Goal: Ask a question: Seek information or help from site administrators or community

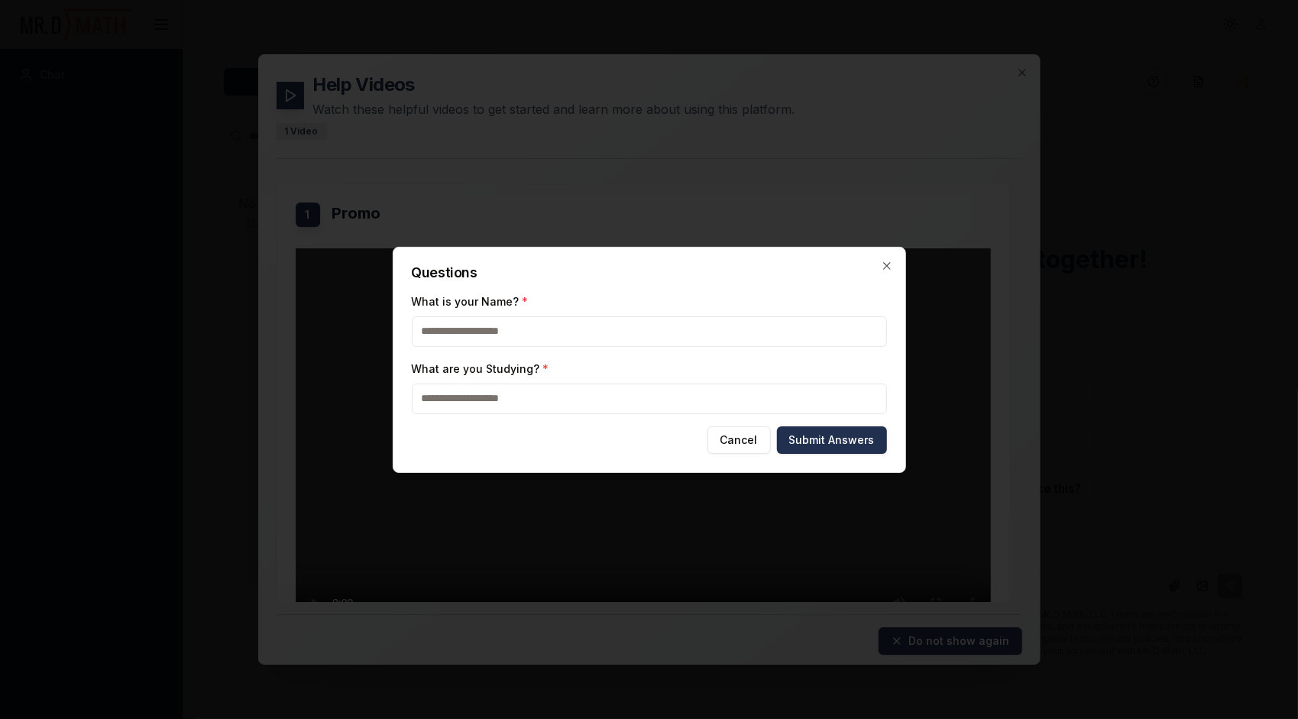
click at [792, 334] on input "What is your Name? *" at bounding box center [649, 331] width 475 height 31
type input "*"
type input "**********"
type input "*********"
click at [825, 440] on button "Submit Answers" at bounding box center [832, 440] width 110 height 28
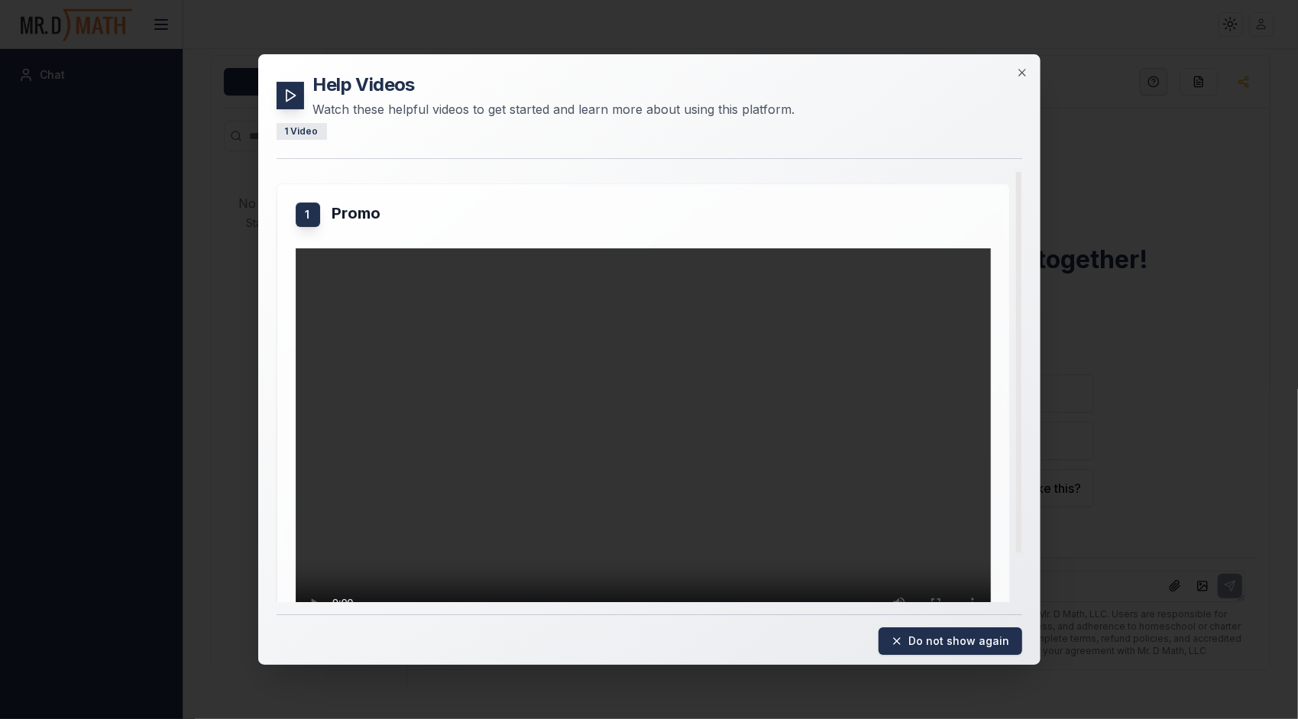
click at [825, 440] on video "Your browser does not support the video tag." at bounding box center [643, 443] width 695 height 391
click at [1024, 72] on icon "button" at bounding box center [1022, 72] width 12 height 12
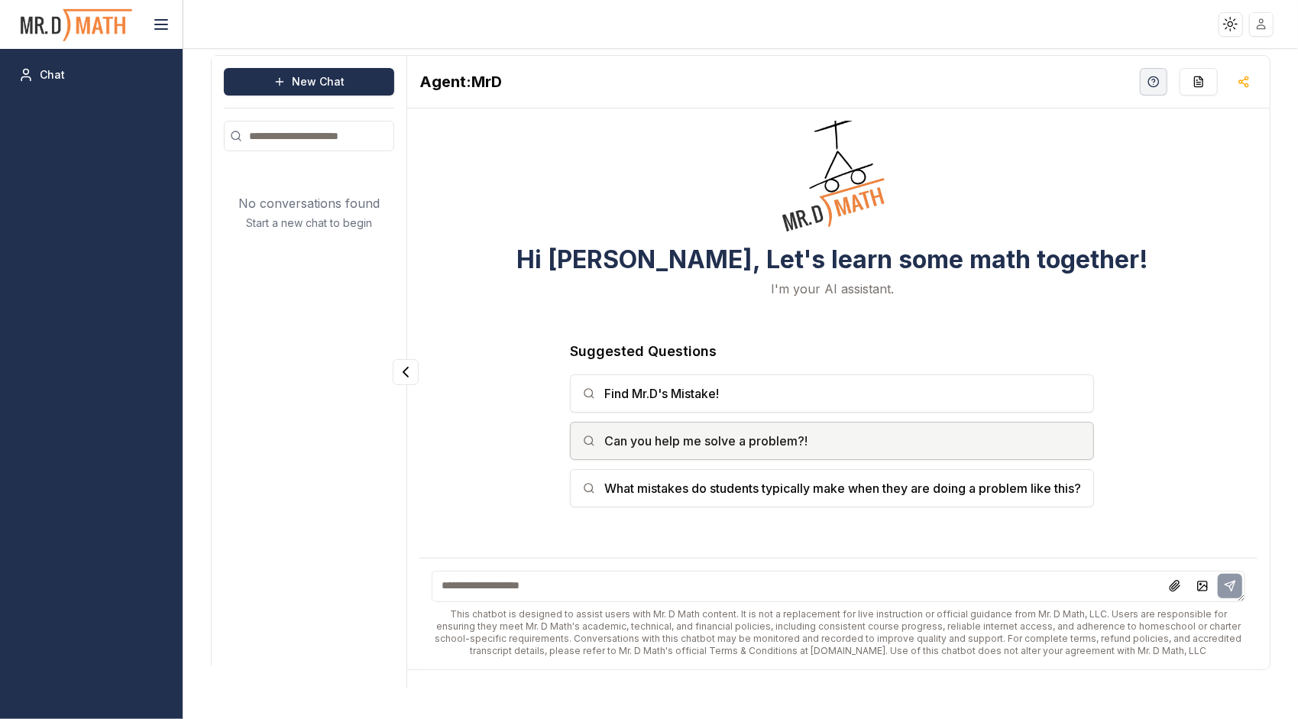
click at [741, 453] on button "Can you help me solve a problem?!" at bounding box center [832, 441] width 524 height 38
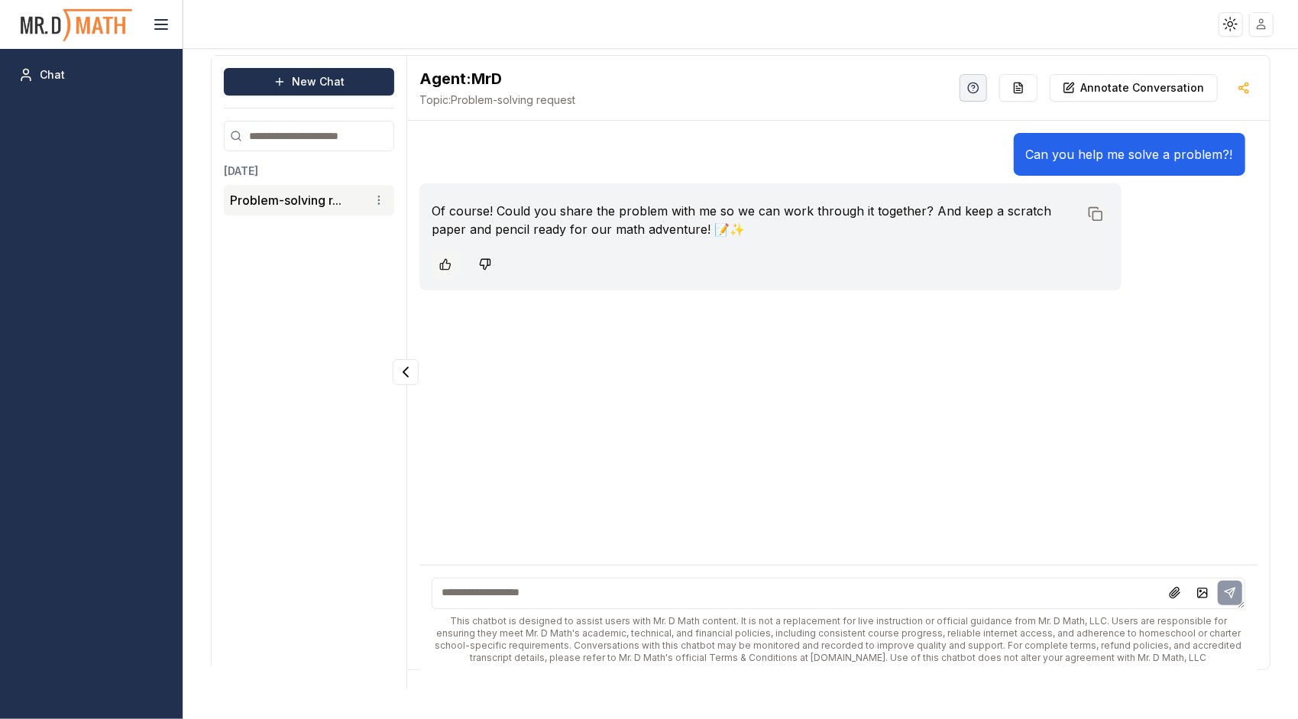
click at [449, 263] on icon at bounding box center [445, 264] width 12 height 12
click at [1092, 209] on icon at bounding box center [1095, 213] width 15 height 15
click at [597, 606] on textarea at bounding box center [838, 593] width 813 height 31
type textarea "*"
click at [529, 592] on textarea "**********" at bounding box center [839, 593] width 814 height 31
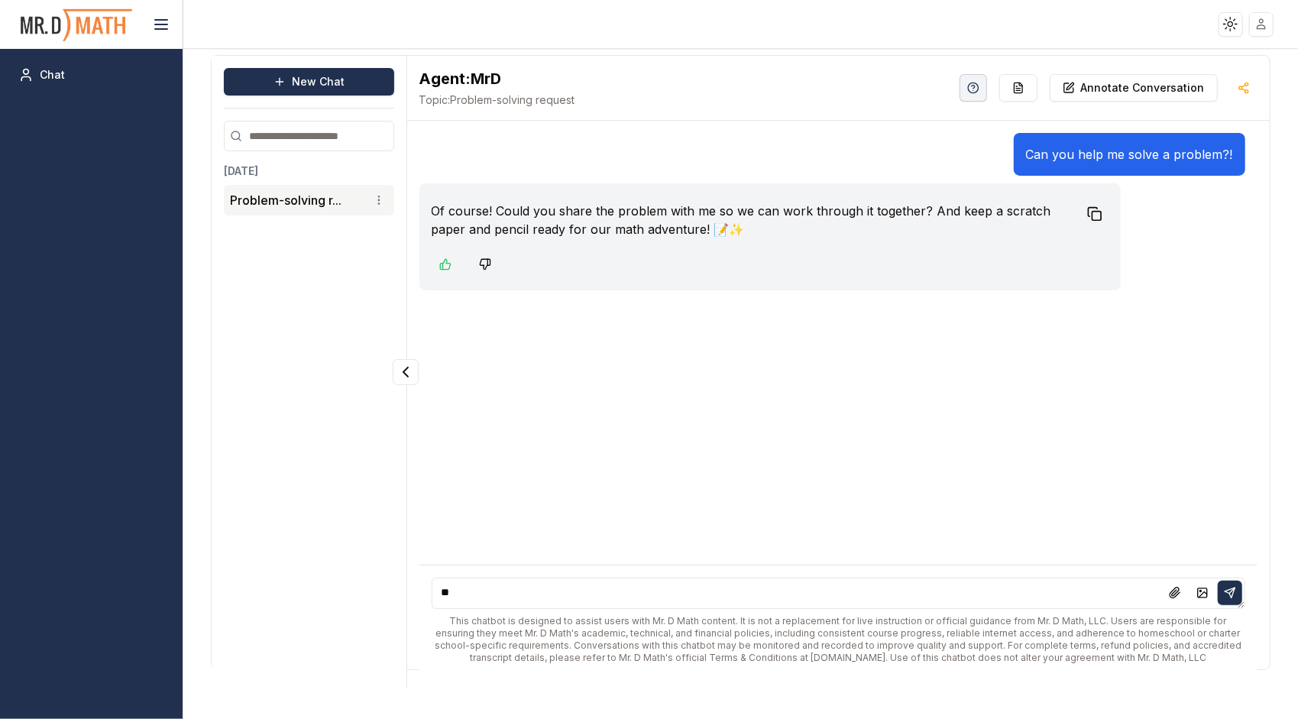
type textarea "*"
type textarea "**********"
click at [1241, 587] on button at bounding box center [1230, 593] width 24 height 24
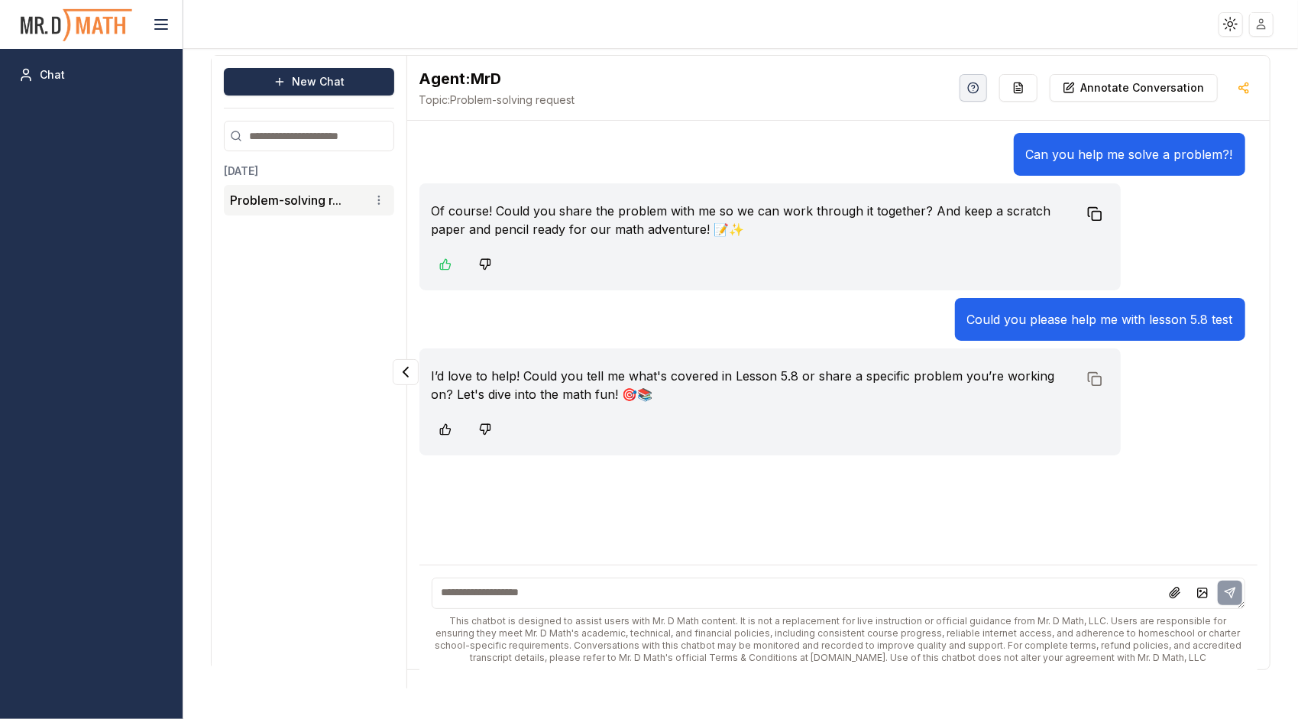
click at [519, 593] on textarea at bounding box center [839, 593] width 814 height 31
type textarea "**********"
click at [1225, 592] on icon at bounding box center [1230, 593] width 12 height 12
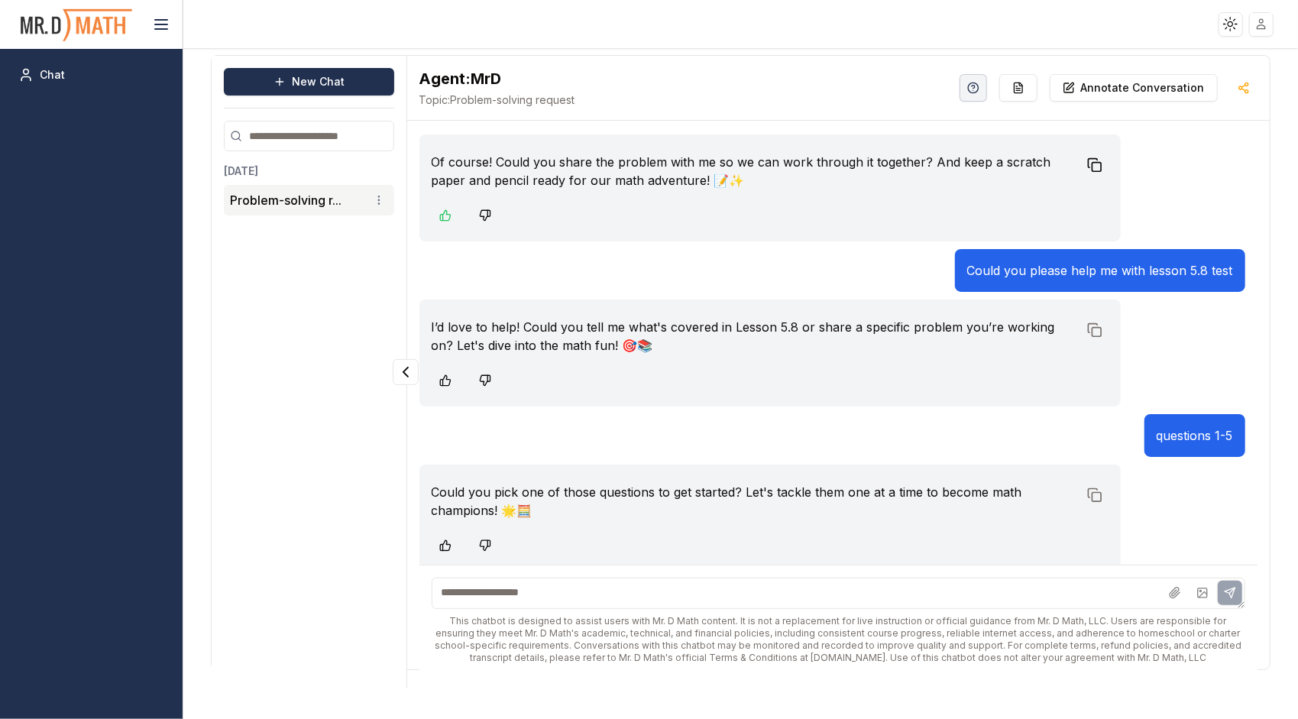
scroll to position [56, 0]
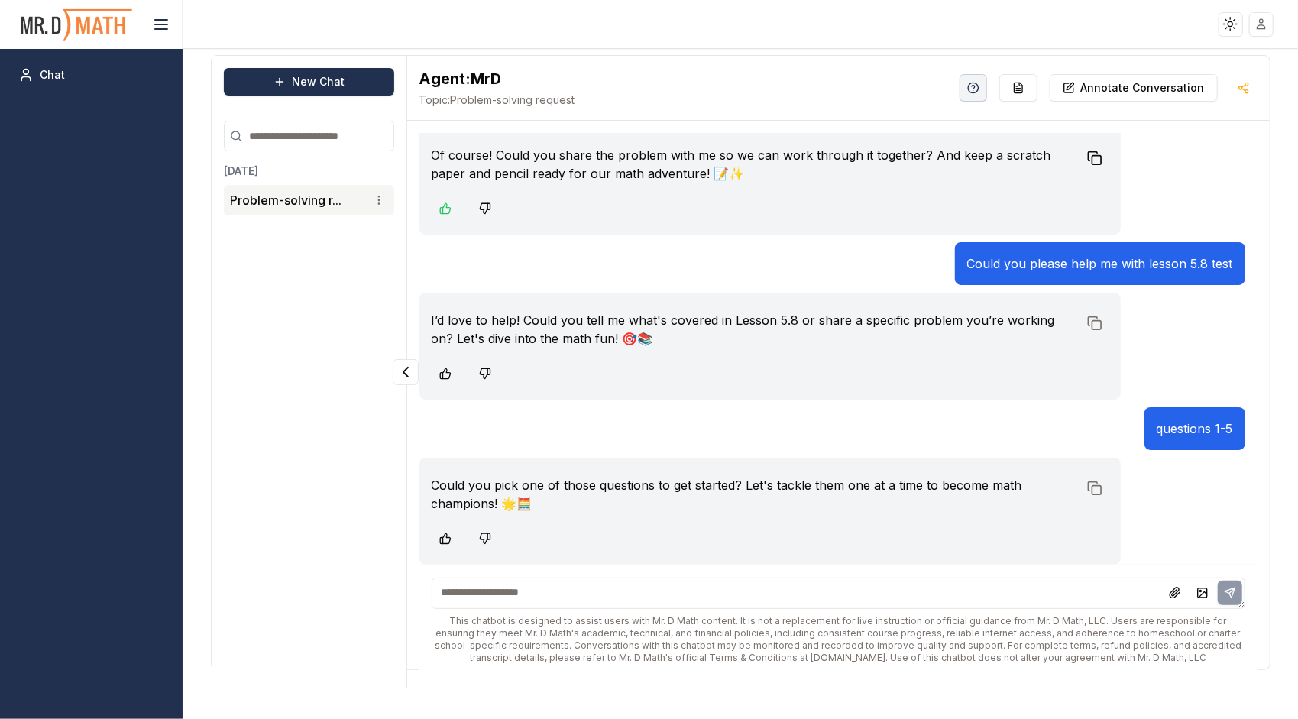
click at [710, 595] on textarea at bounding box center [839, 593] width 814 height 31
type textarea "**********"
click at [1228, 591] on icon at bounding box center [1230, 592] width 10 height 10
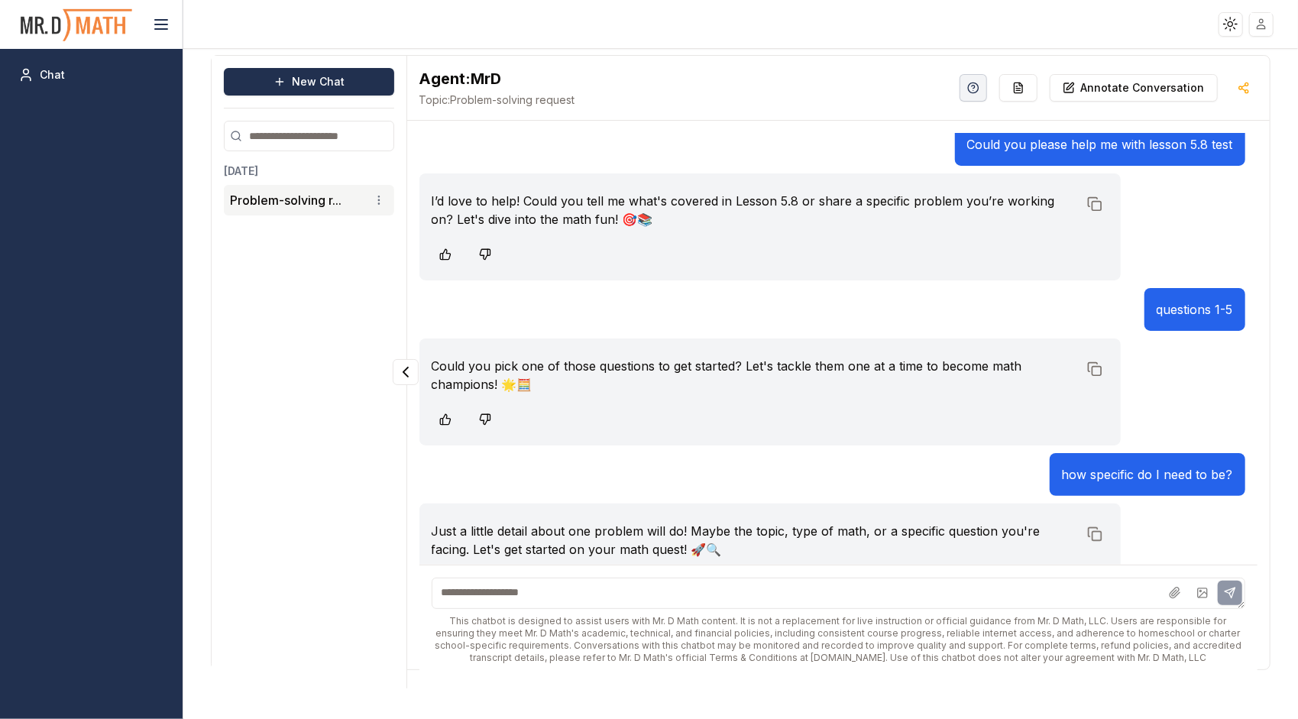
scroll to position [221, 0]
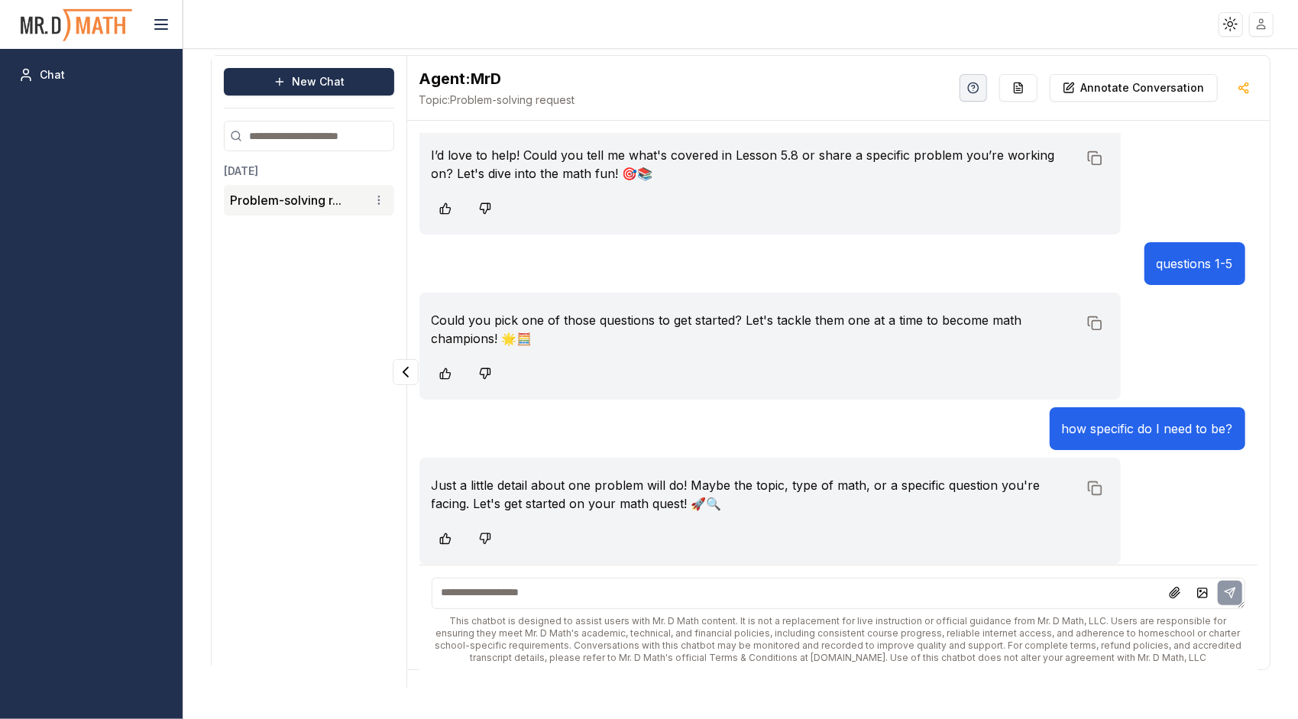
click at [523, 591] on textarea at bounding box center [839, 593] width 814 height 31
type textarea "*"
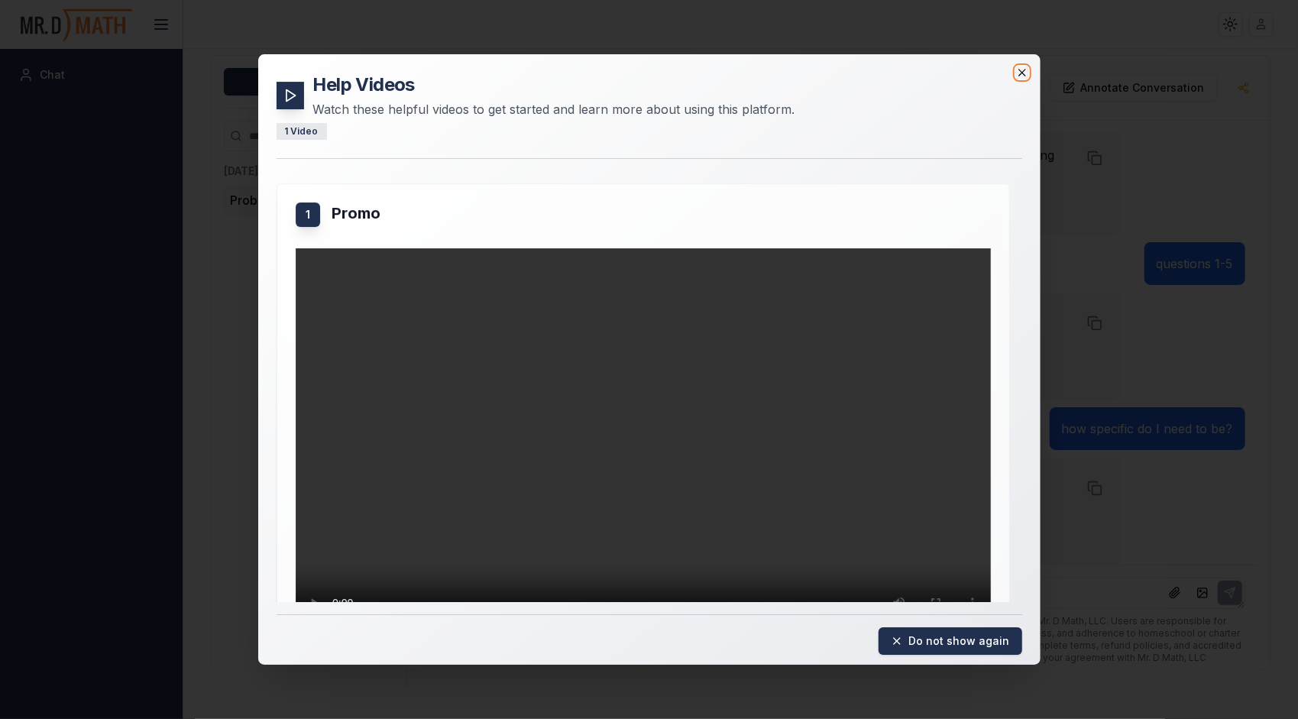
click at [1025, 67] on icon "button" at bounding box center [1022, 72] width 12 height 12
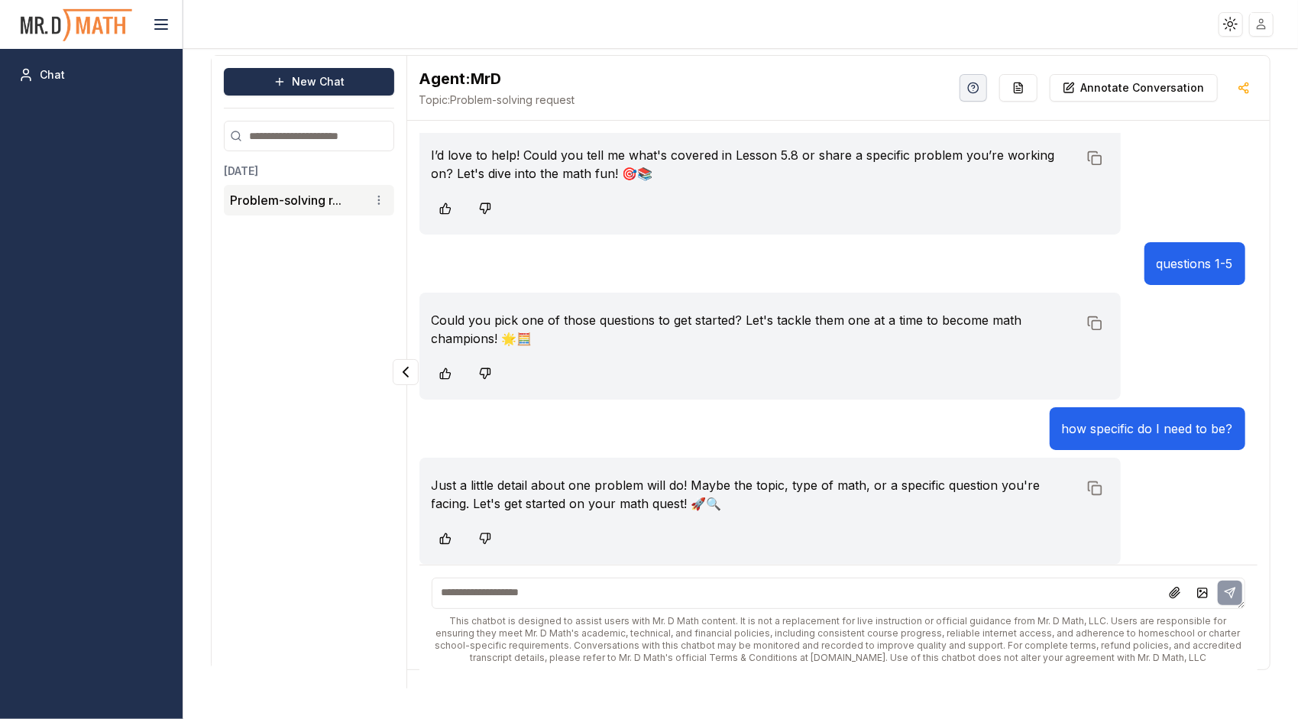
click at [643, 598] on textarea at bounding box center [839, 593] width 814 height 31
type textarea "*"
type textarea "**********"
click at [1224, 591] on icon at bounding box center [1230, 593] width 12 height 12
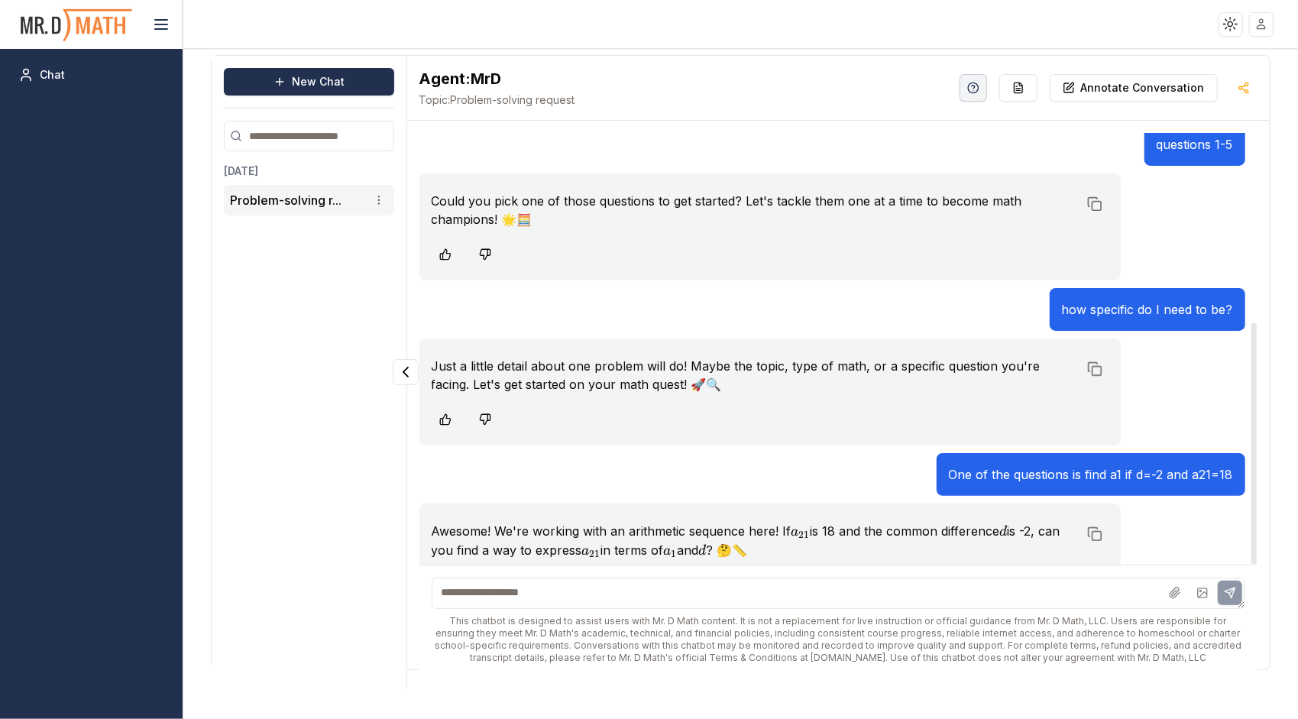
scroll to position [387, 0]
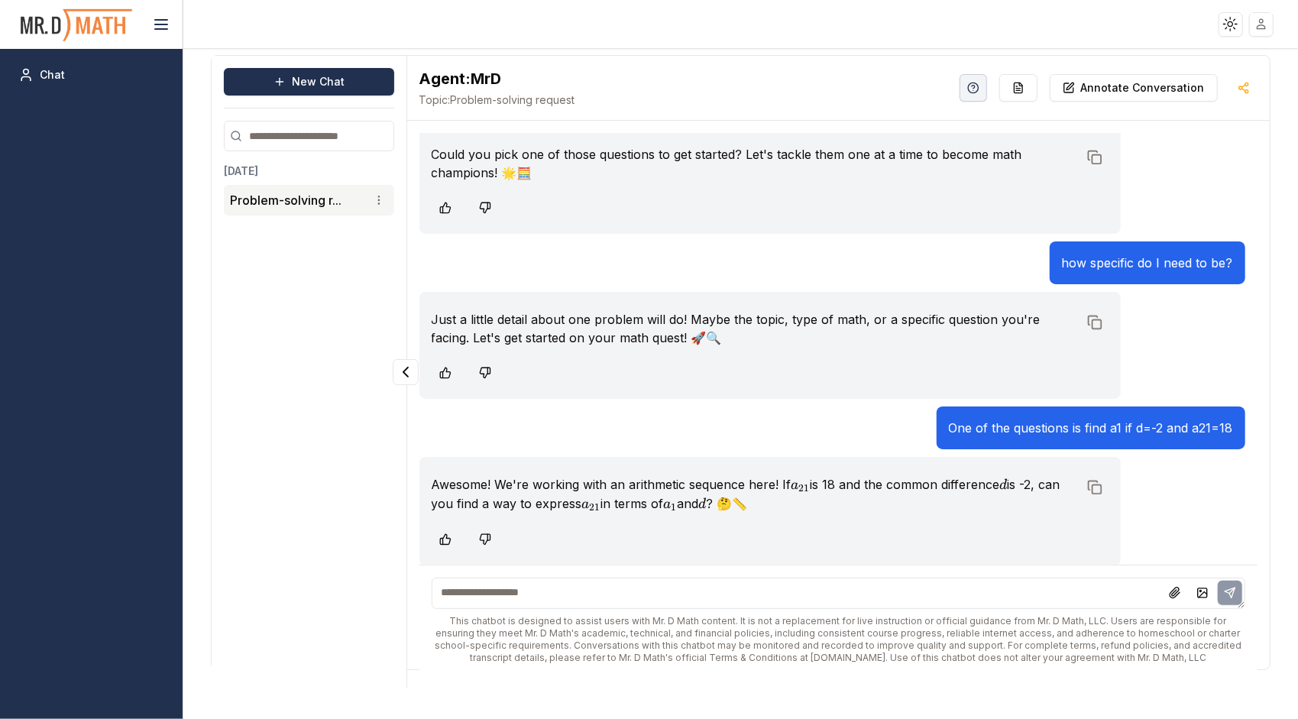
click at [513, 587] on textarea at bounding box center [839, 593] width 814 height 31
type textarea "***"
click at [1224, 591] on icon at bounding box center [1230, 593] width 12 height 12
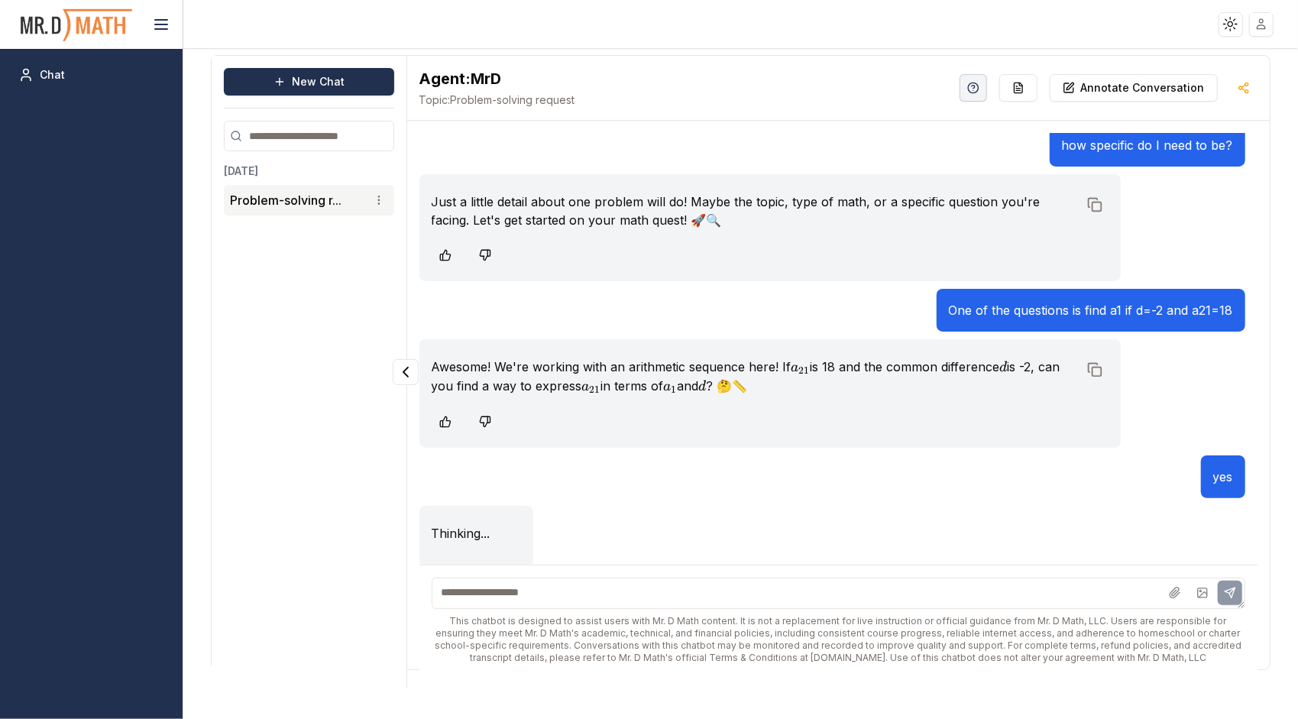
scroll to position [506, 0]
click at [583, 585] on textarea at bounding box center [839, 593] width 814 height 31
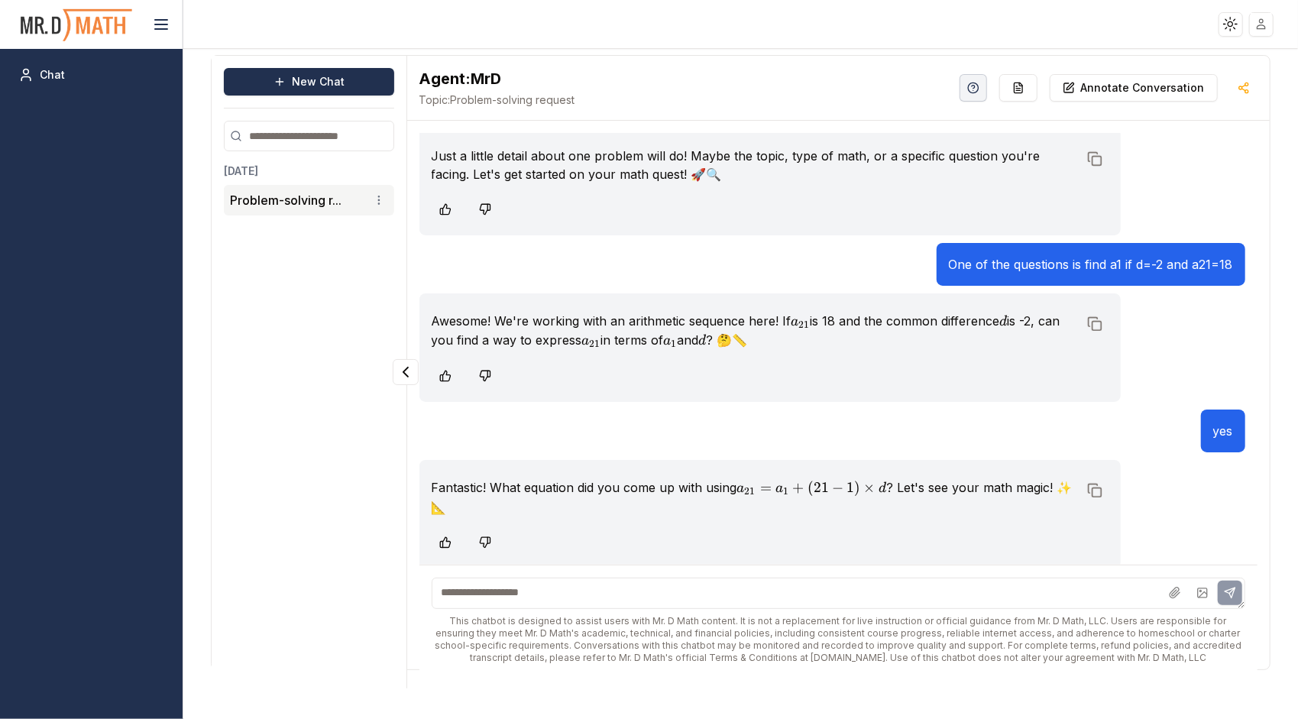
scroll to position [552, 0]
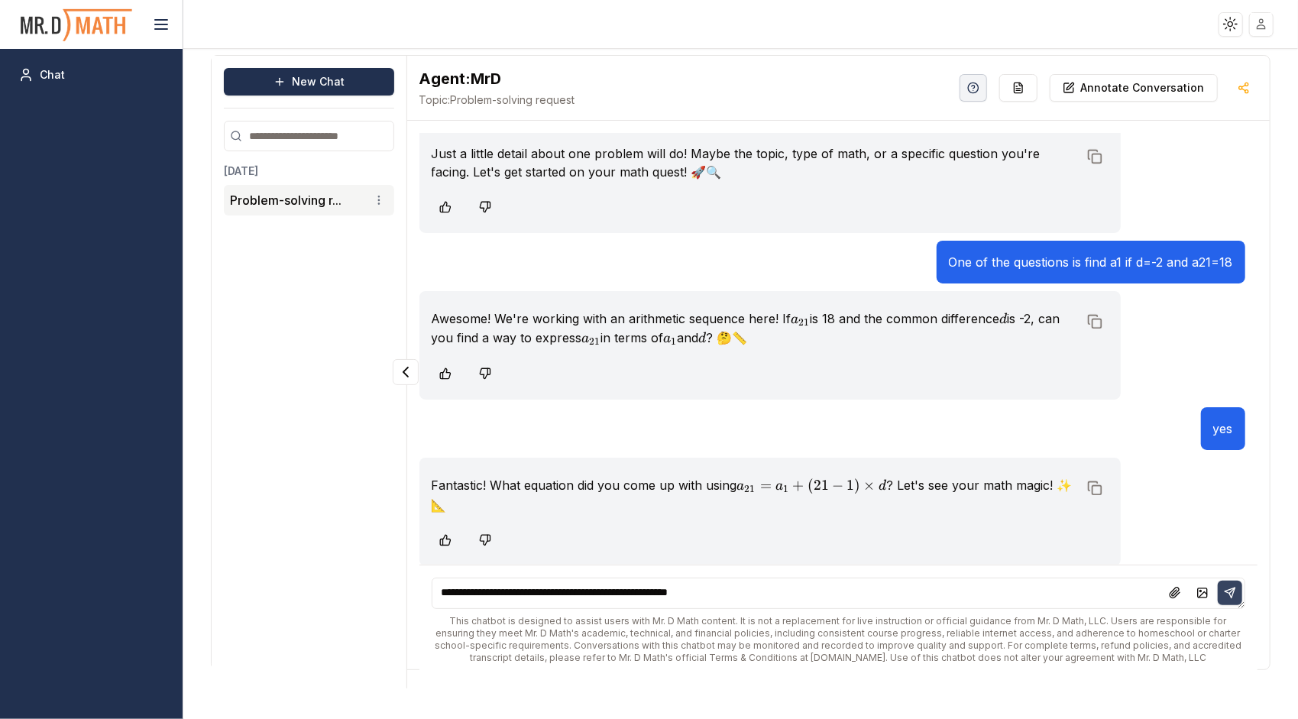
type textarea "**********"
click at [1228, 588] on icon at bounding box center [1230, 593] width 12 height 12
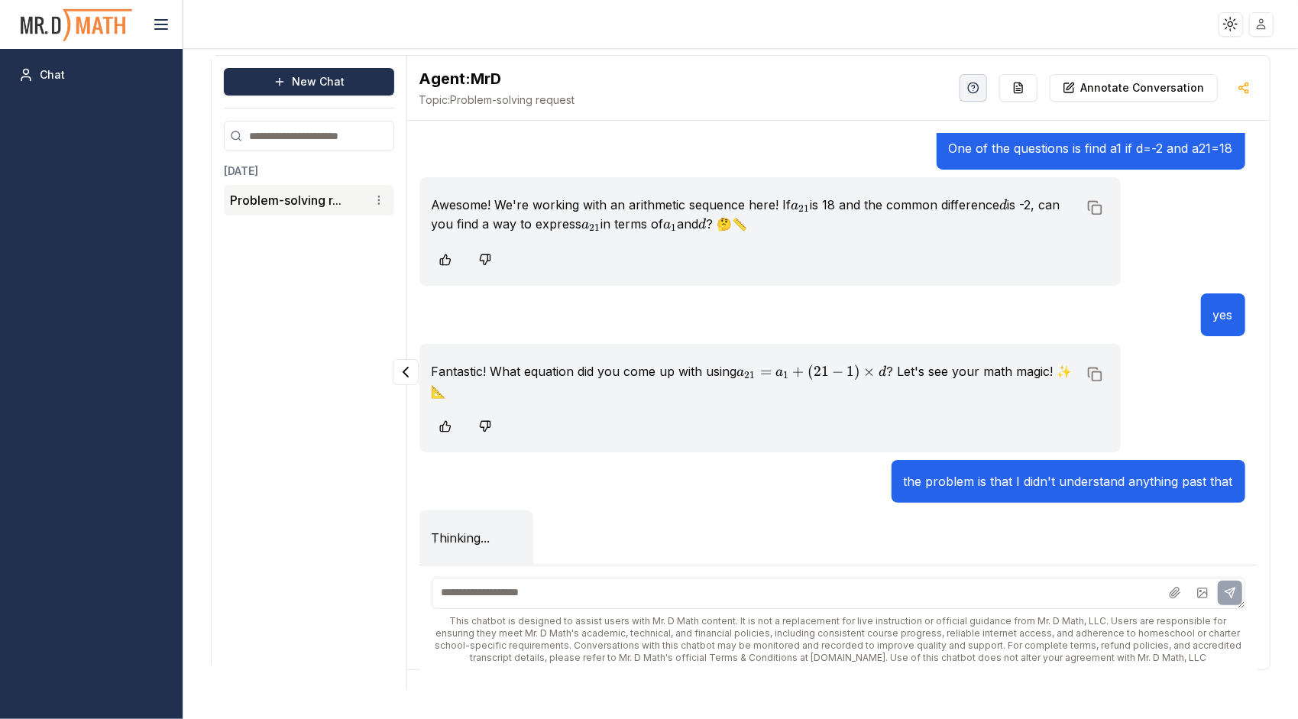
scroll to position [672, 0]
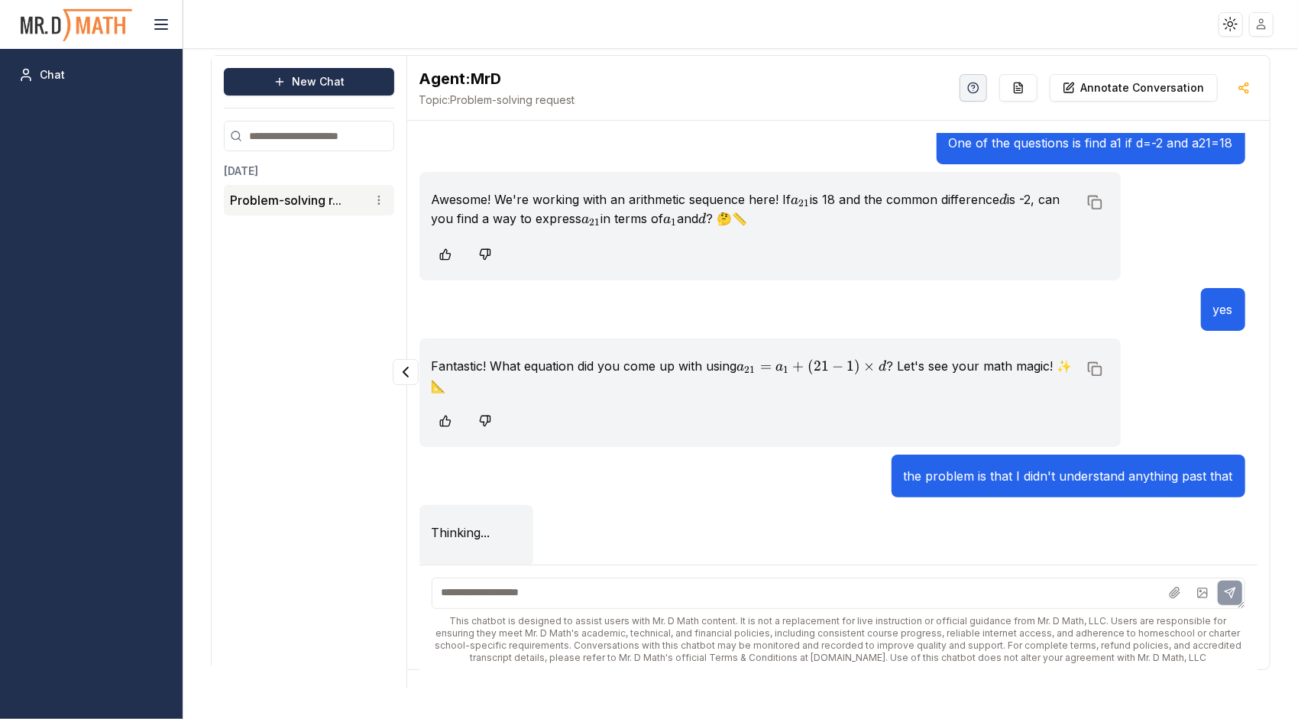
click at [1128, 600] on textarea at bounding box center [839, 593] width 814 height 31
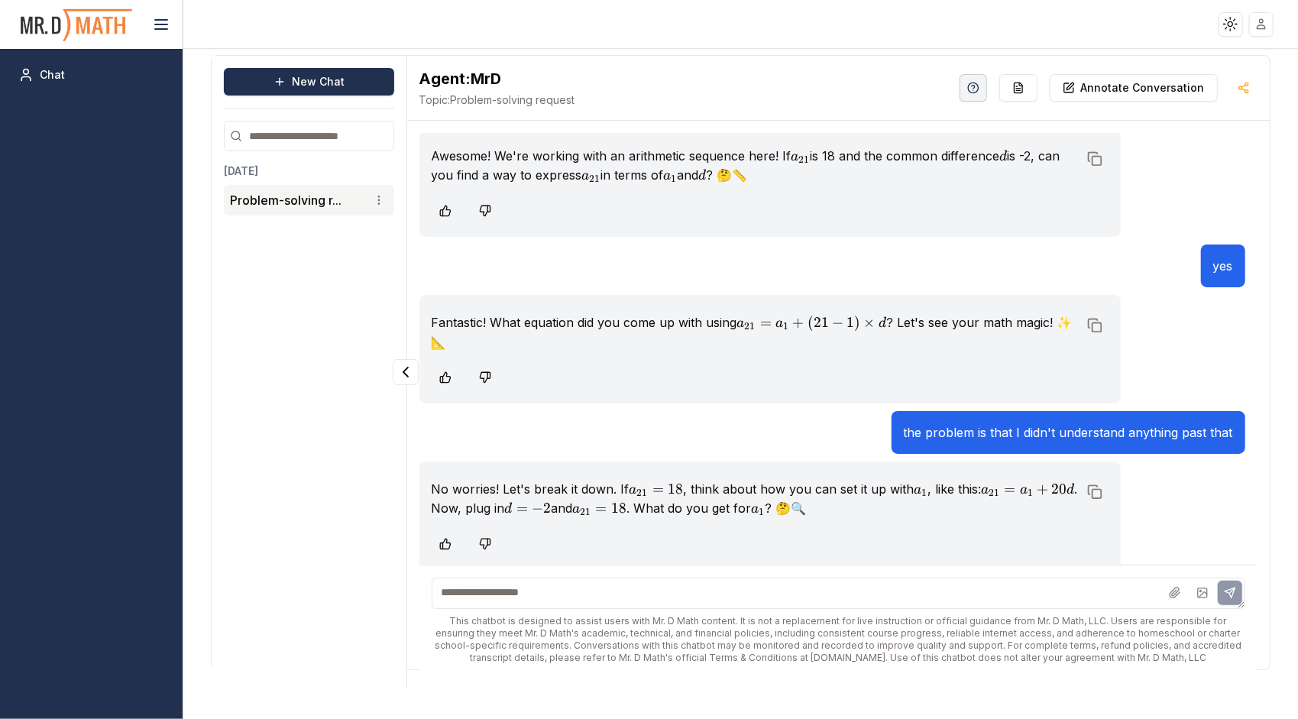
scroll to position [718, 0]
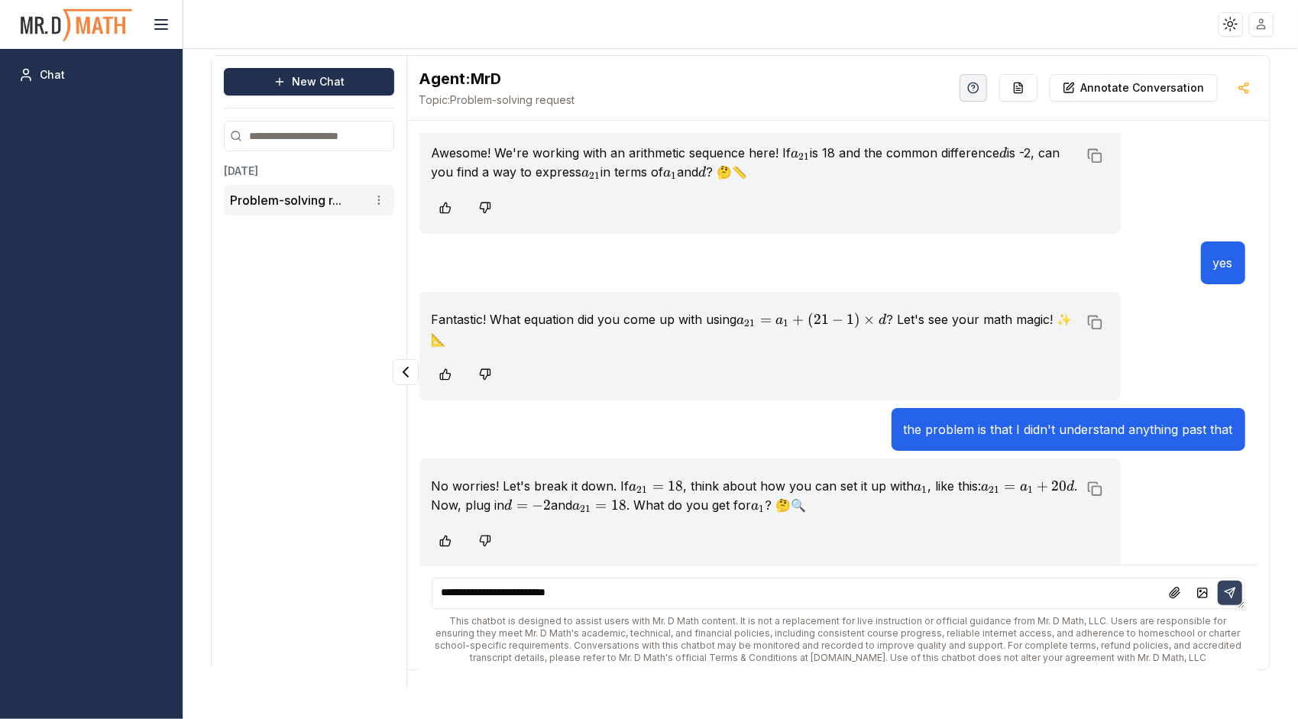
type textarea "**********"
click at [1231, 587] on icon at bounding box center [1230, 593] width 12 height 12
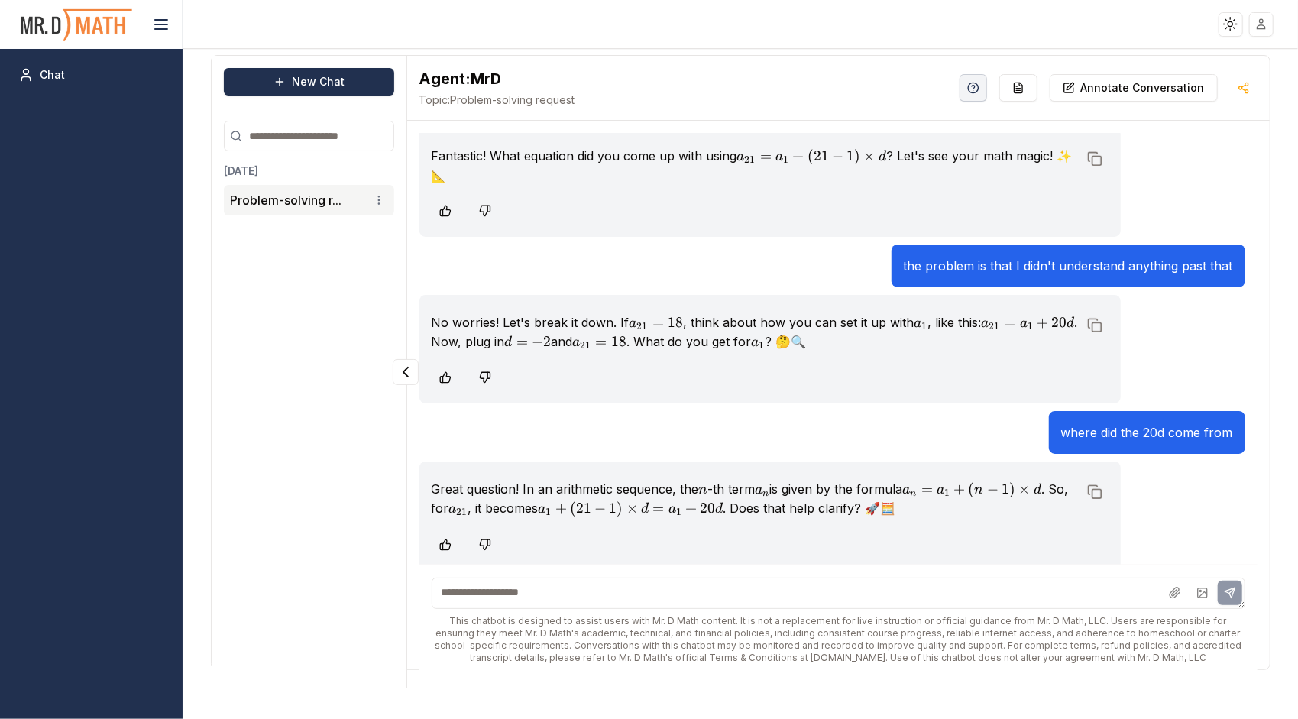
scroll to position [884, 0]
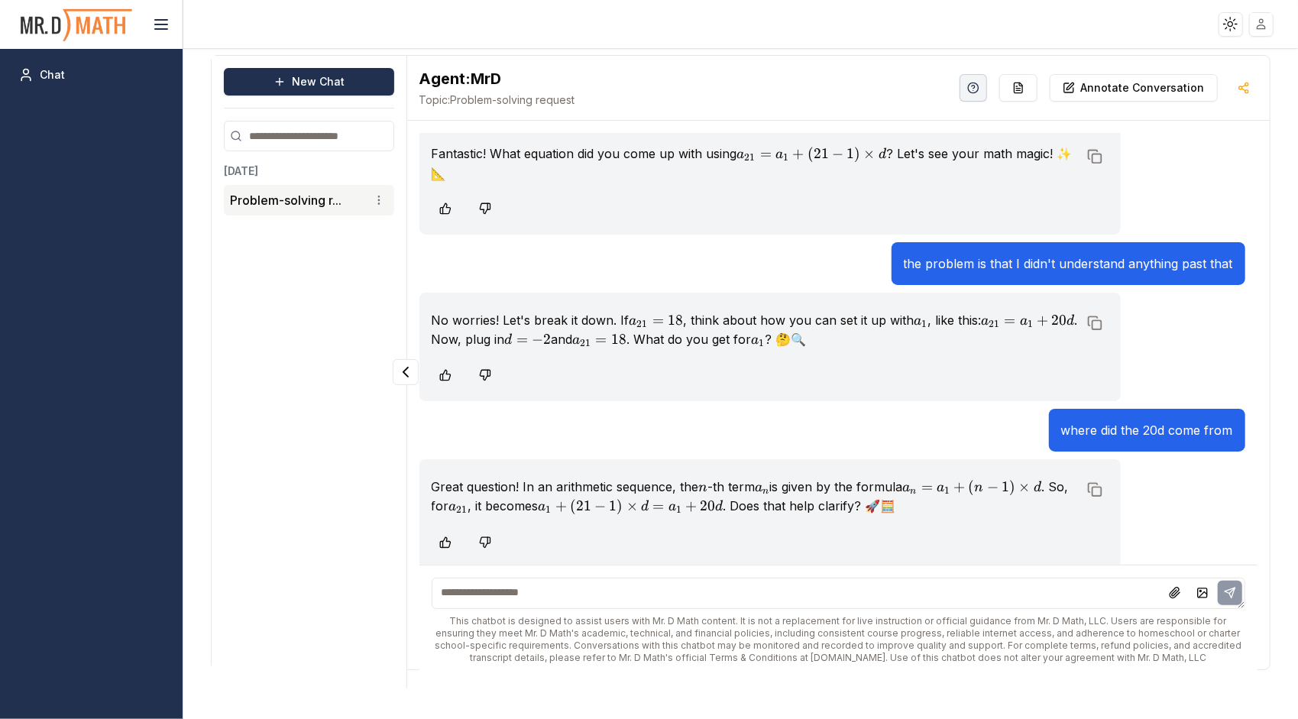
click at [1121, 597] on textarea at bounding box center [839, 593] width 814 height 31
type textarea "**********"
click at [1222, 594] on button at bounding box center [1230, 593] width 24 height 24
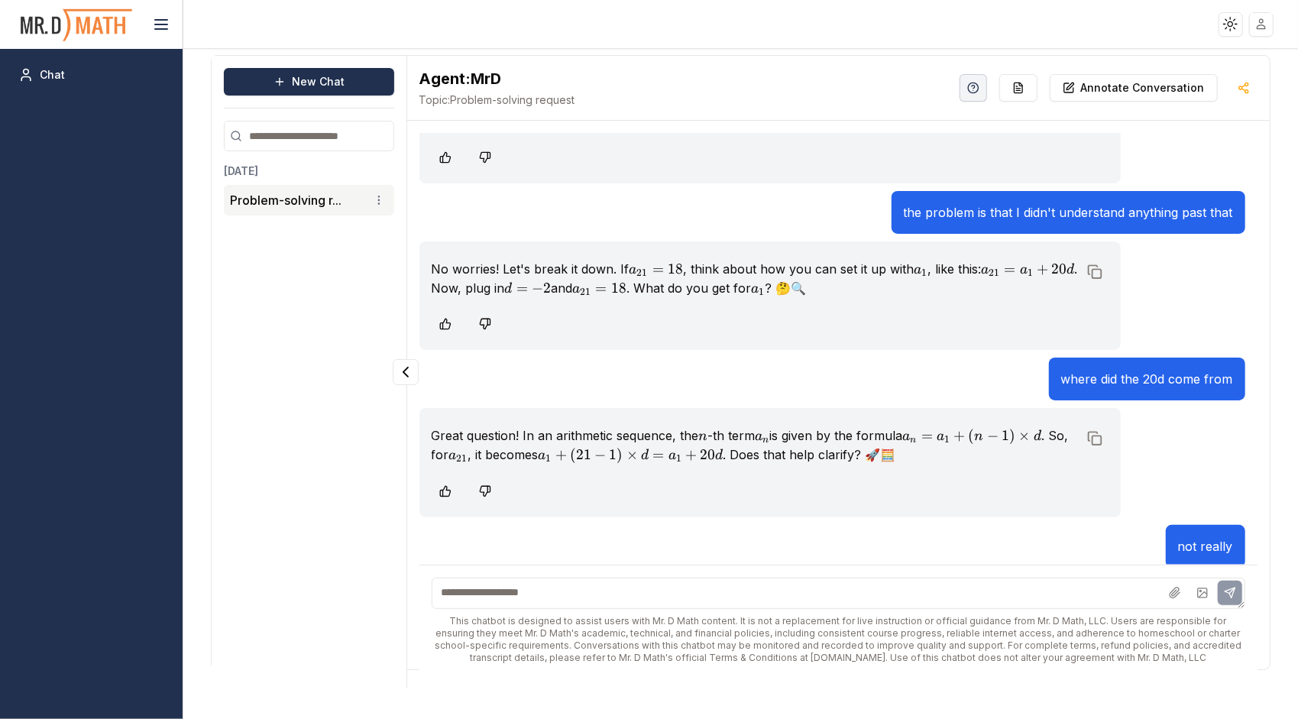
scroll to position [1003, 0]
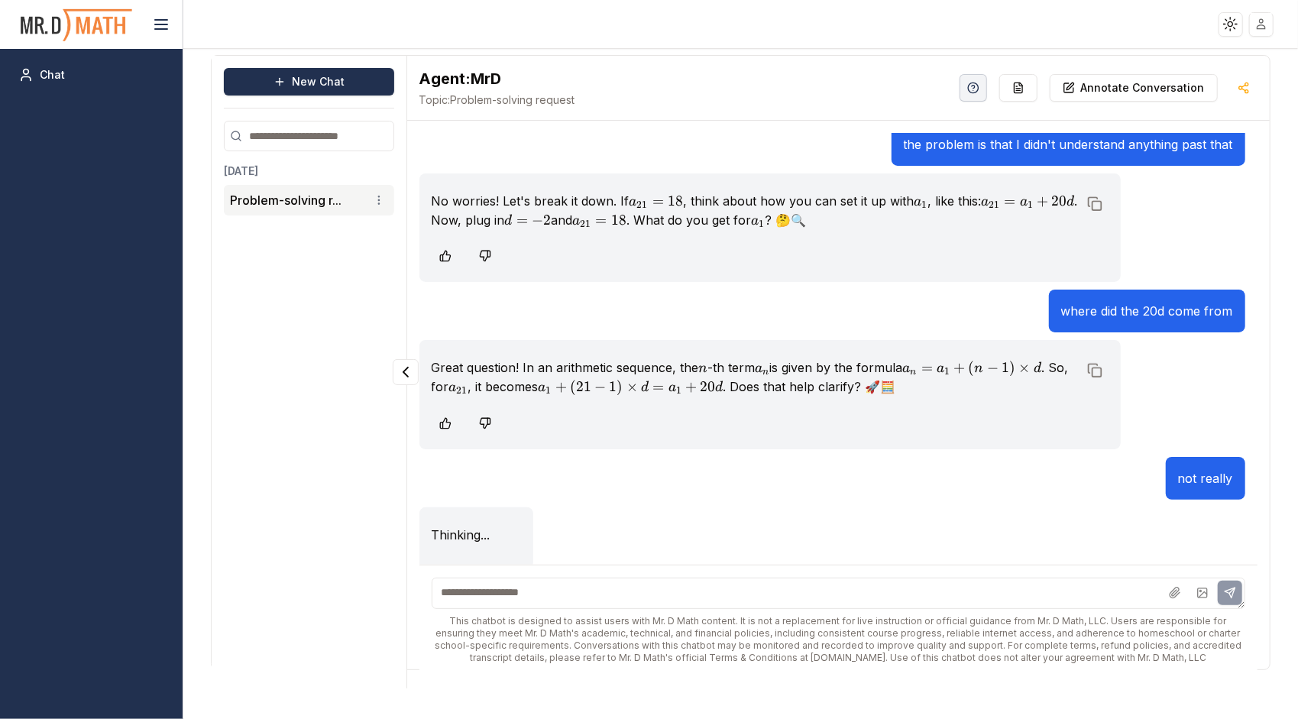
click at [1132, 588] on textarea at bounding box center [839, 593] width 814 height 31
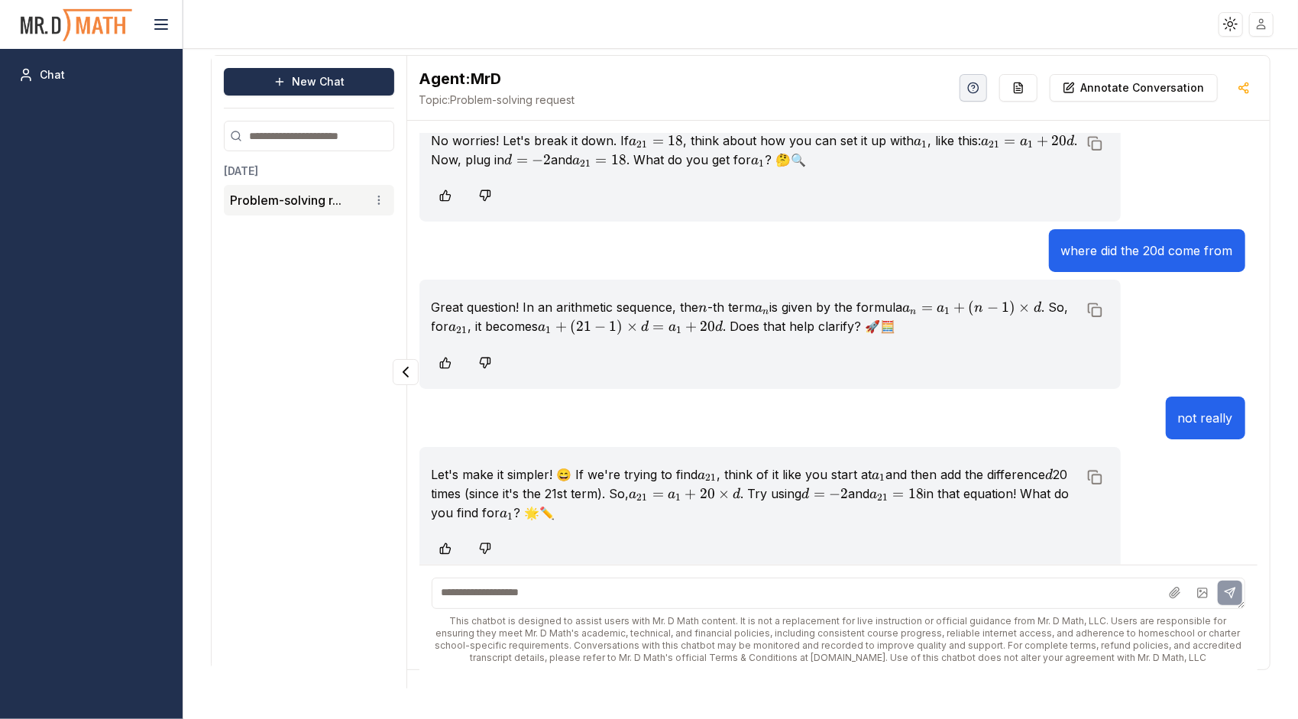
scroll to position [1068, 0]
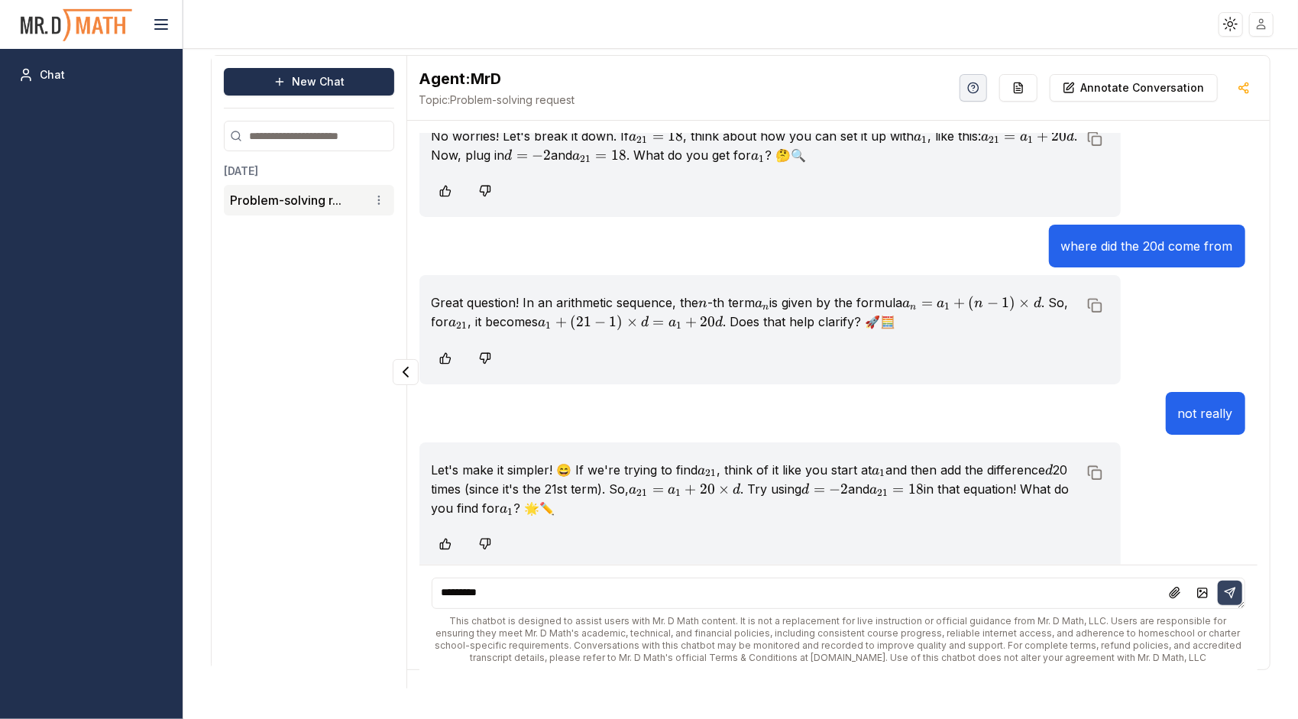
type textarea "*********"
click at [1235, 587] on icon at bounding box center [1231, 589] width 5 height 5
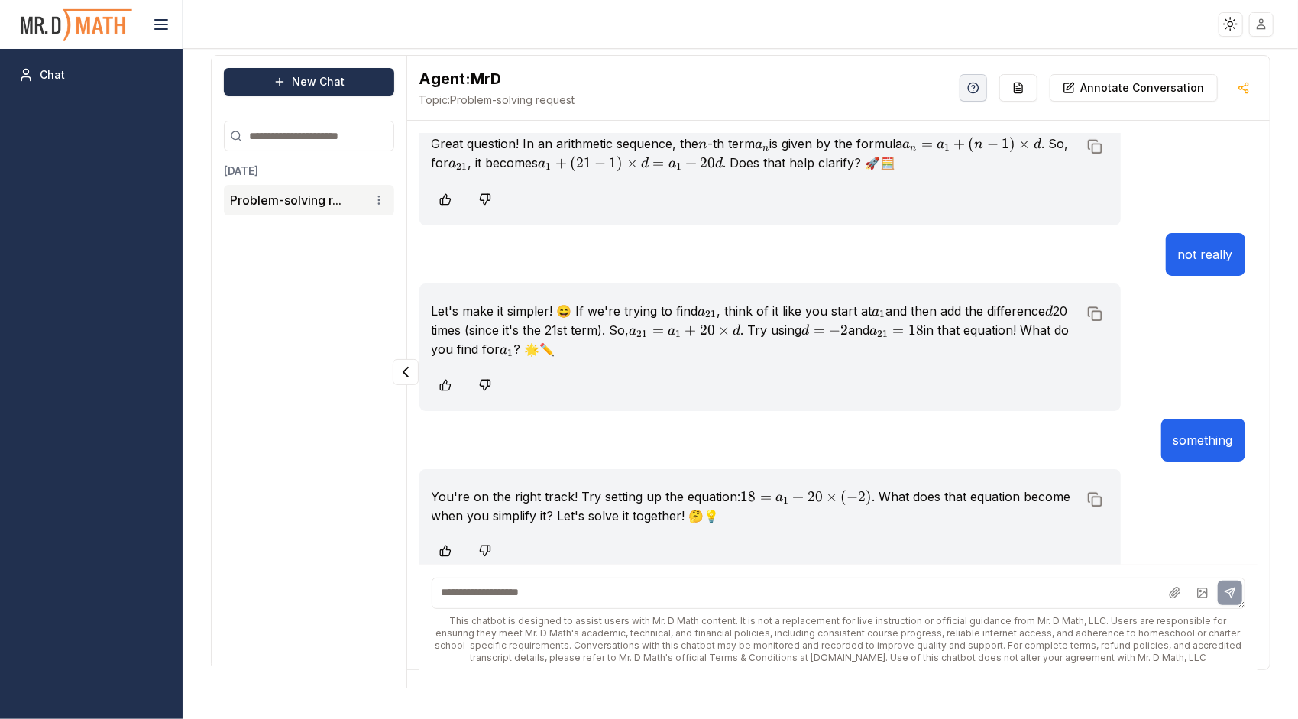
scroll to position [1234, 0]
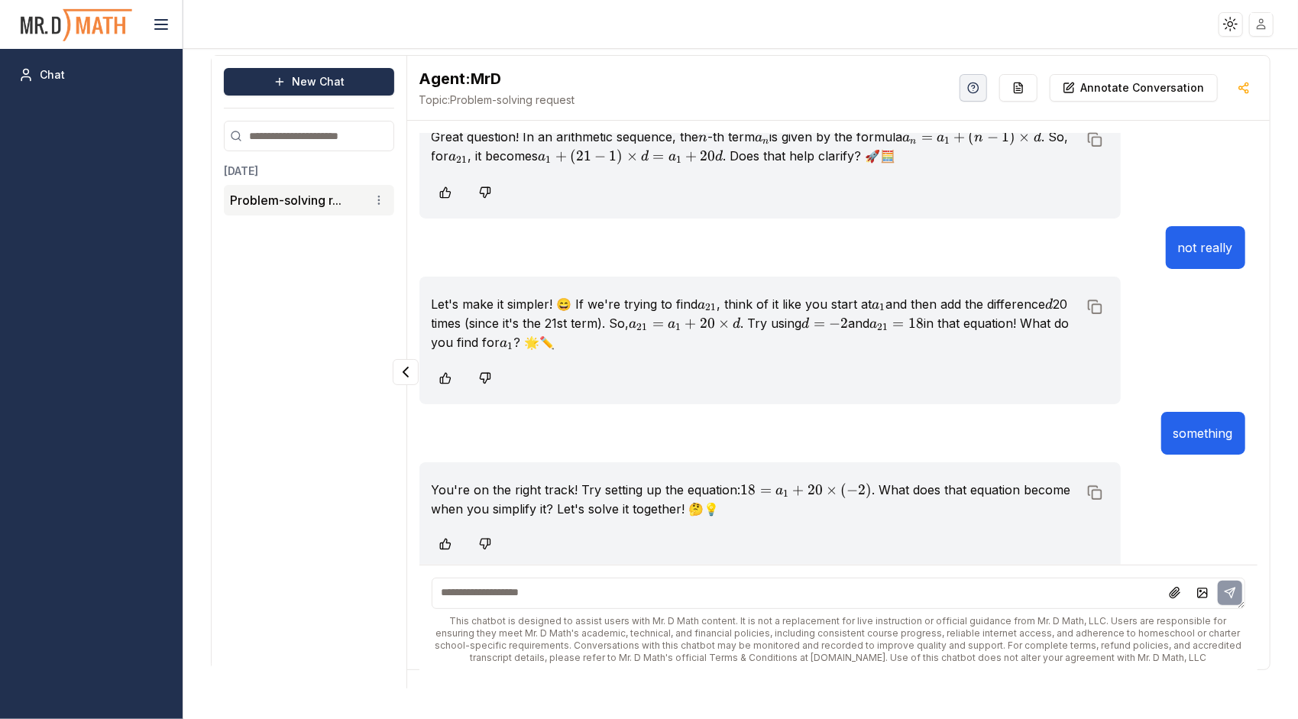
click at [1106, 582] on textarea at bounding box center [839, 593] width 814 height 31
type textarea "**********"
click at [1231, 593] on icon at bounding box center [1230, 593] width 12 height 12
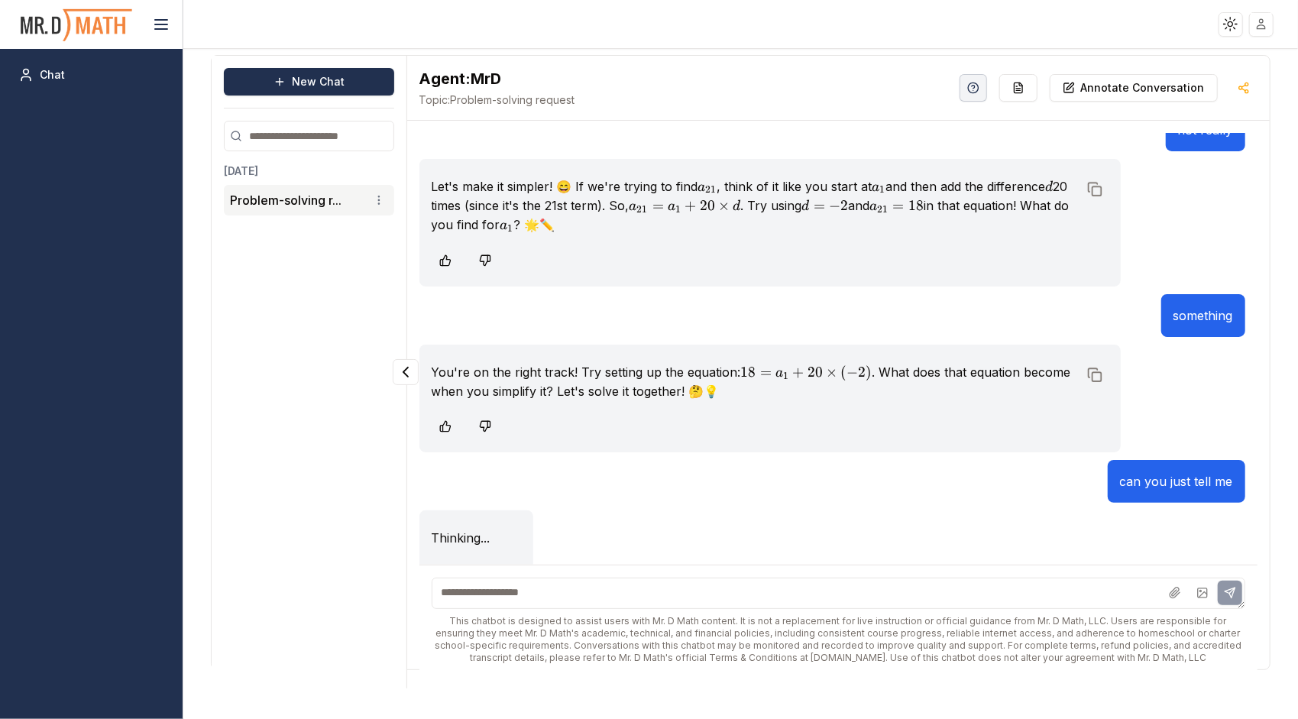
scroll to position [1353, 0]
click at [1082, 597] on textarea at bounding box center [839, 593] width 814 height 31
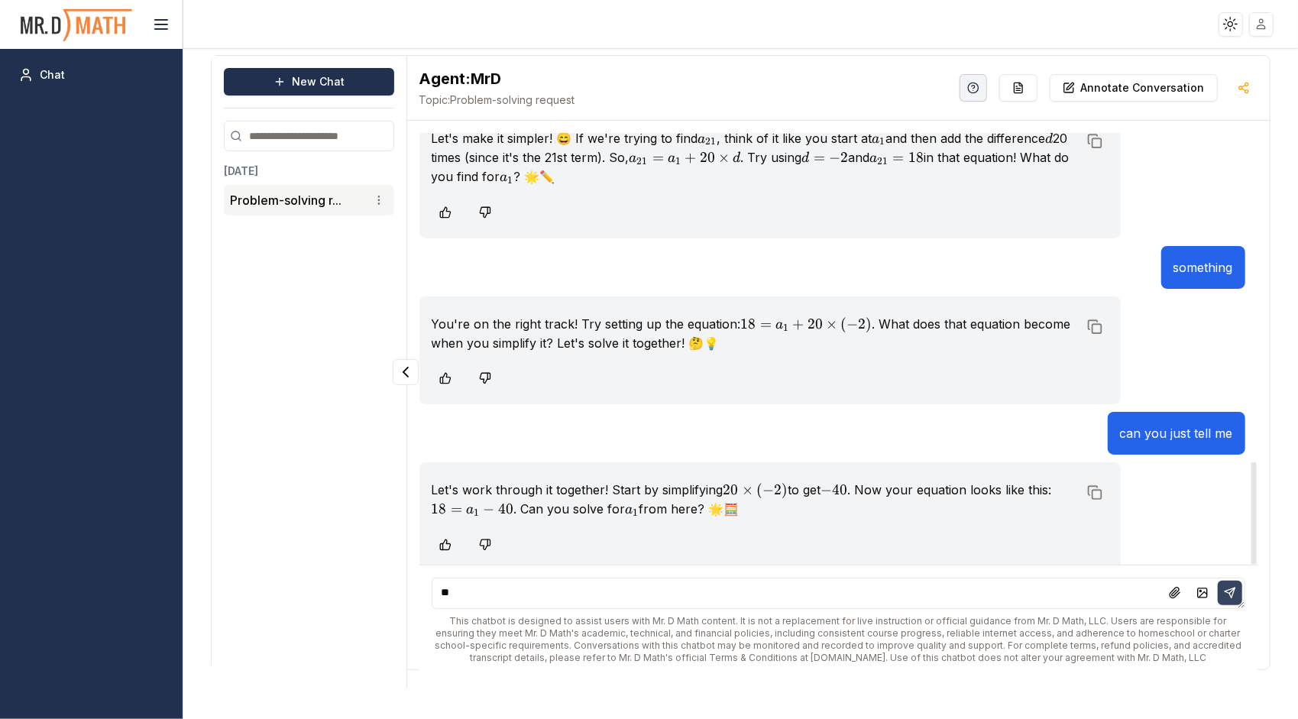
type textarea "**"
click at [1225, 587] on icon at bounding box center [1230, 593] width 12 height 12
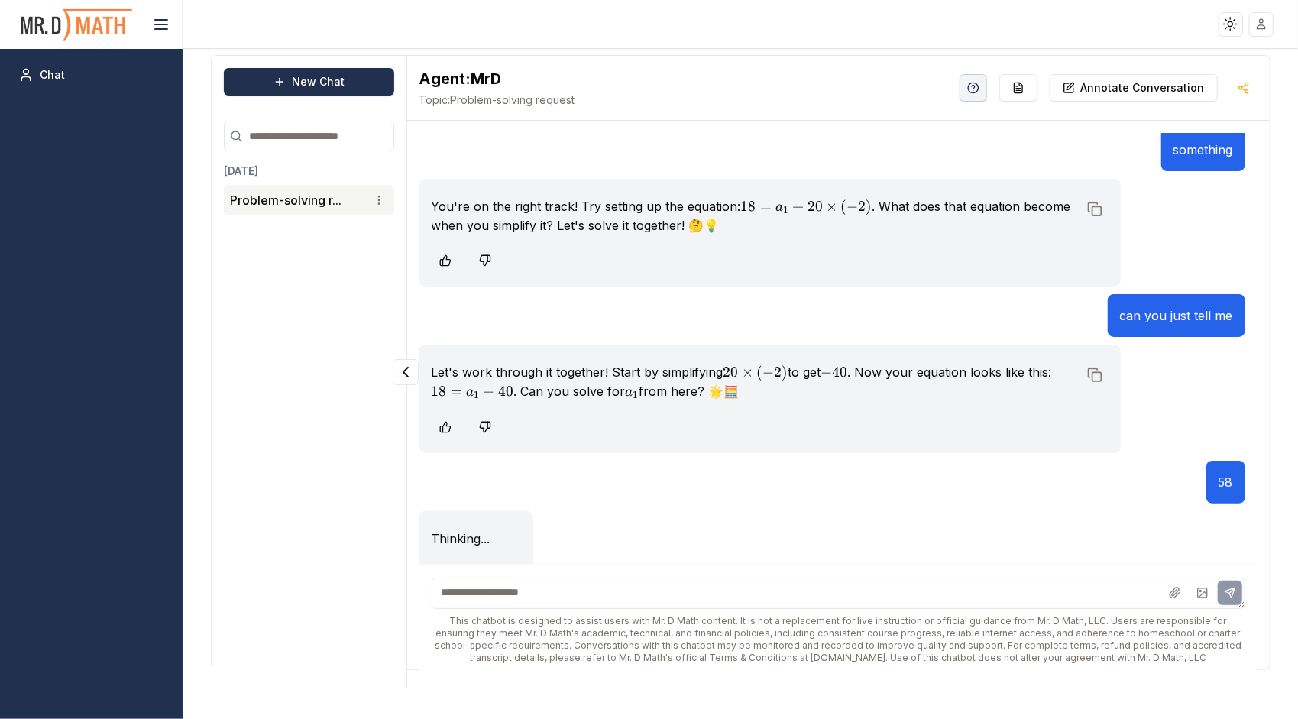
scroll to position [1519, 0]
click at [1118, 604] on textarea at bounding box center [839, 593] width 814 height 31
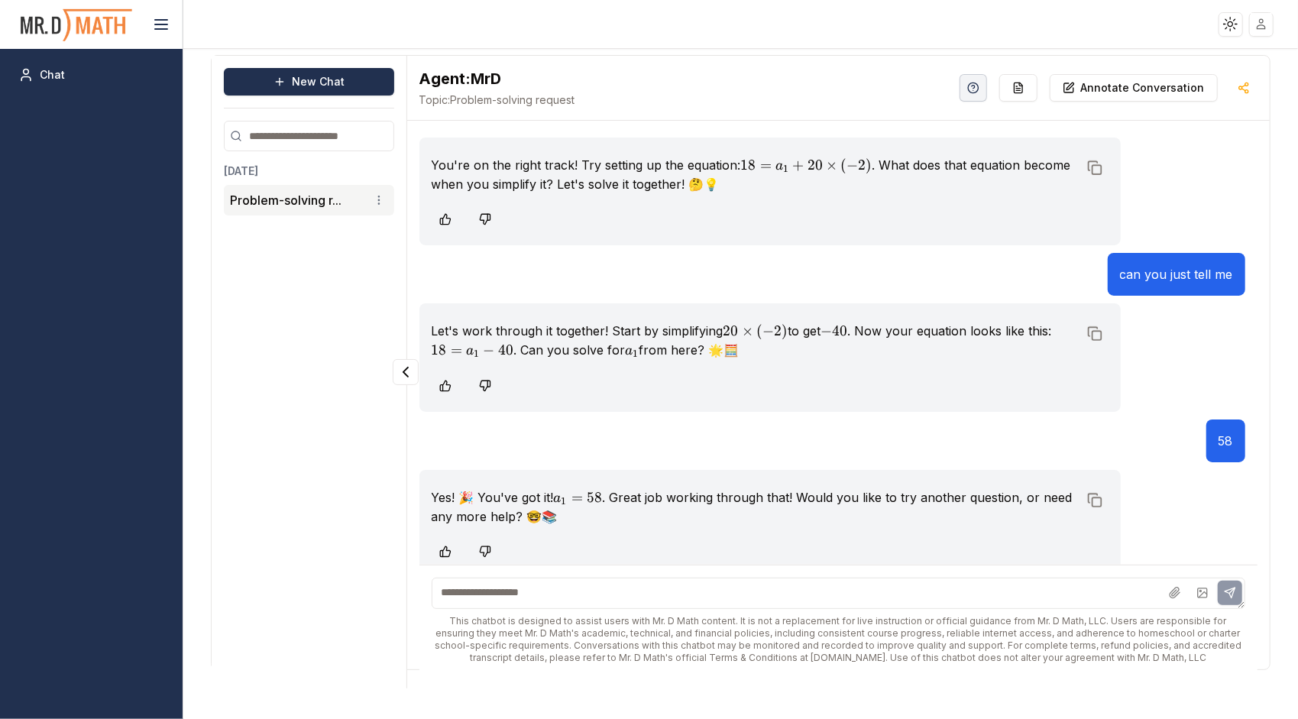
scroll to position [1565, 0]
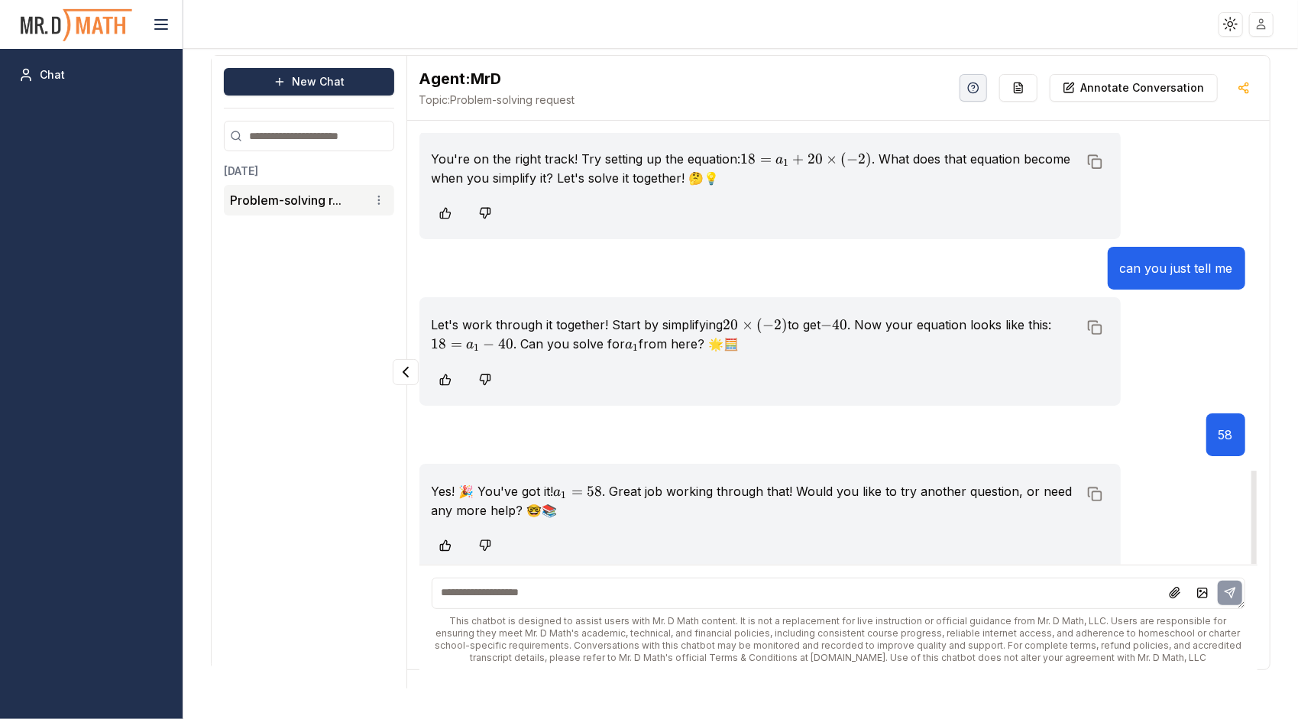
click at [994, 332] on p "Let's work through it together! Start by simplifying 20 × ( − 2 ) 20 \times (-2…" at bounding box center [755, 334] width 647 height 37
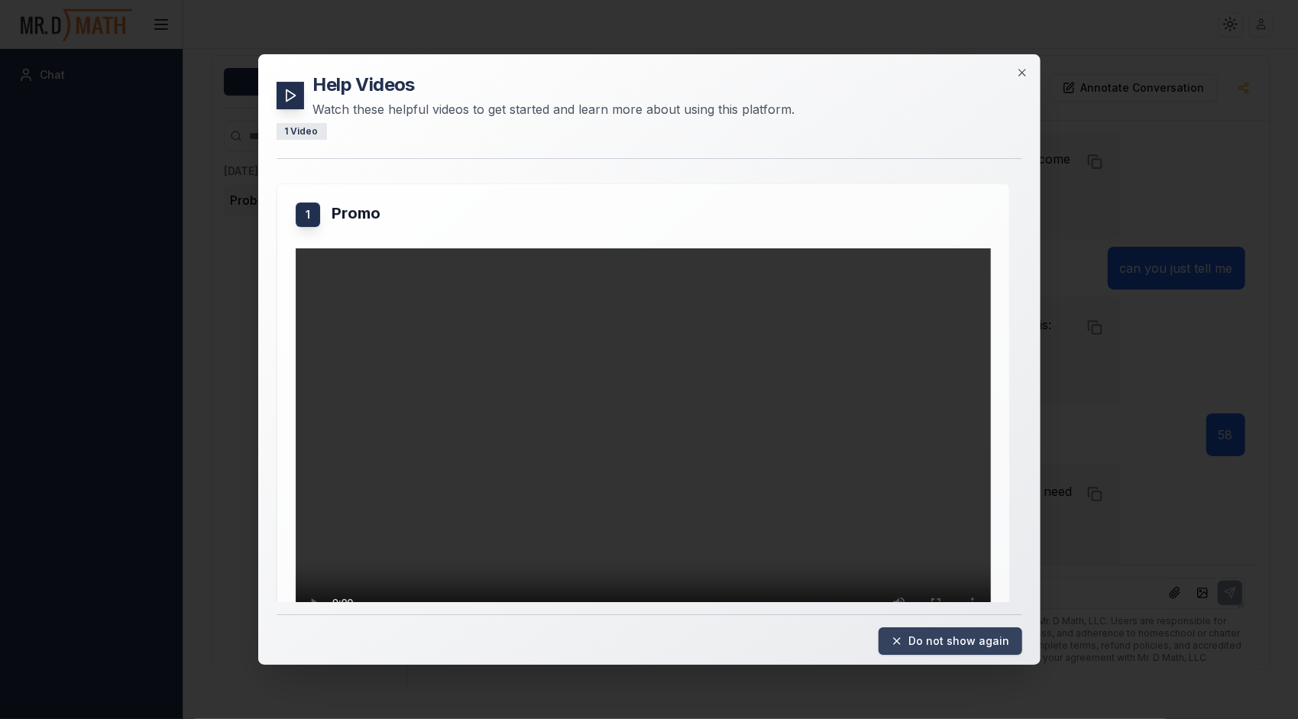
click at [983, 642] on button "Do not show again" at bounding box center [951, 641] width 144 height 28
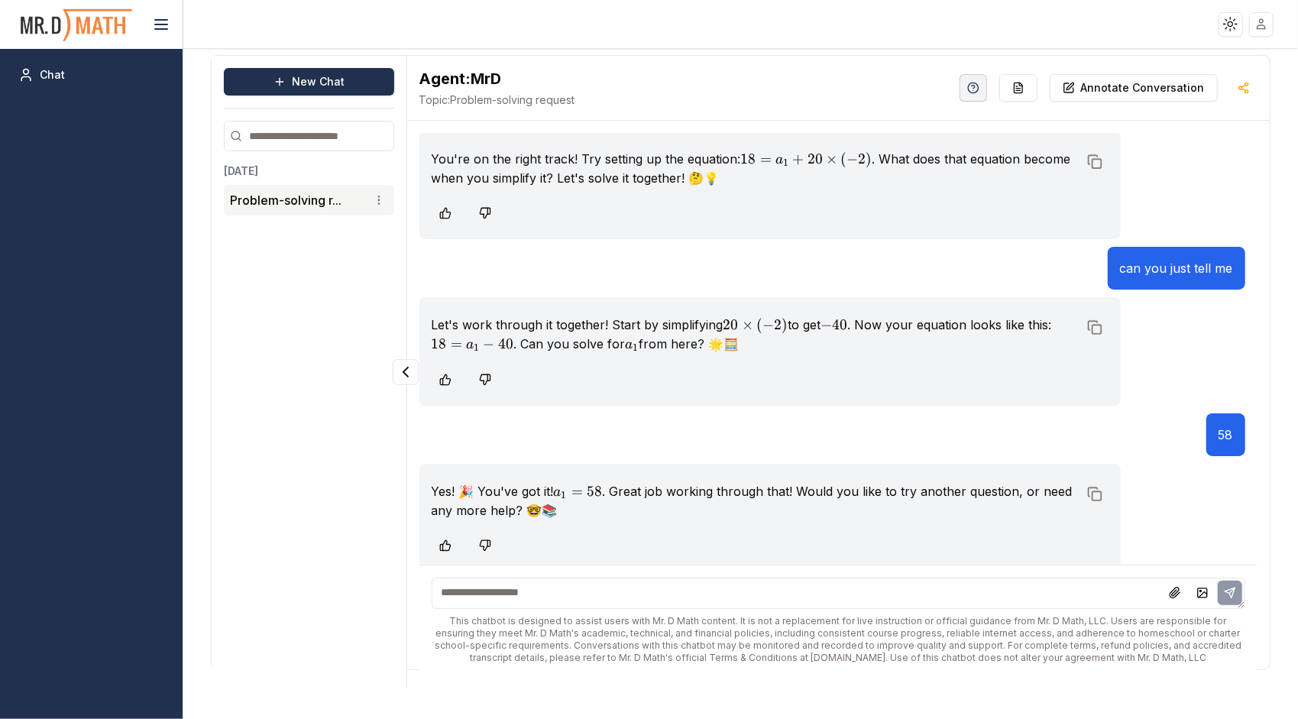
click at [996, 605] on textarea at bounding box center [839, 593] width 814 height 31
click at [623, 586] on textarea "**********" at bounding box center [839, 593] width 814 height 31
type textarea "**********"
click at [1233, 587] on icon at bounding box center [1230, 593] width 12 height 12
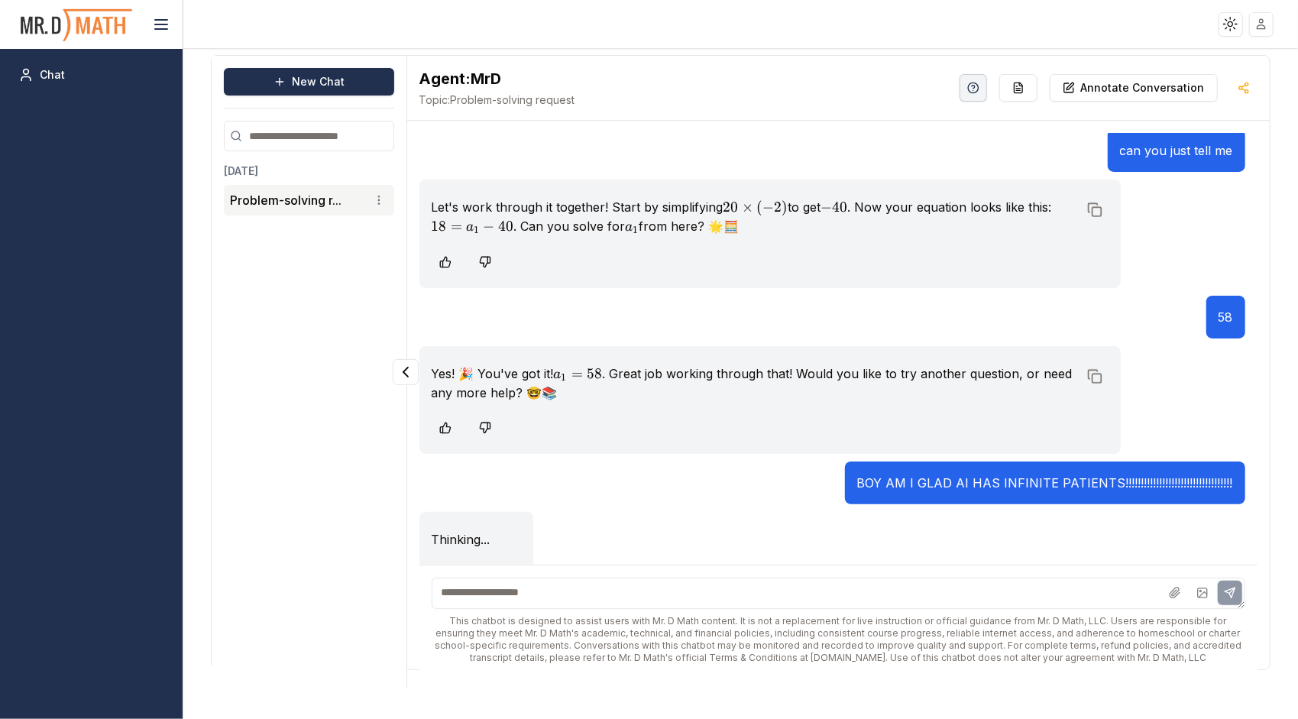
scroll to position [1684, 0]
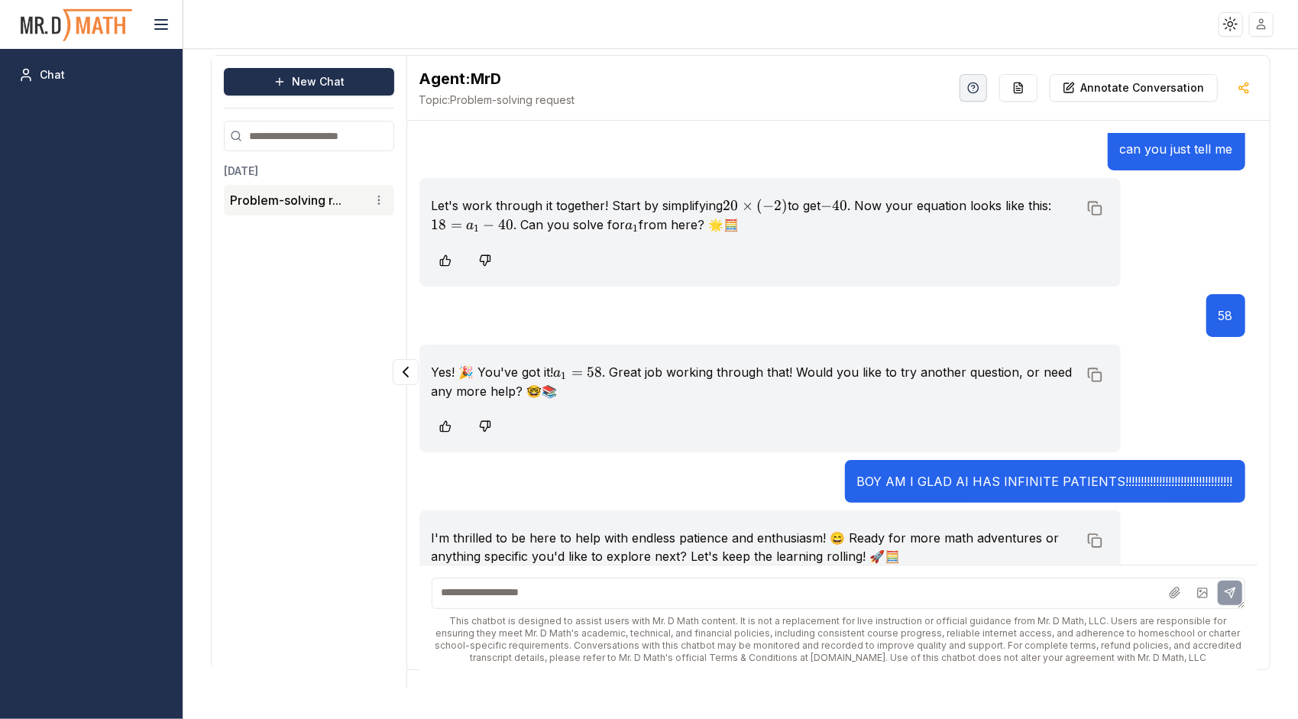
click at [518, 604] on textarea at bounding box center [839, 593] width 814 height 31
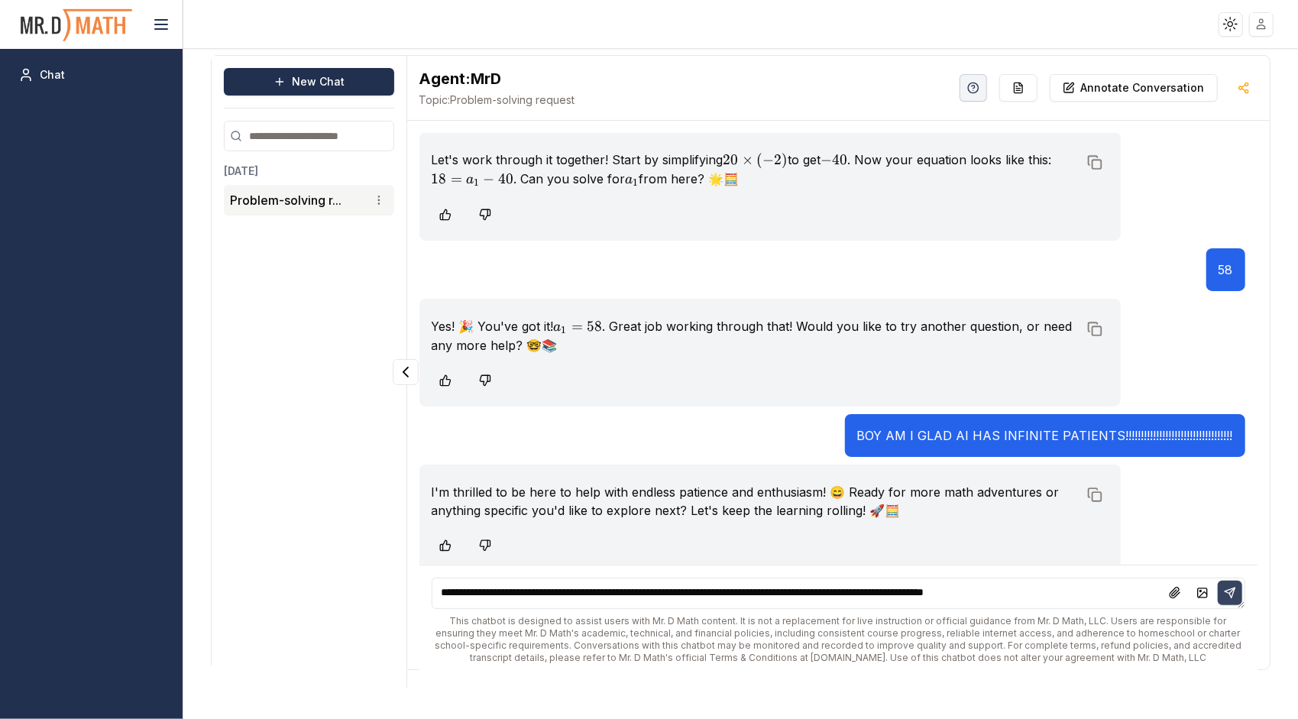
type textarea "**********"
click at [1226, 590] on icon at bounding box center [1230, 592] width 10 height 10
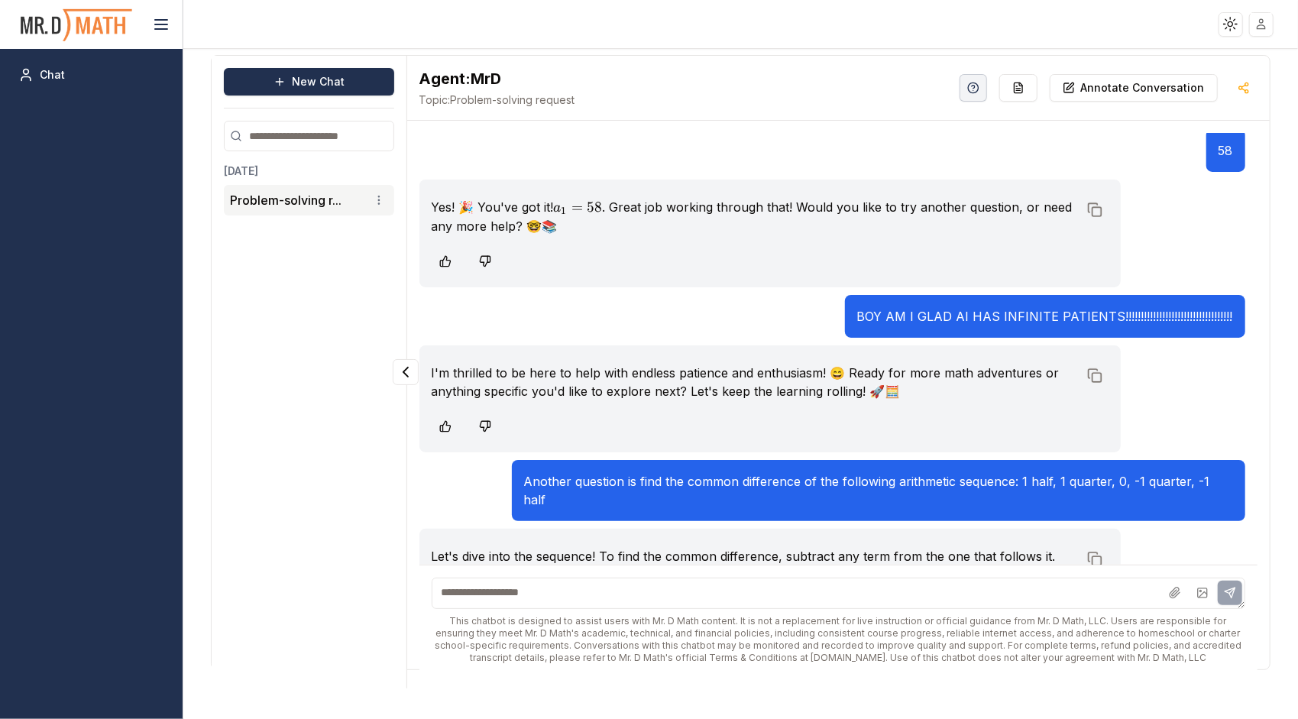
scroll to position [1895, 0]
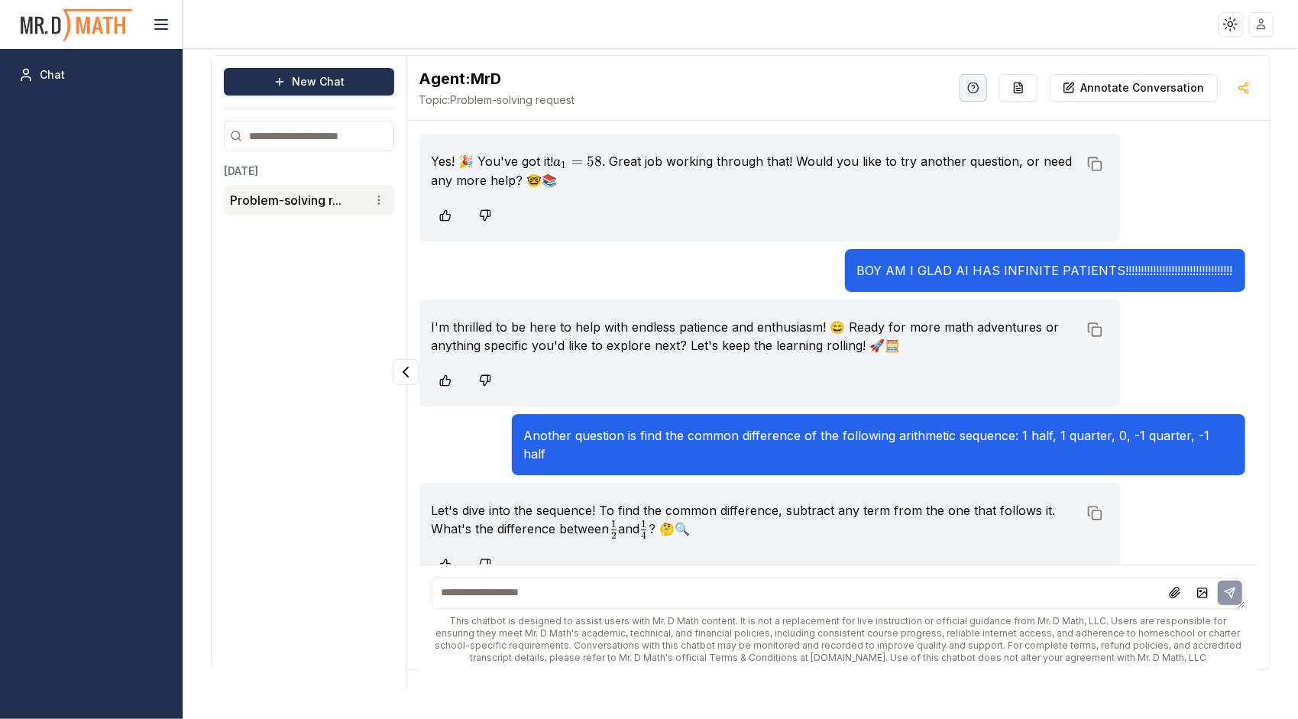
click at [1147, 587] on textarea at bounding box center [839, 593] width 814 height 31
click at [646, 521] on span "4 1" at bounding box center [643, 527] width 5 height 12
drag, startPoint x: 654, startPoint y: 504, endPoint x: 632, endPoint y: 503, distance: 22.2
click at [632, 503] on p "Let's dive into the sequence! To find the common difference, subtract any term …" at bounding box center [755, 519] width 647 height 37
drag, startPoint x: 643, startPoint y: 501, endPoint x: 659, endPoint y: 503, distance: 15.4
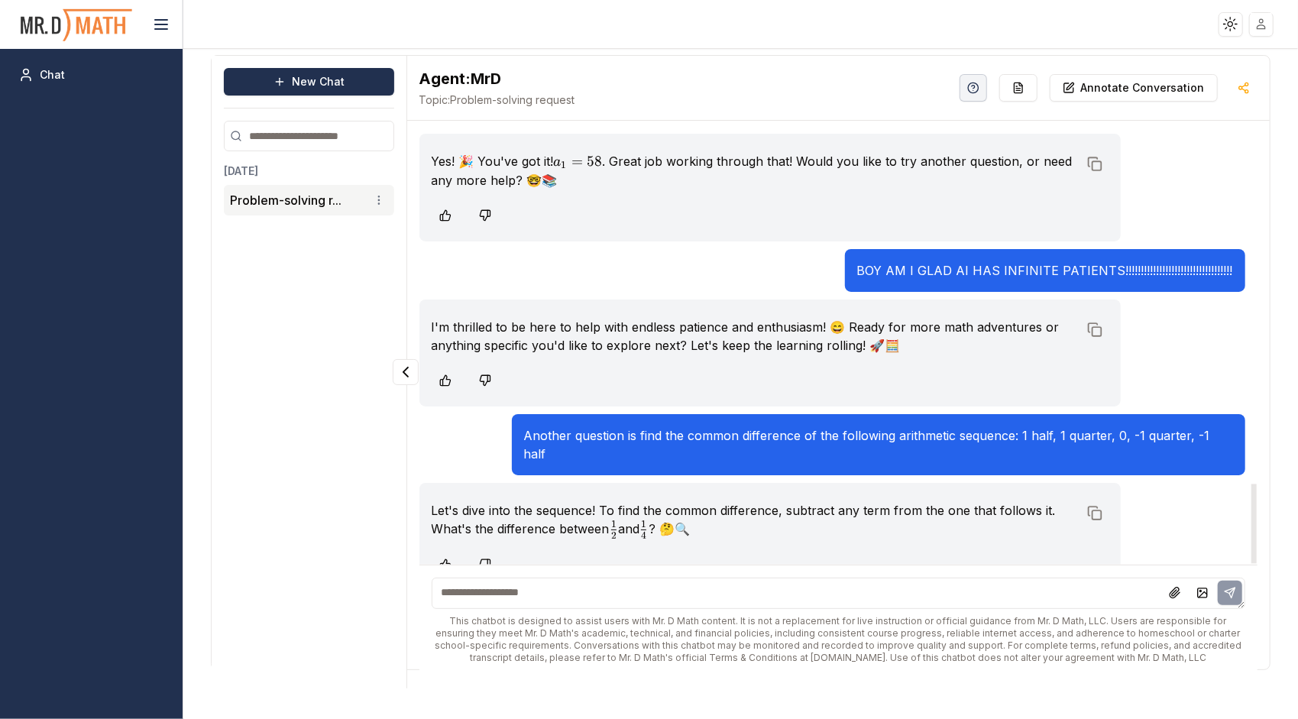
click at [659, 503] on p "Let's dive into the sequence! To find the common difference, subtract any term …" at bounding box center [755, 519] width 647 height 37
copy p "1 4 \frac{1}{4} 4 1 ​"
click at [546, 588] on textarea at bounding box center [839, 593] width 814 height 31
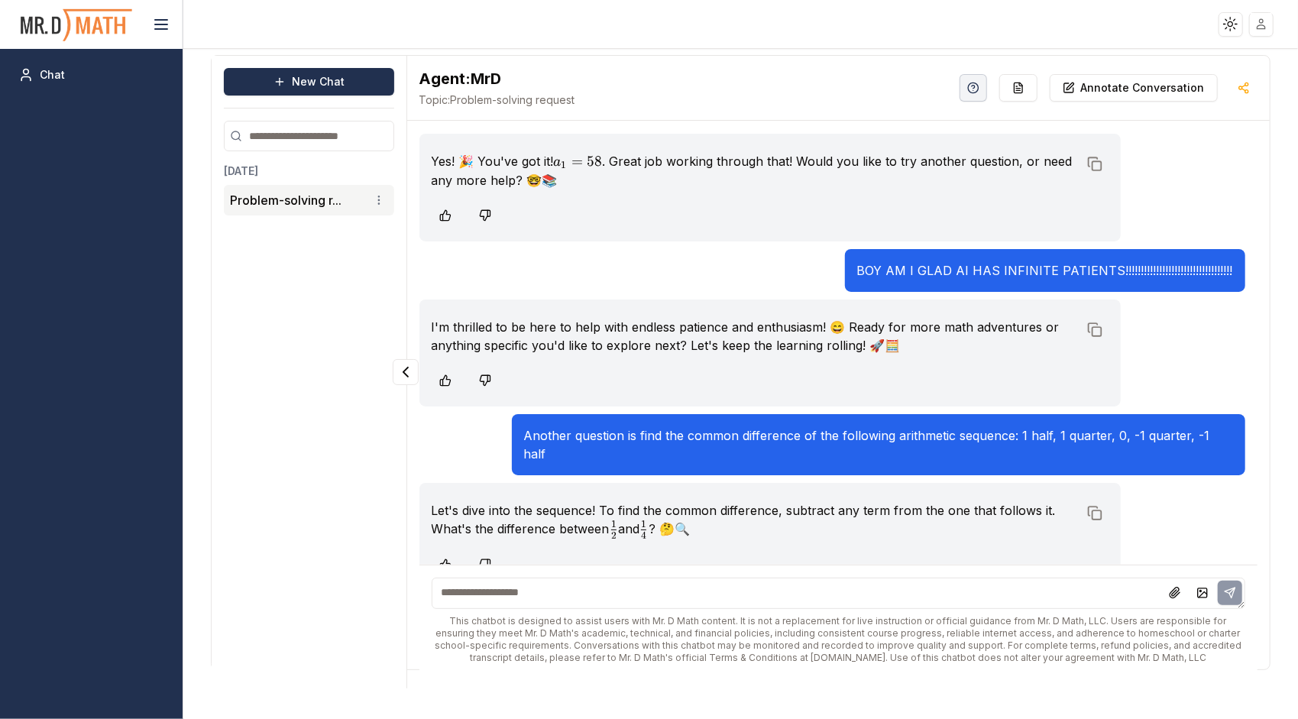
click at [546, 588] on textarea at bounding box center [839, 593] width 814 height 31
paste textarea "* * * * *"
click at [467, 594] on textarea "* * * * *" at bounding box center [839, 593] width 814 height 31
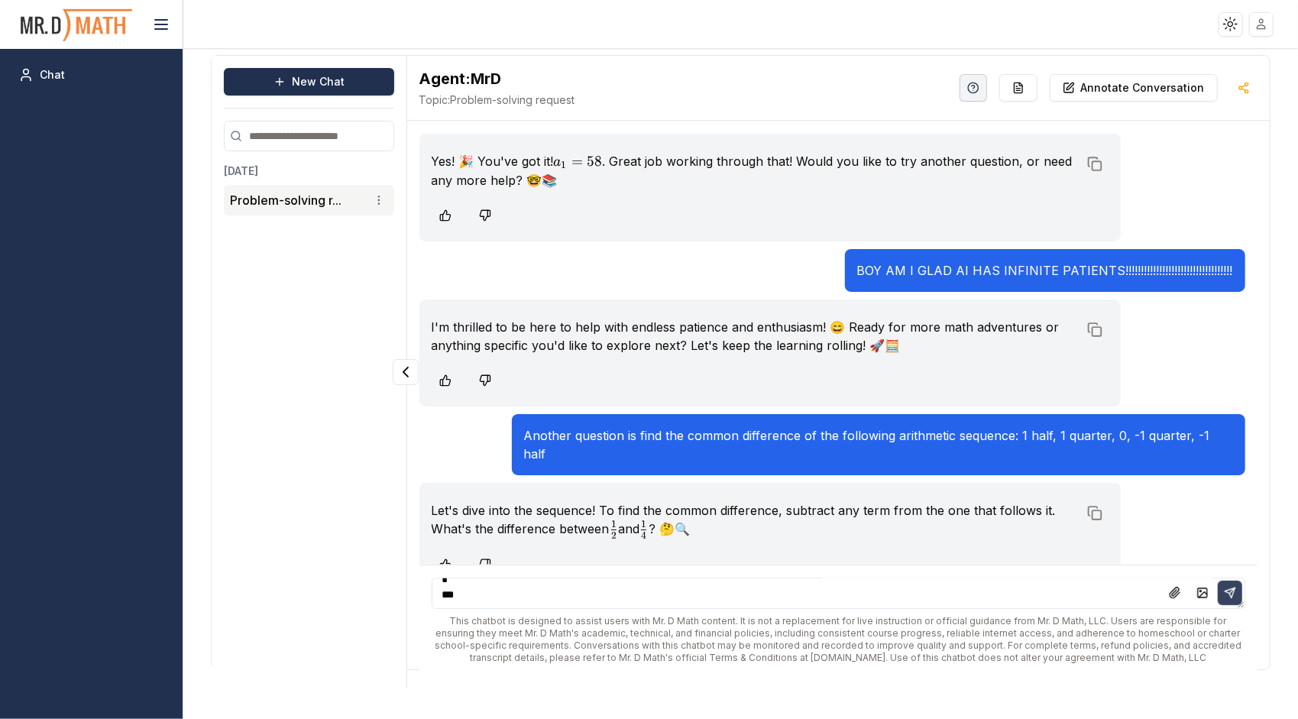
type textarea "* * *"
click at [1233, 602] on button at bounding box center [1230, 593] width 24 height 24
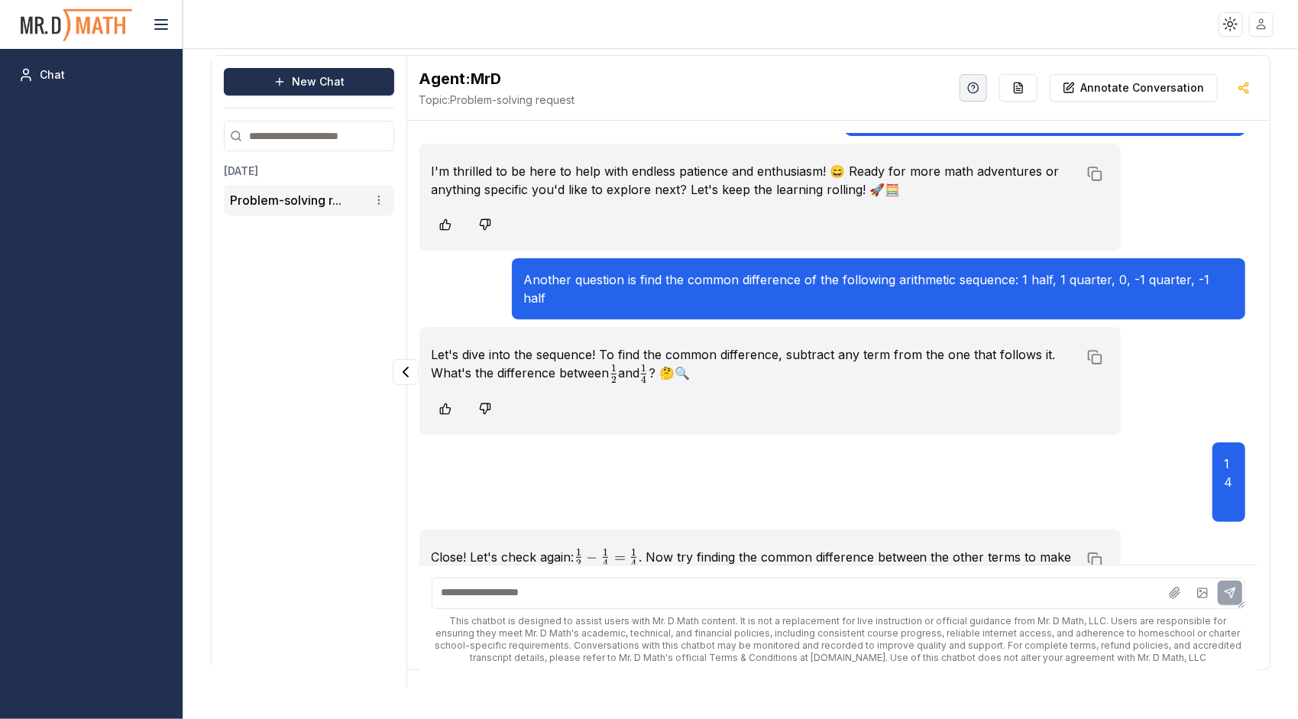
scroll to position [2096, 0]
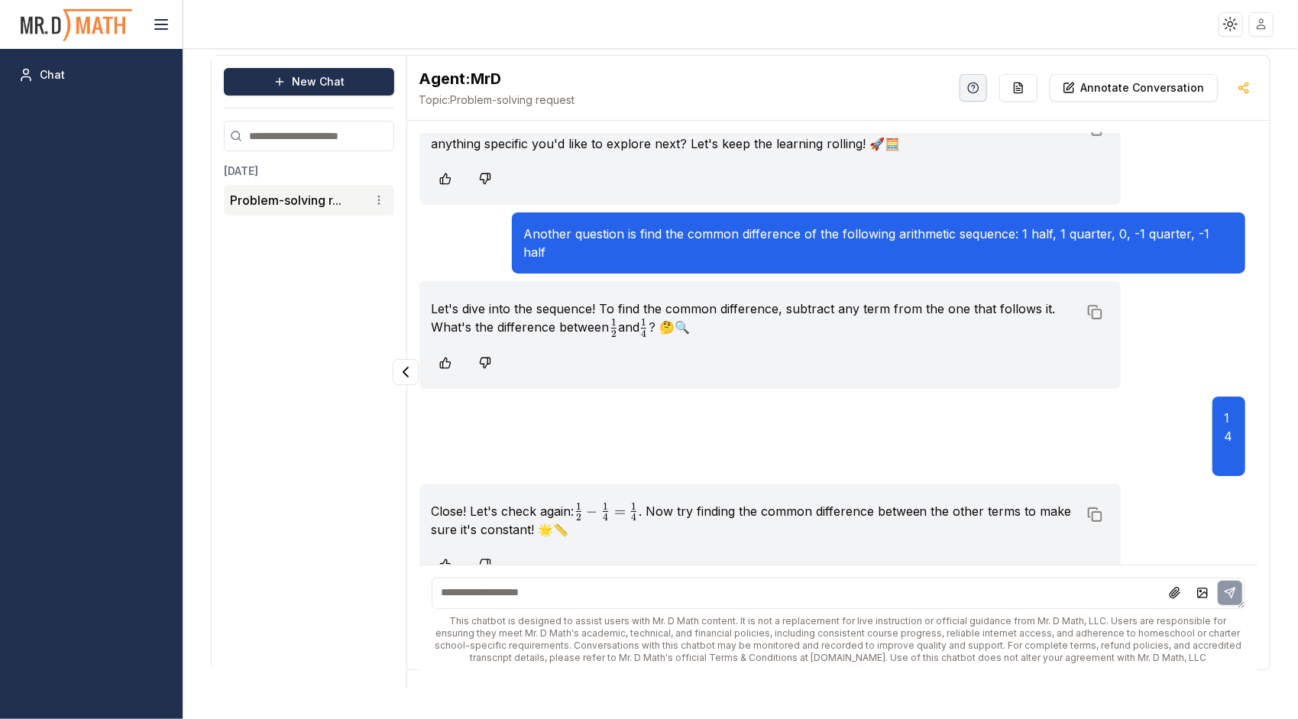
click at [1060, 600] on textarea at bounding box center [839, 593] width 814 height 31
type textarea "*********"
click at [1225, 587] on icon at bounding box center [1230, 593] width 12 height 12
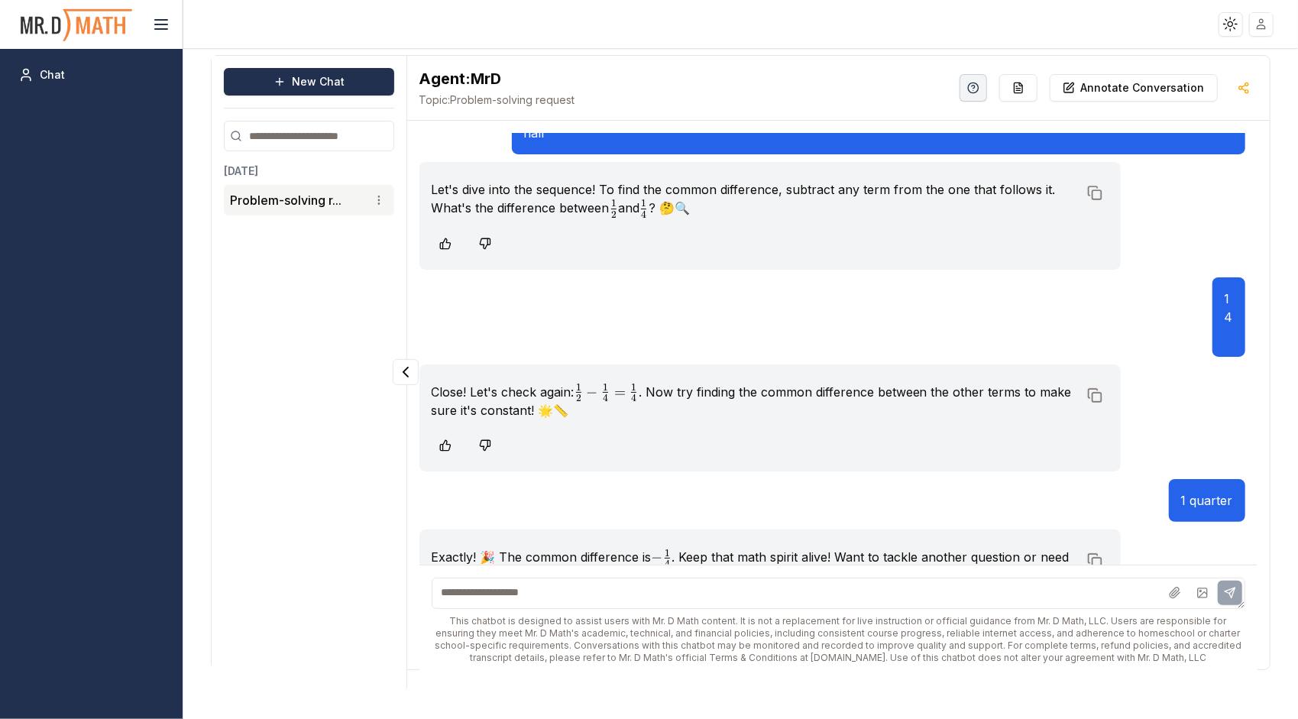
scroll to position [2261, 0]
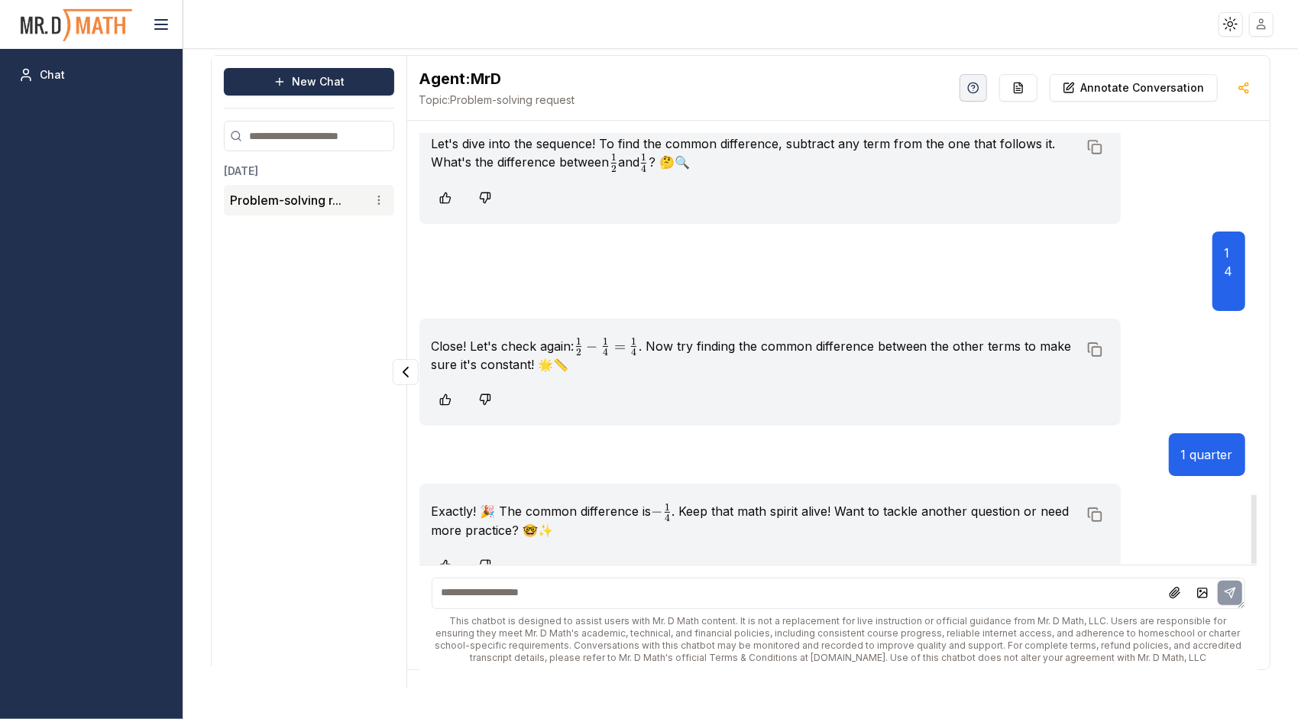
click at [707, 596] on textarea at bounding box center [839, 593] width 814 height 31
type textarea "*"
type textarea "**********"
click at [1231, 587] on icon at bounding box center [1230, 593] width 12 height 12
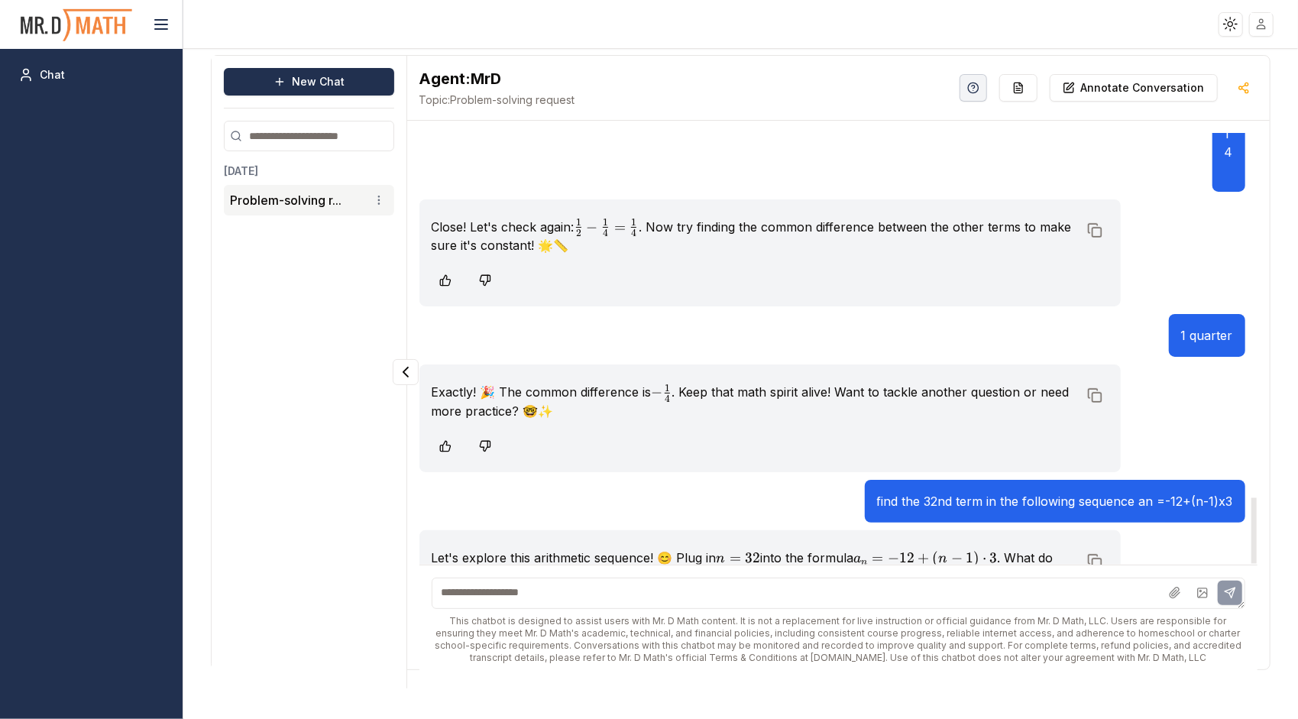
scroll to position [2427, 0]
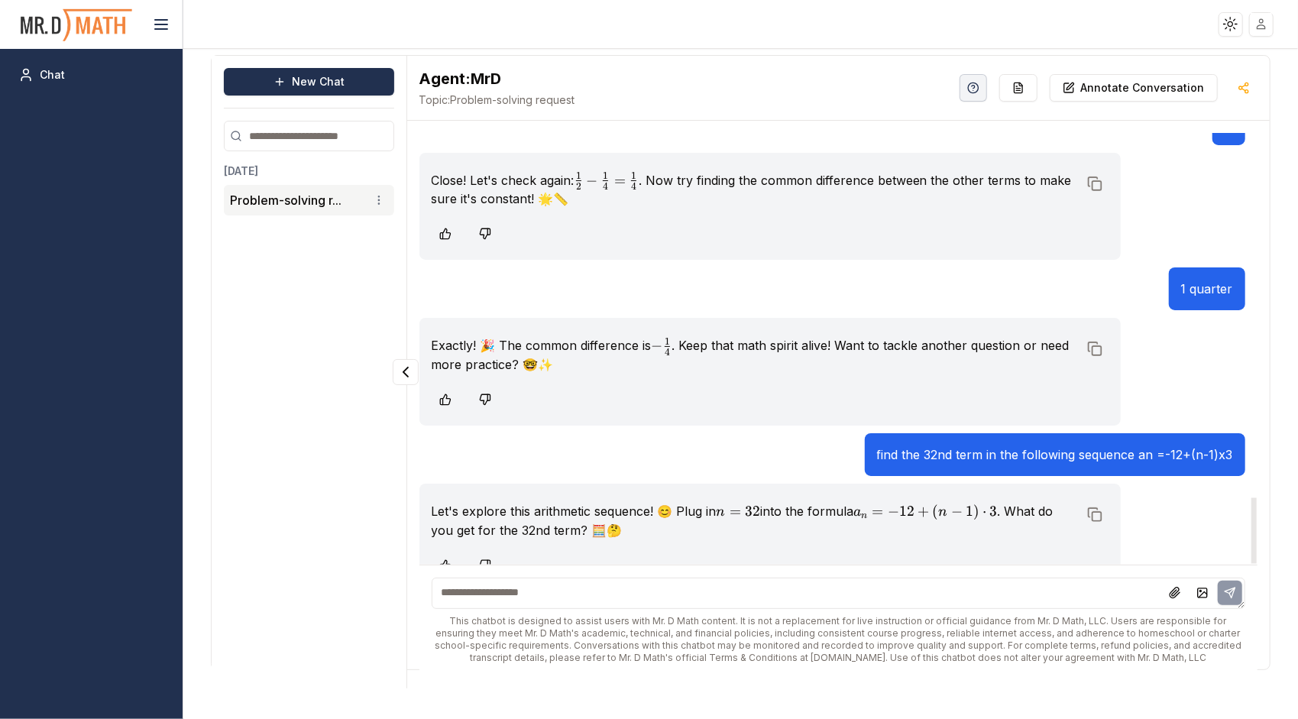
click at [594, 578] on textarea at bounding box center [839, 593] width 814 height 31
type textarea "*****"
click at [1230, 595] on icon at bounding box center [1230, 593] width 12 height 12
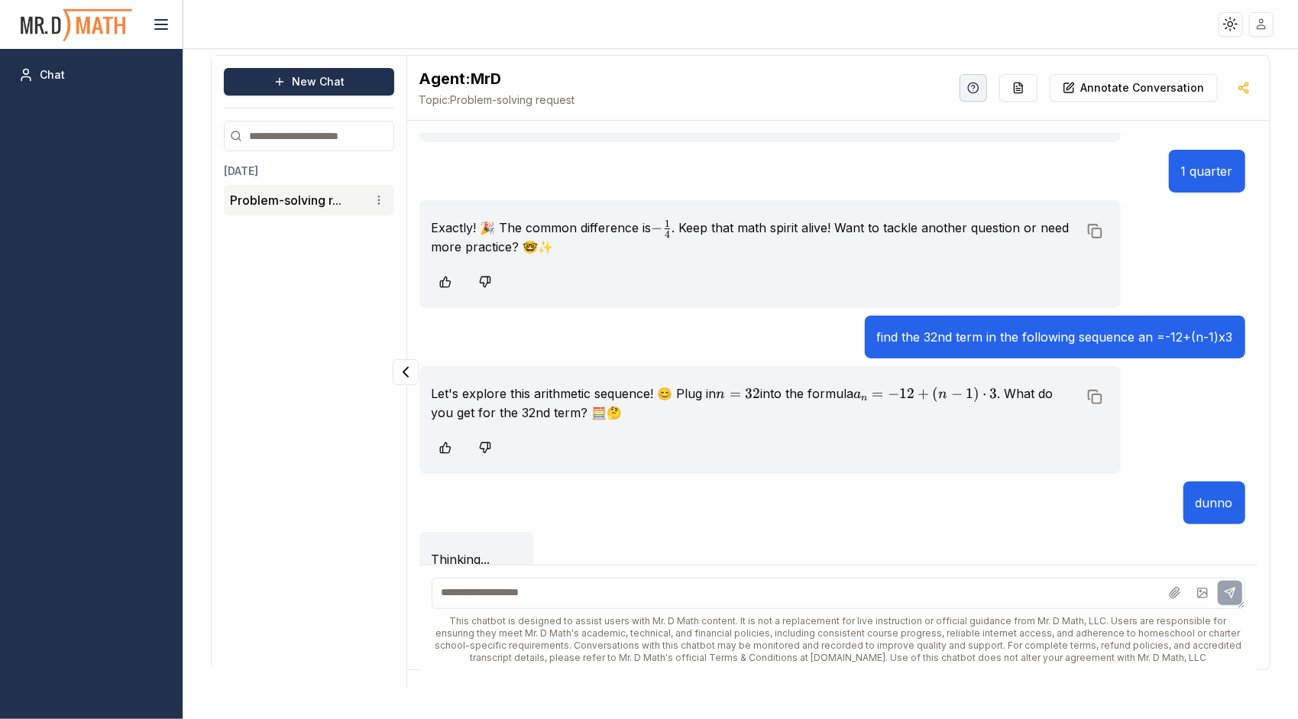
scroll to position [2546, 0]
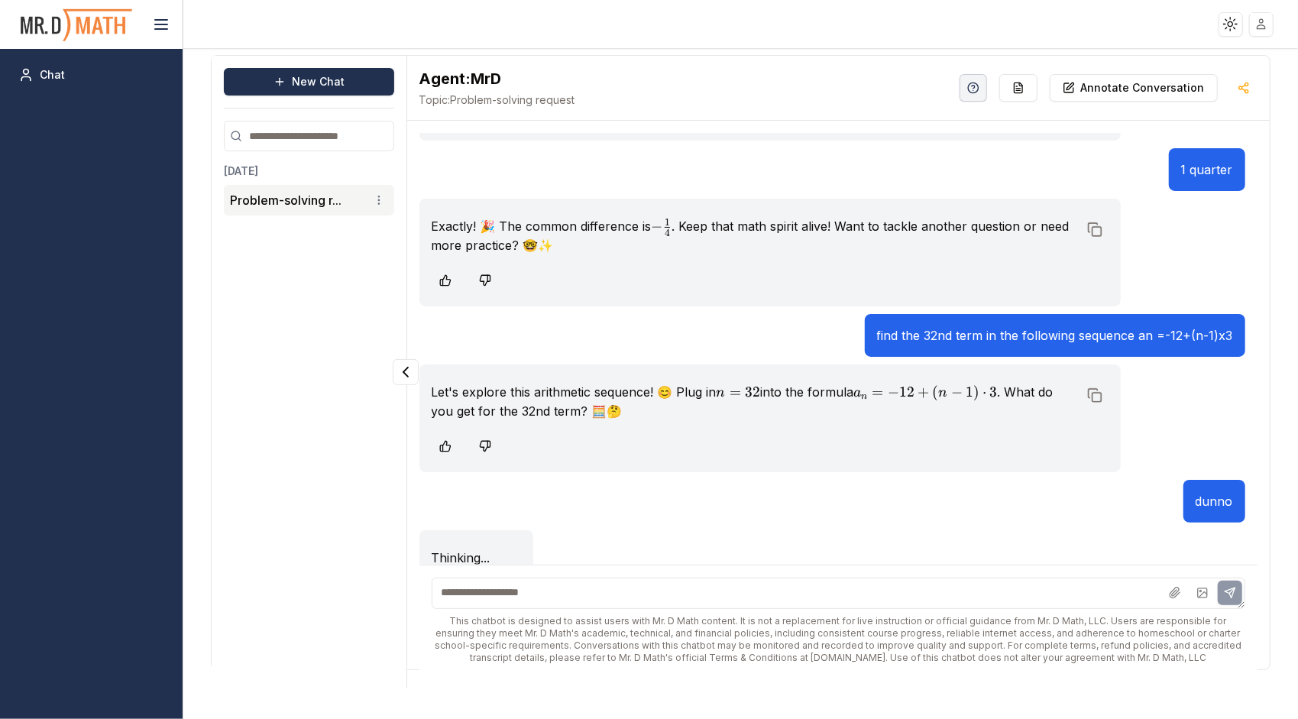
click at [639, 601] on textarea at bounding box center [839, 593] width 814 height 31
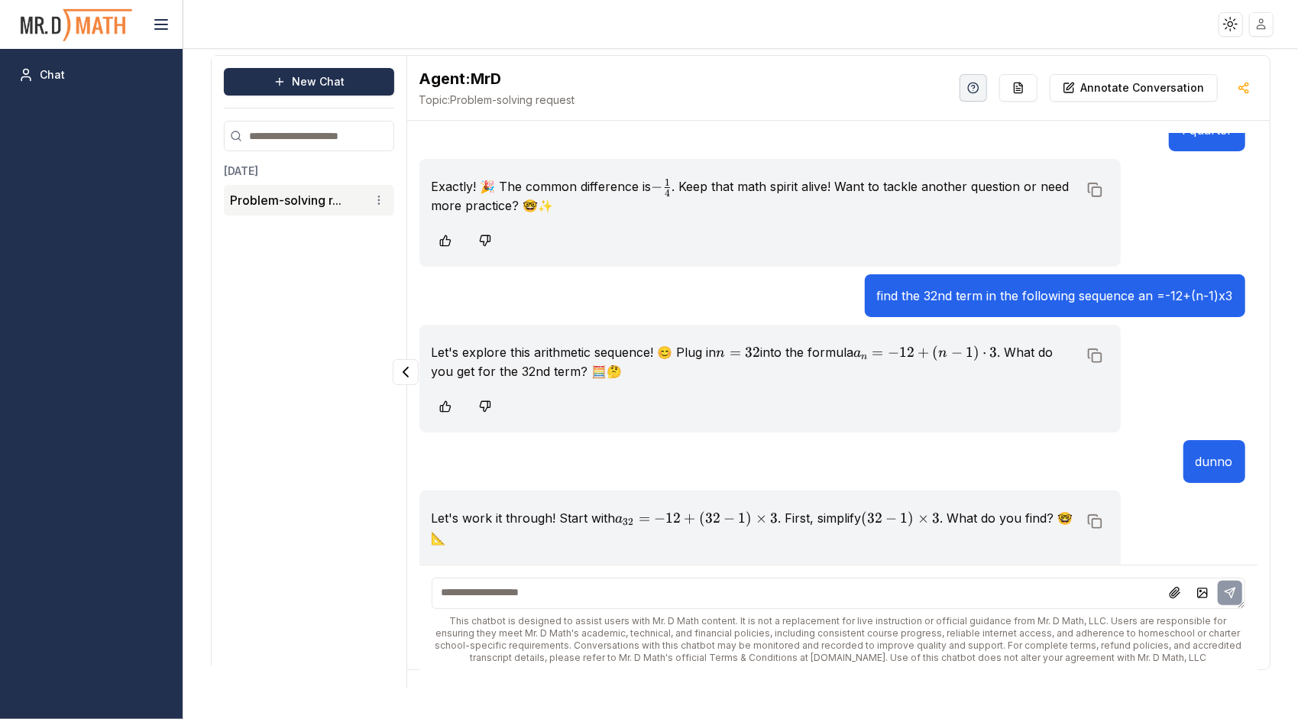
scroll to position [2593, 0]
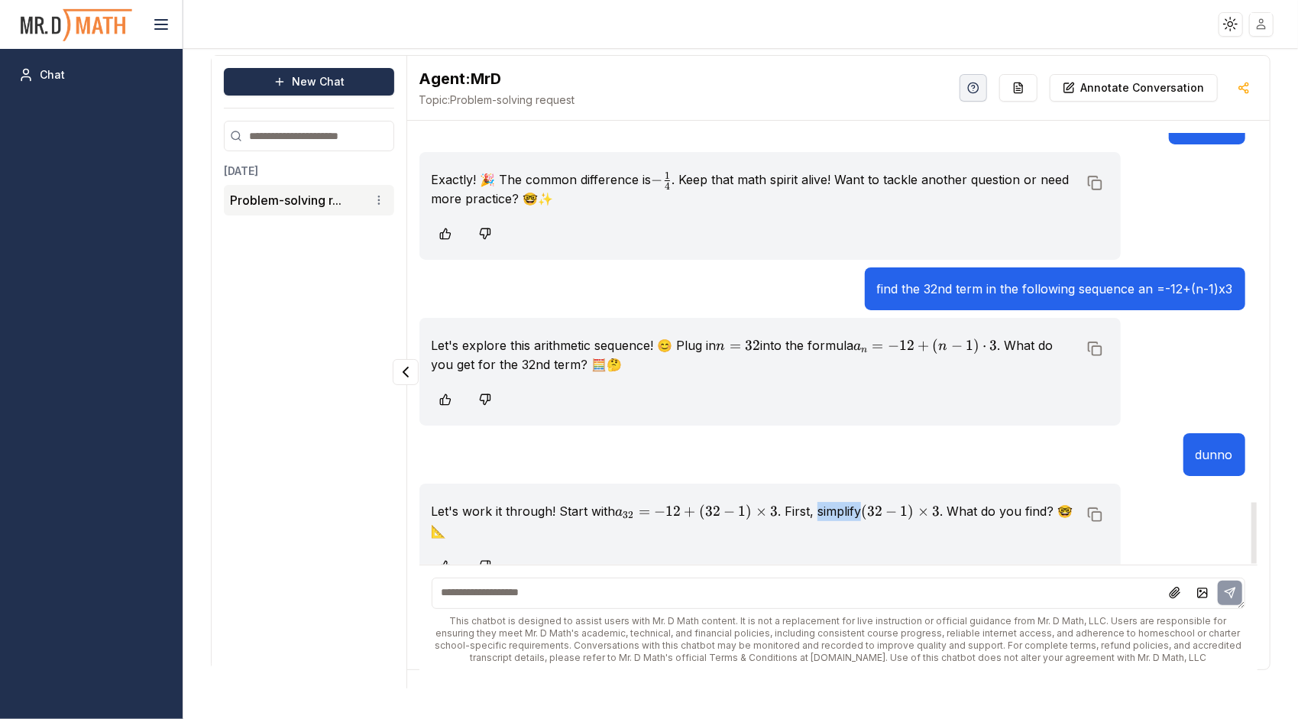
drag, startPoint x: 815, startPoint y: 484, endPoint x: 863, endPoint y: 493, distance: 49.0
click at [863, 502] on p "Let's work it through! Start with a 32 = − 12 + ( 32 − 1 ) × 3 a_{32} = -12 + (…" at bounding box center [755, 520] width 647 height 37
copy p "simplify"
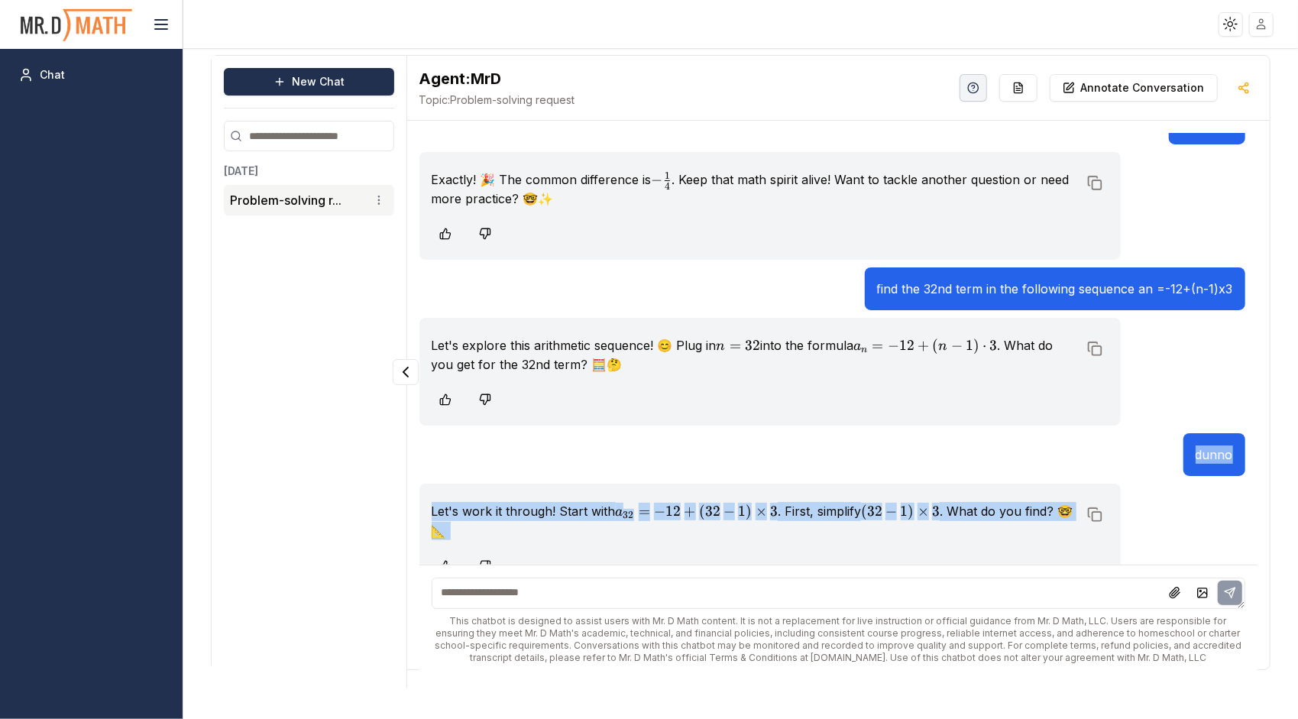
drag, startPoint x: 892, startPoint y: 443, endPoint x: 541, endPoint y: 594, distance: 381.6
click at [541, 594] on div "Can you help me solve a problem?! Of course! Could you share the problem with m…" at bounding box center [838, 398] width 862 height 555
click at [541, 594] on textarea at bounding box center [839, 593] width 814 height 31
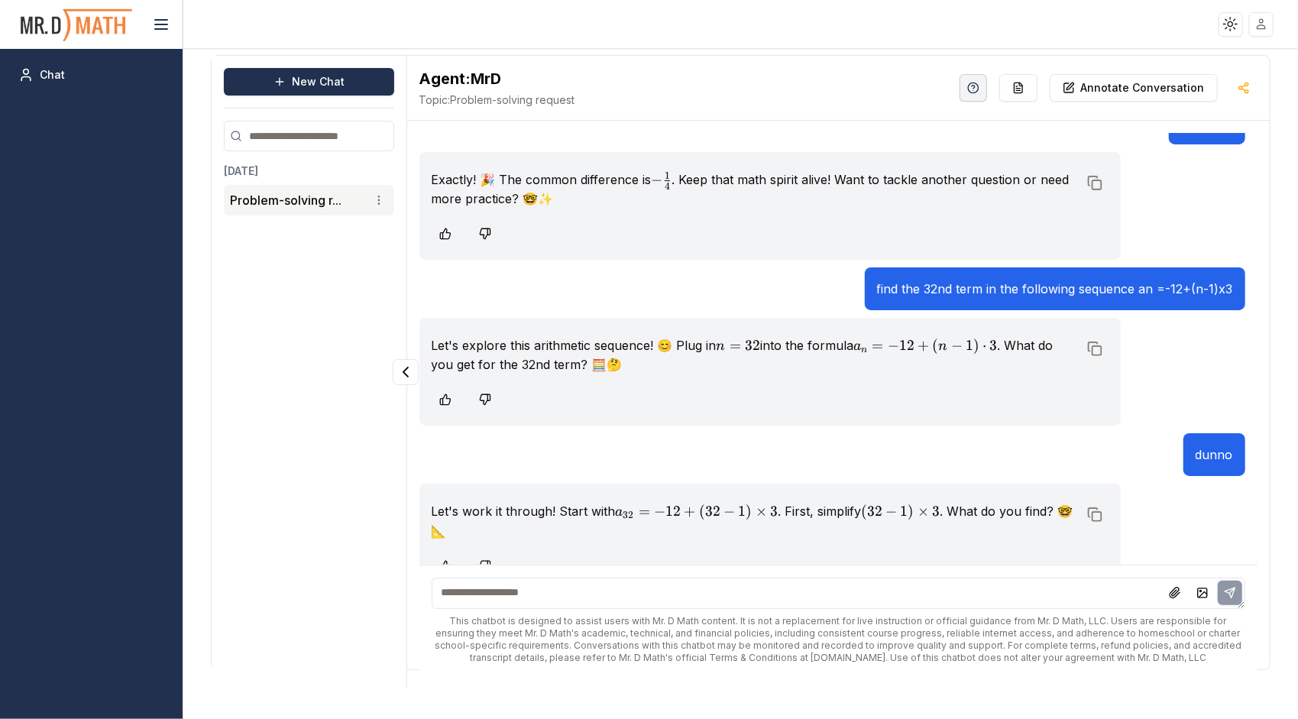
paste textarea "********"
type textarea "**********"
click at [1228, 582] on button at bounding box center [1230, 593] width 24 height 24
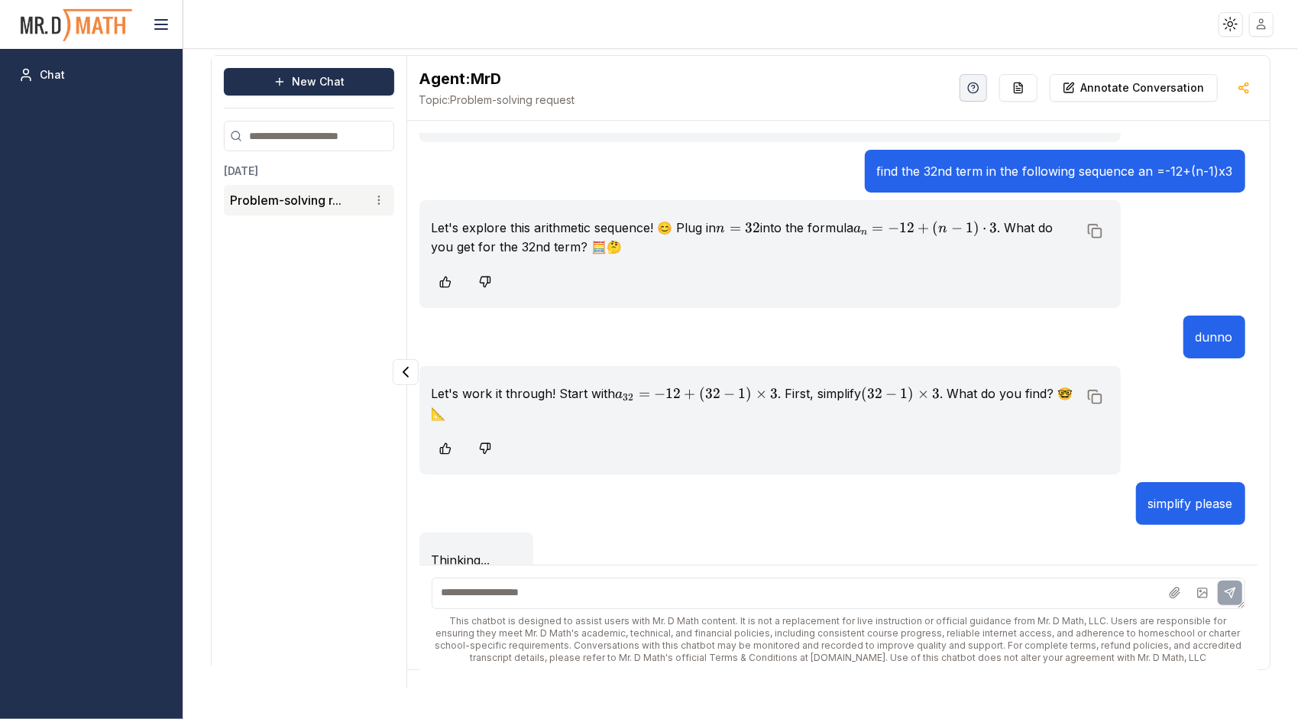
scroll to position [2712, 0]
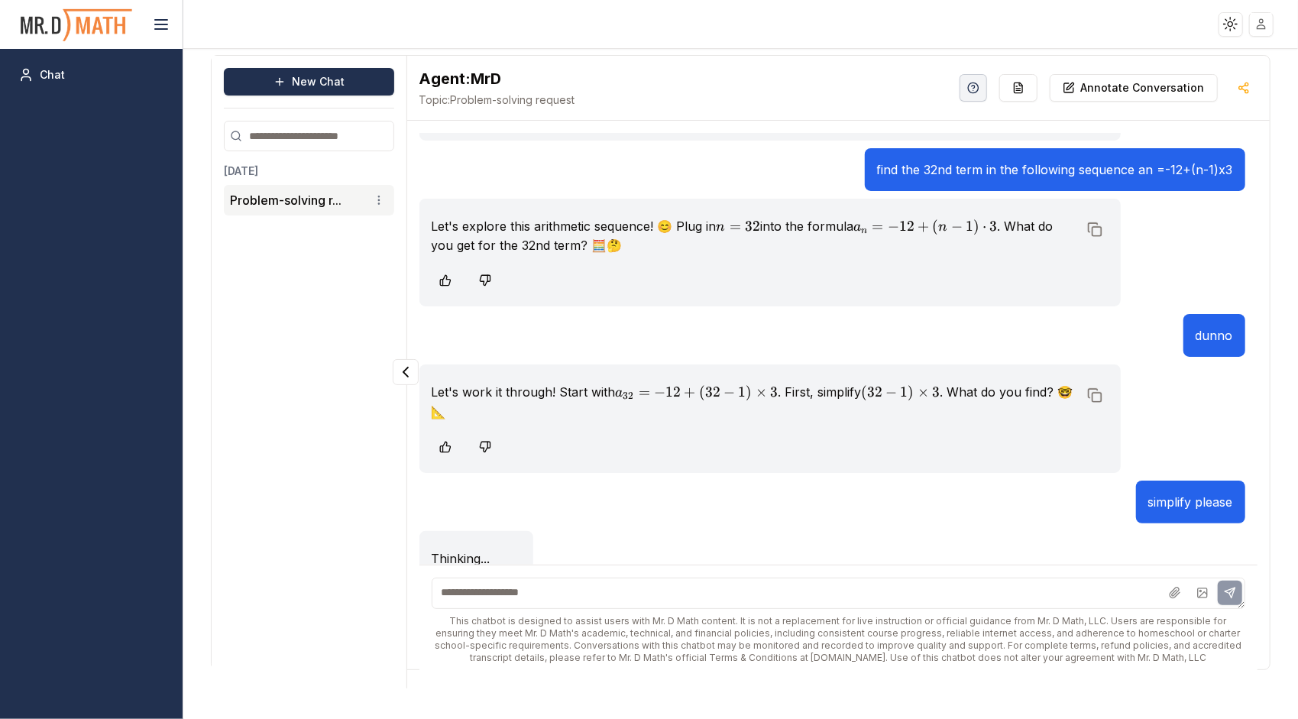
click at [1097, 587] on textarea at bounding box center [839, 593] width 814 height 31
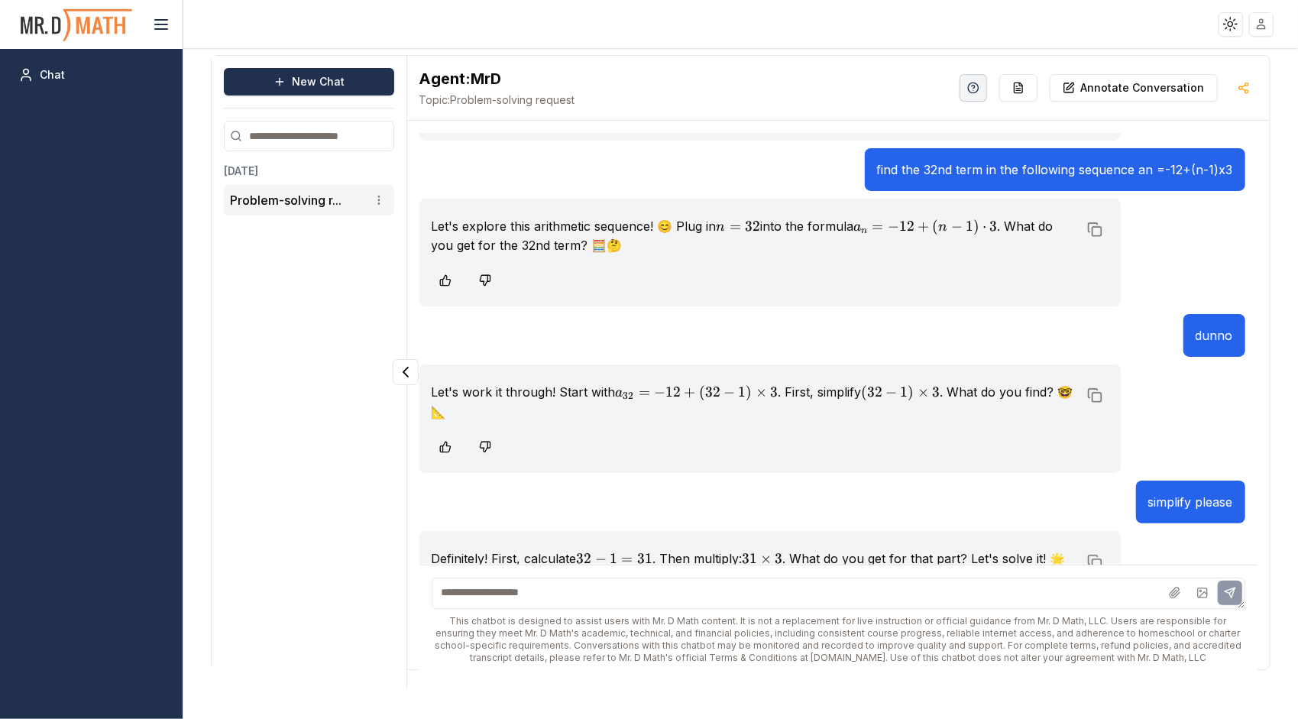
scroll to position [2758, 0]
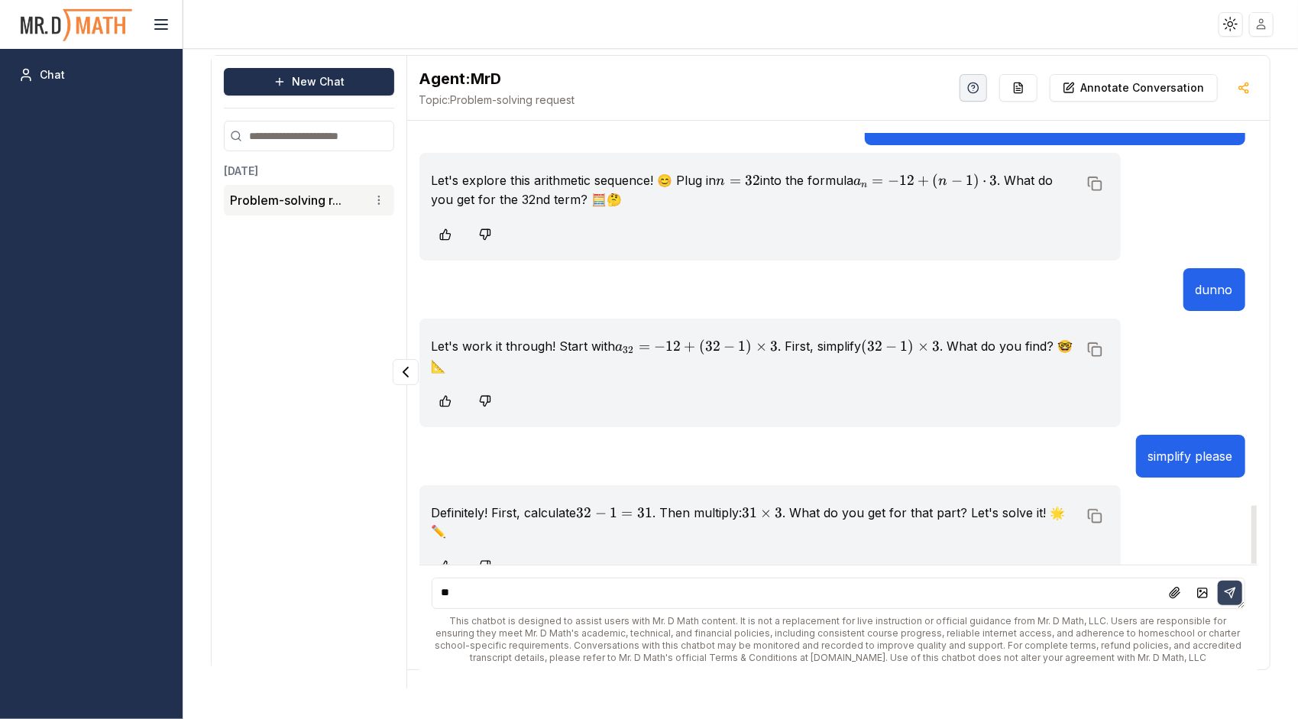
type textarea "**"
click at [1222, 590] on button at bounding box center [1230, 593] width 24 height 24
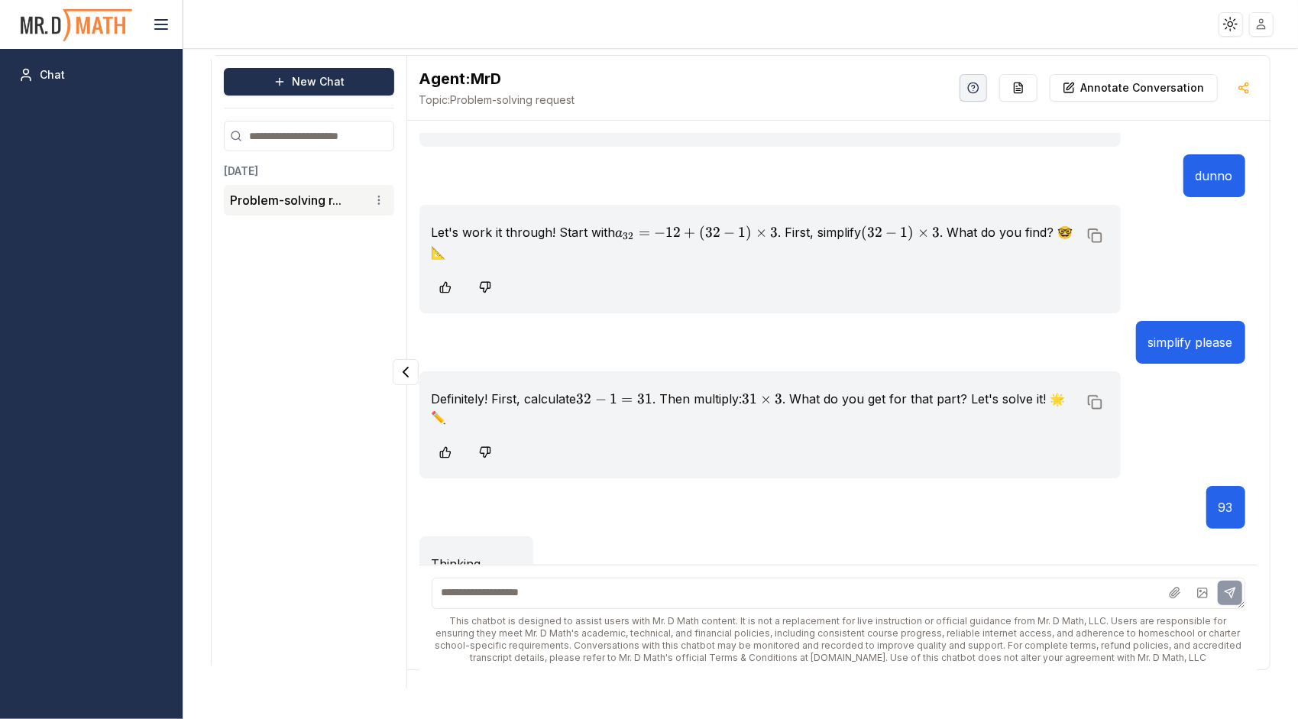
scroll to position [2877, 0]
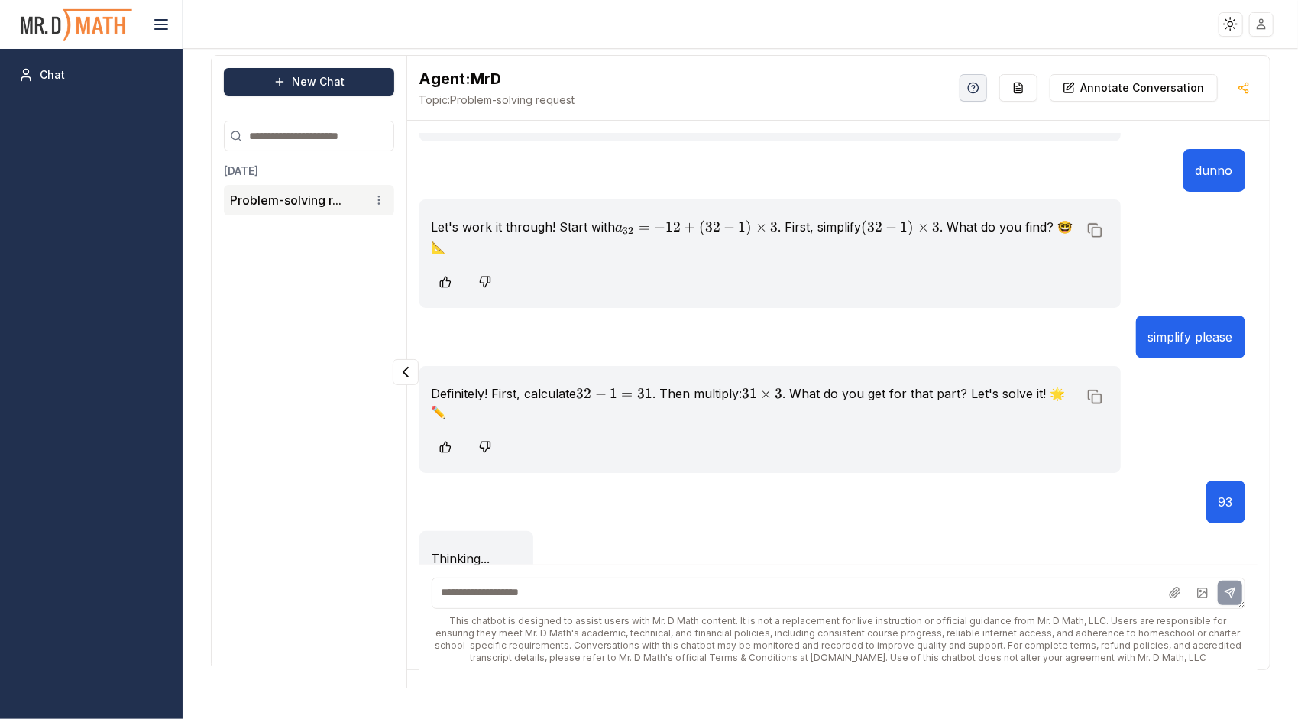
click at [918, 581] on textarea at bounding box center [839, 593] width 814 height 31
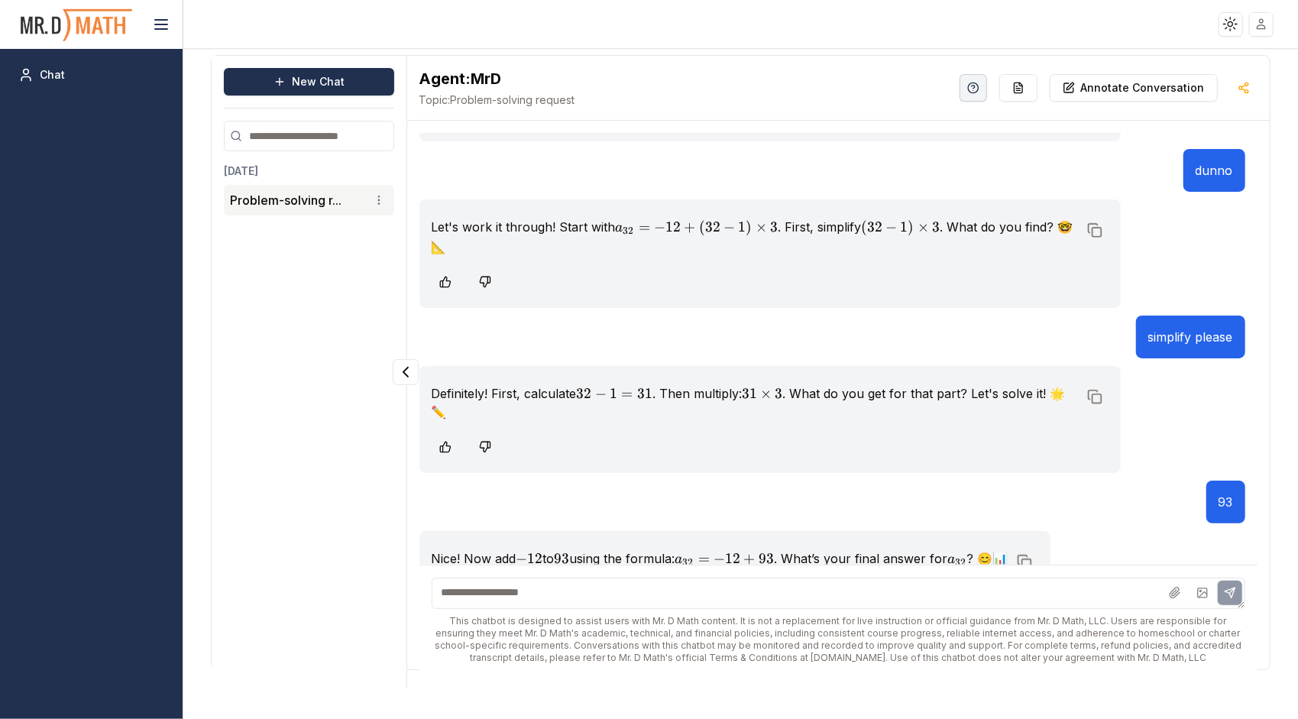
scroll to position [2905, 0]
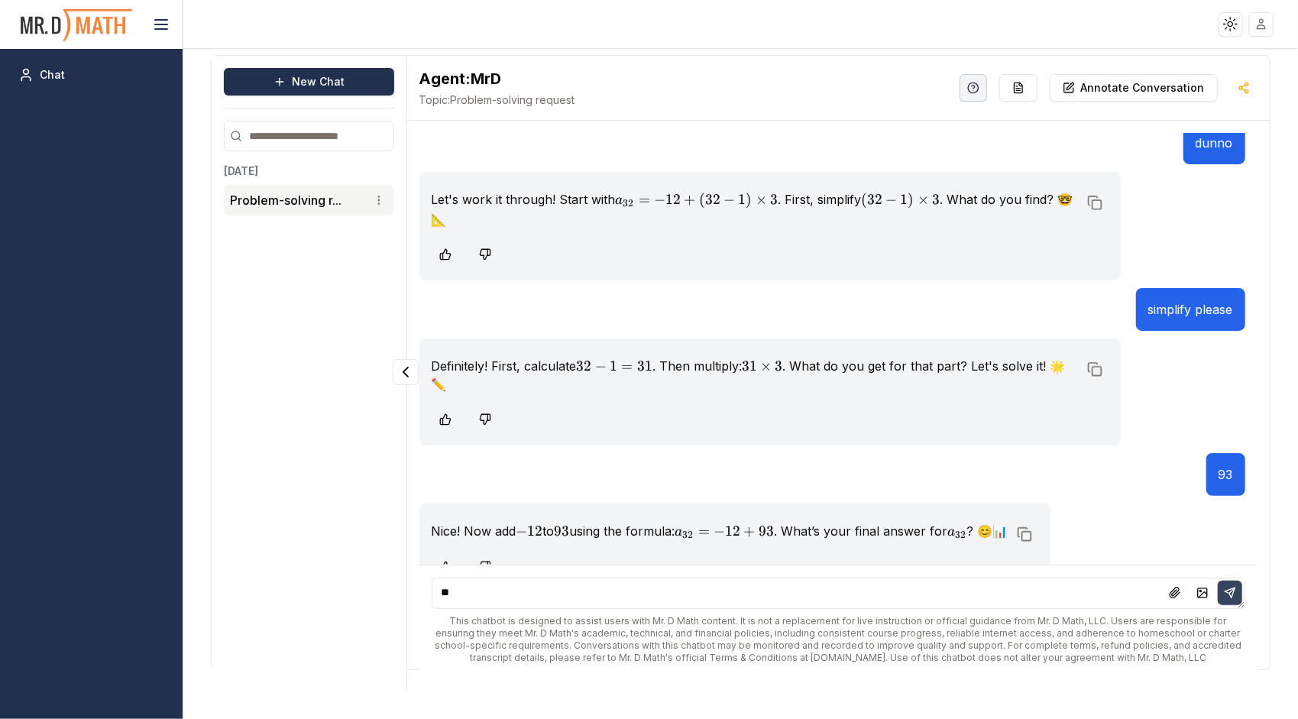
type textarea "**"
click at [1238, 593] on button at bounding box center [1230, 593] width 24 height 24
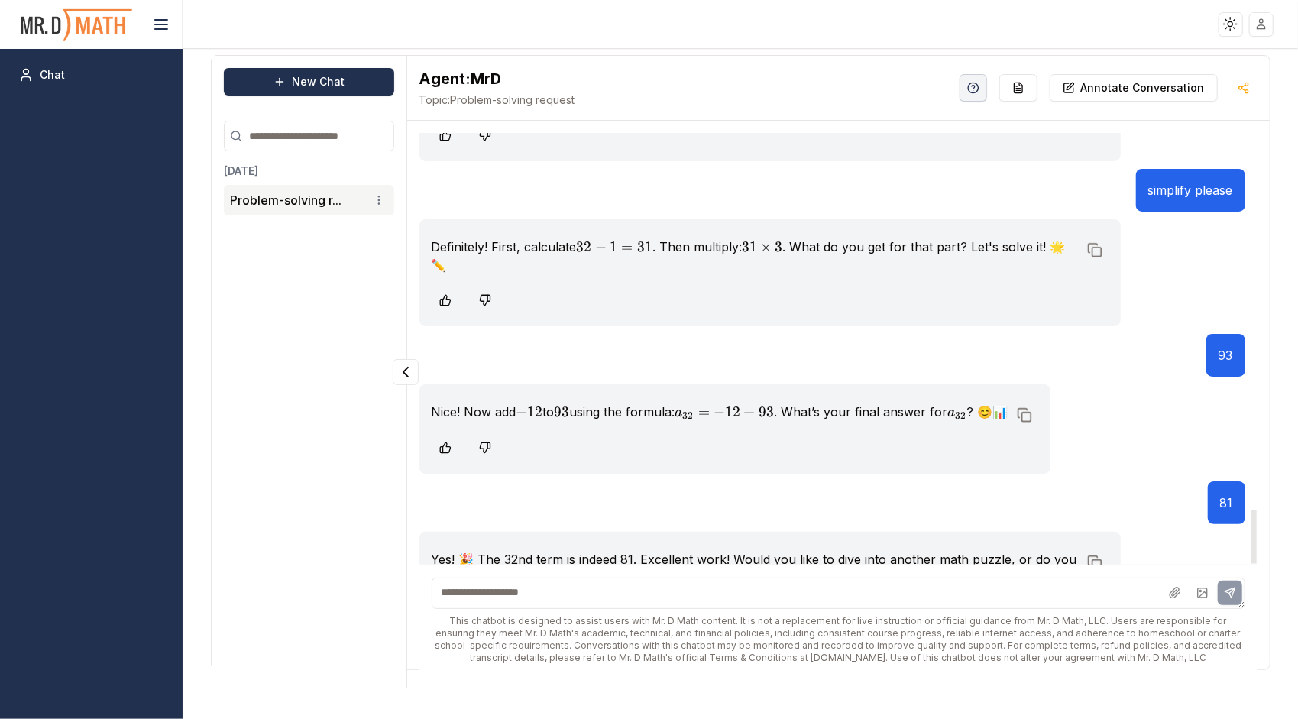
scroll to position [3070, 0]
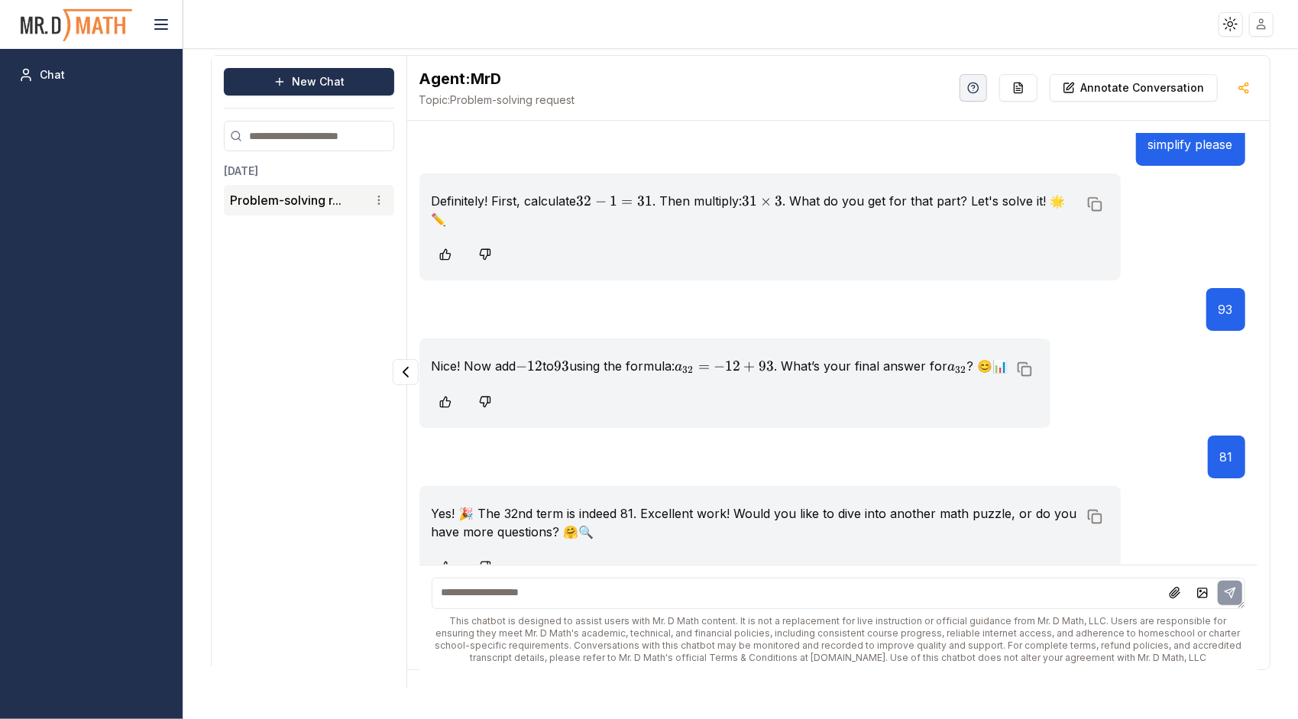
click at [619, 591] on textarea at bounding box center [839, 593] width 814 height 31
click at [261, 84] on button "New Chat" at bounding box center [309, 82] width 170 height 28
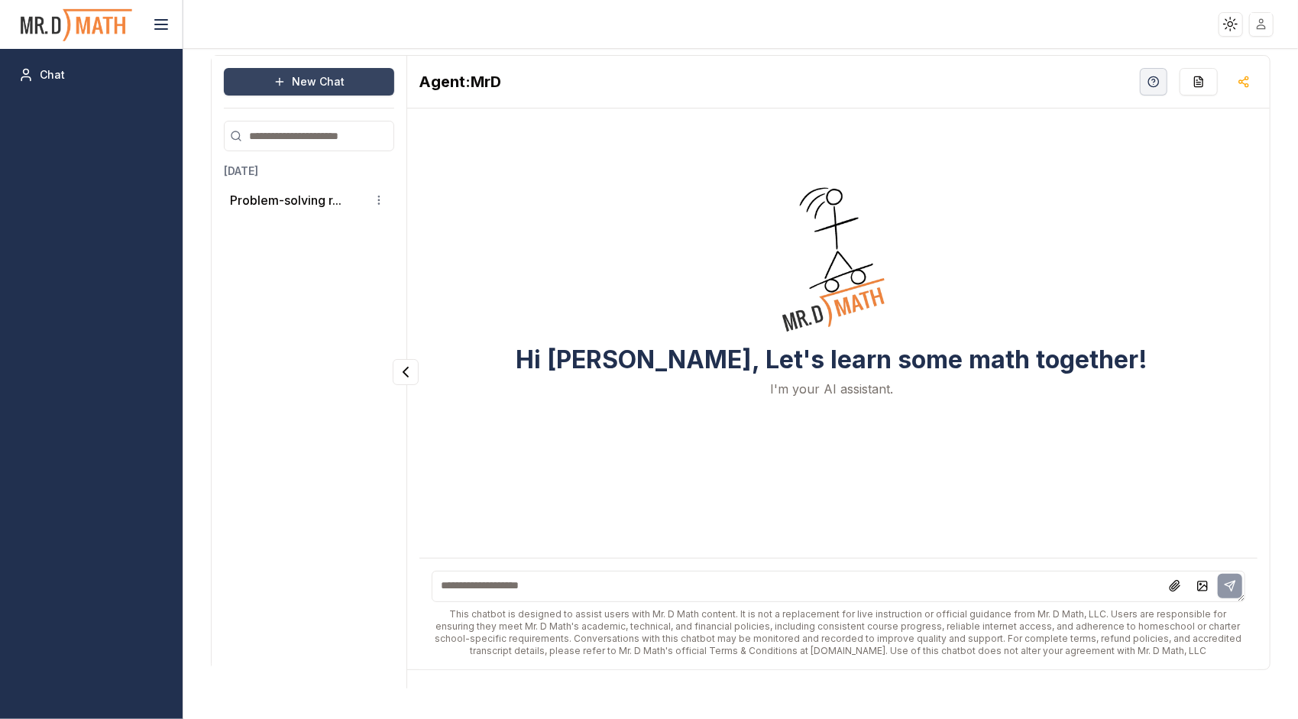
scroll to position [0, 0]
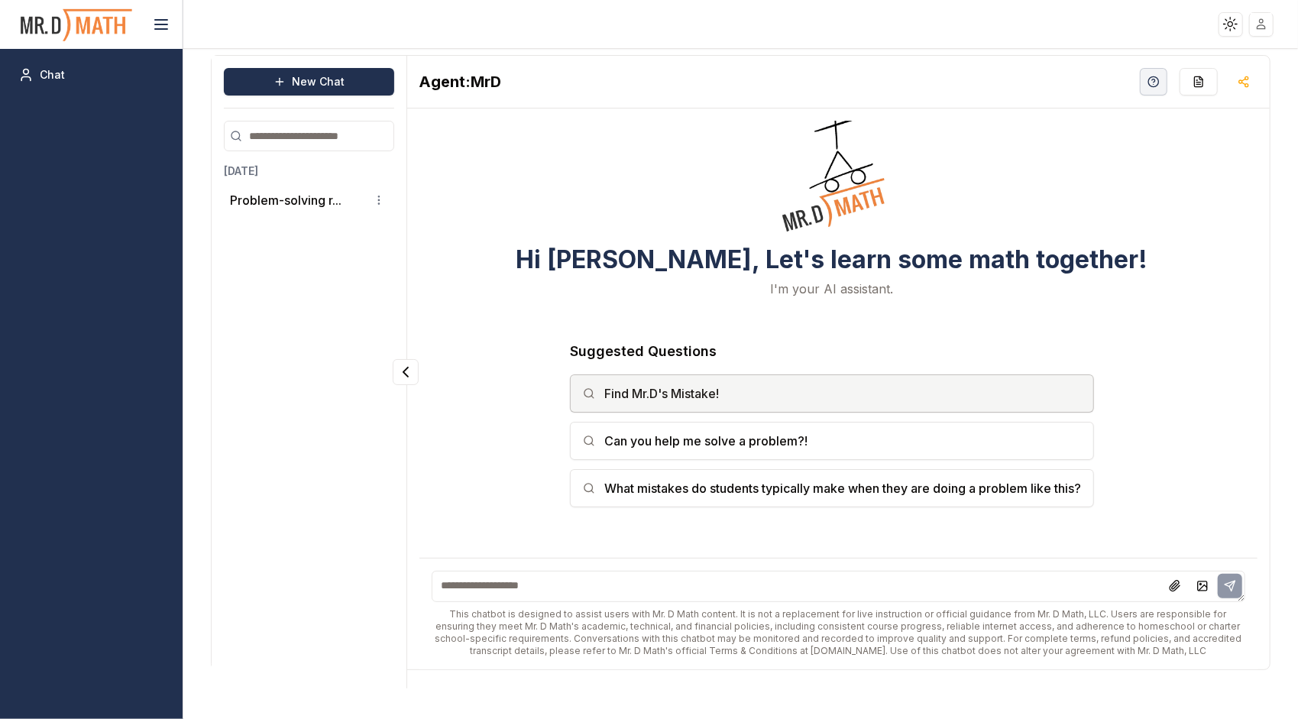
click at [651, 388] on button "Find Mr.D's Mistake!" at bounding box center [832, 393] width 524 height 38
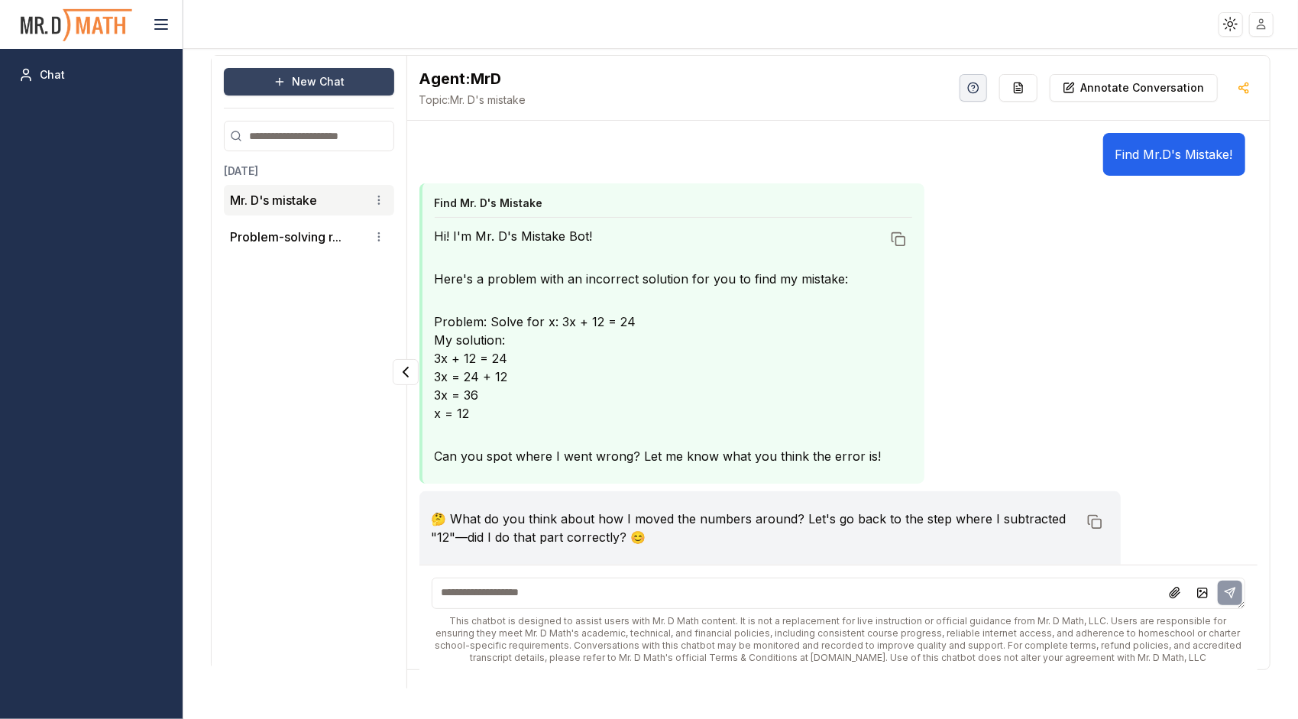
click at [286, 81] on icon at bounding box center [279, 82] width 12 height 12
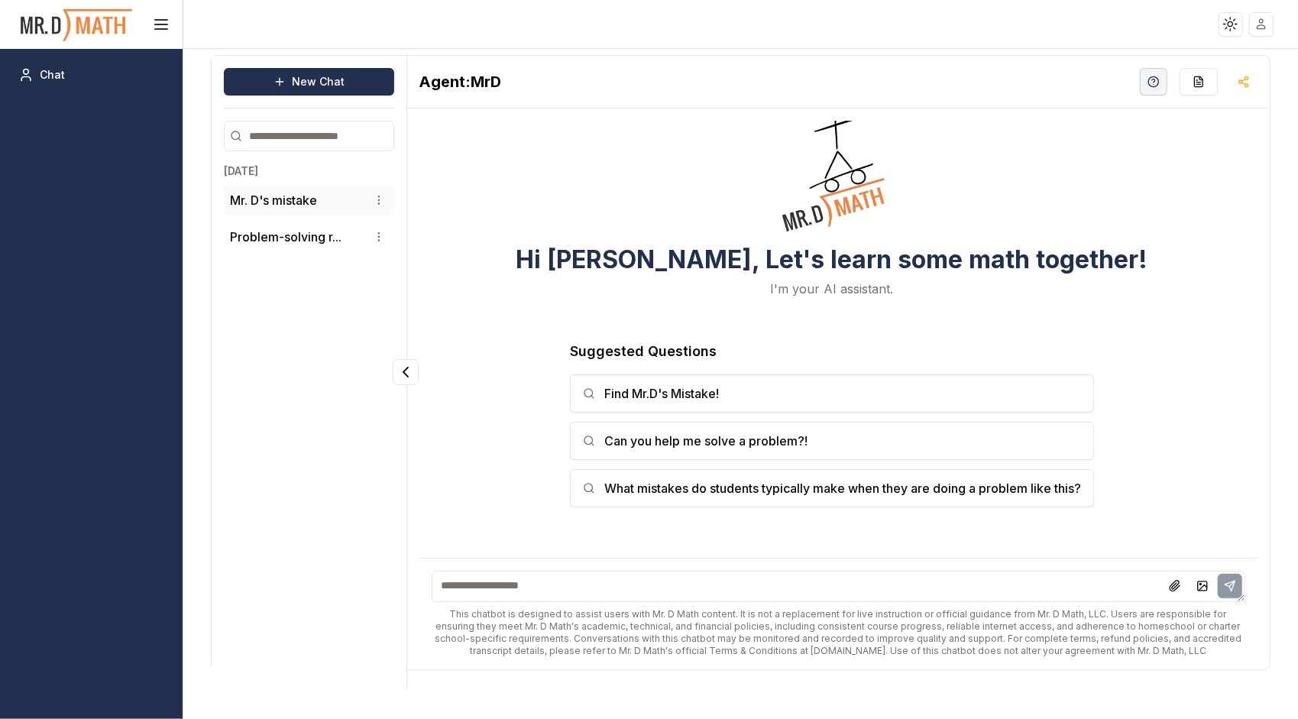
click at [296, 211] on li "Mr. D's mistake" at bounding box center [309, 200] width 170 height 31
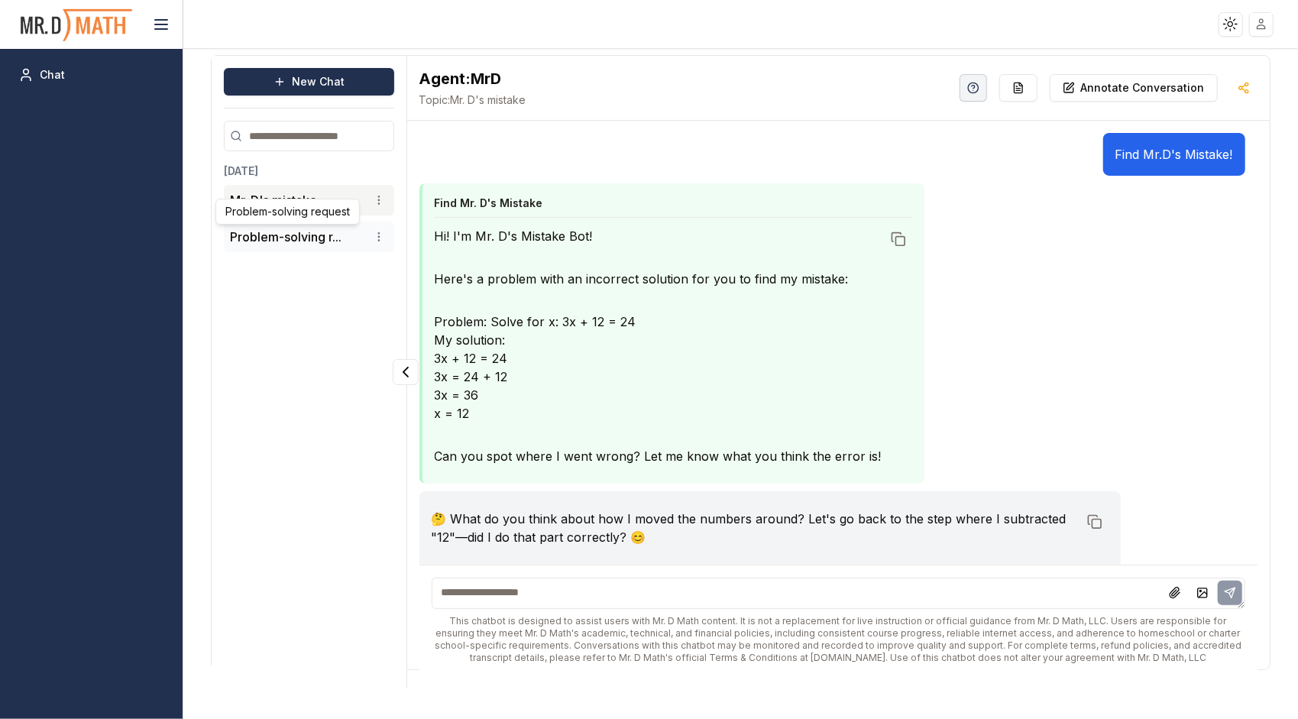
click at [295, 235] on button "Problem-solving r..." at bounding box center [286, 237] width 112 height 18
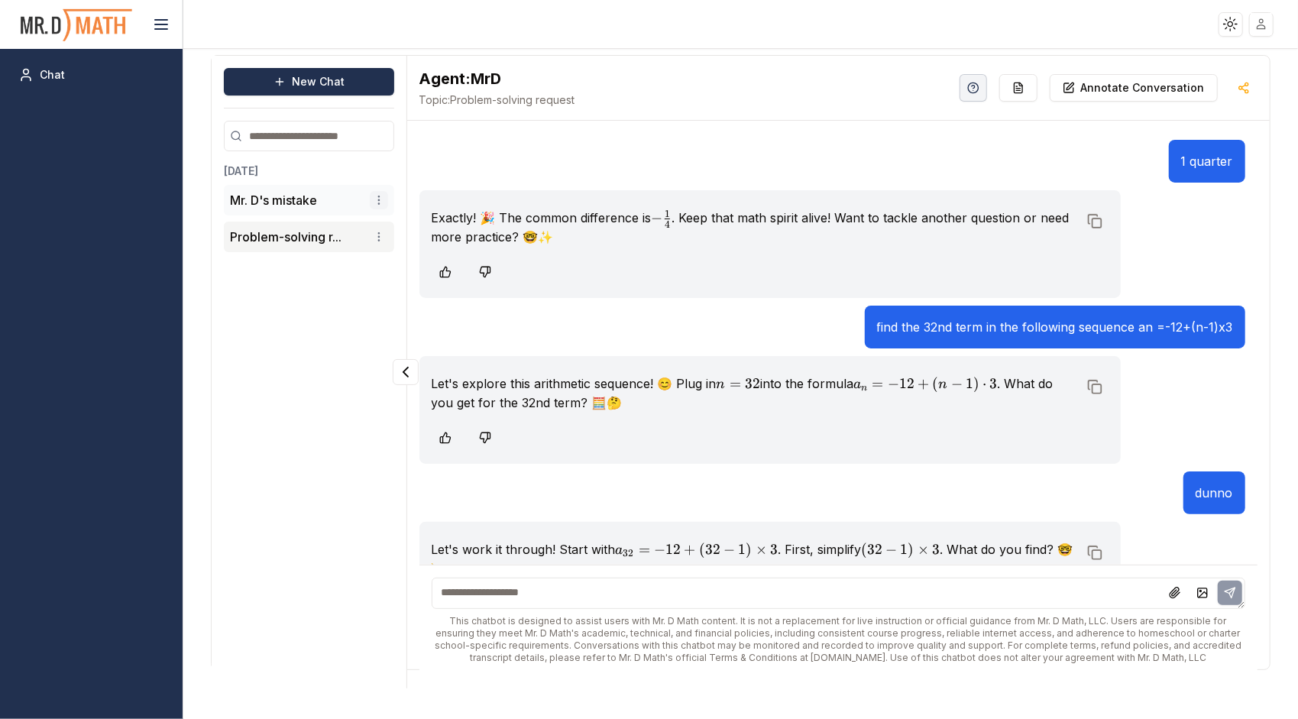
click at [380, 197] on html "Toggle theme Toggle user menu Chat New Chat [DATE] Mr. D's mistake Problem-solv…" at bounding box center [649, 359] width 1298 height 719
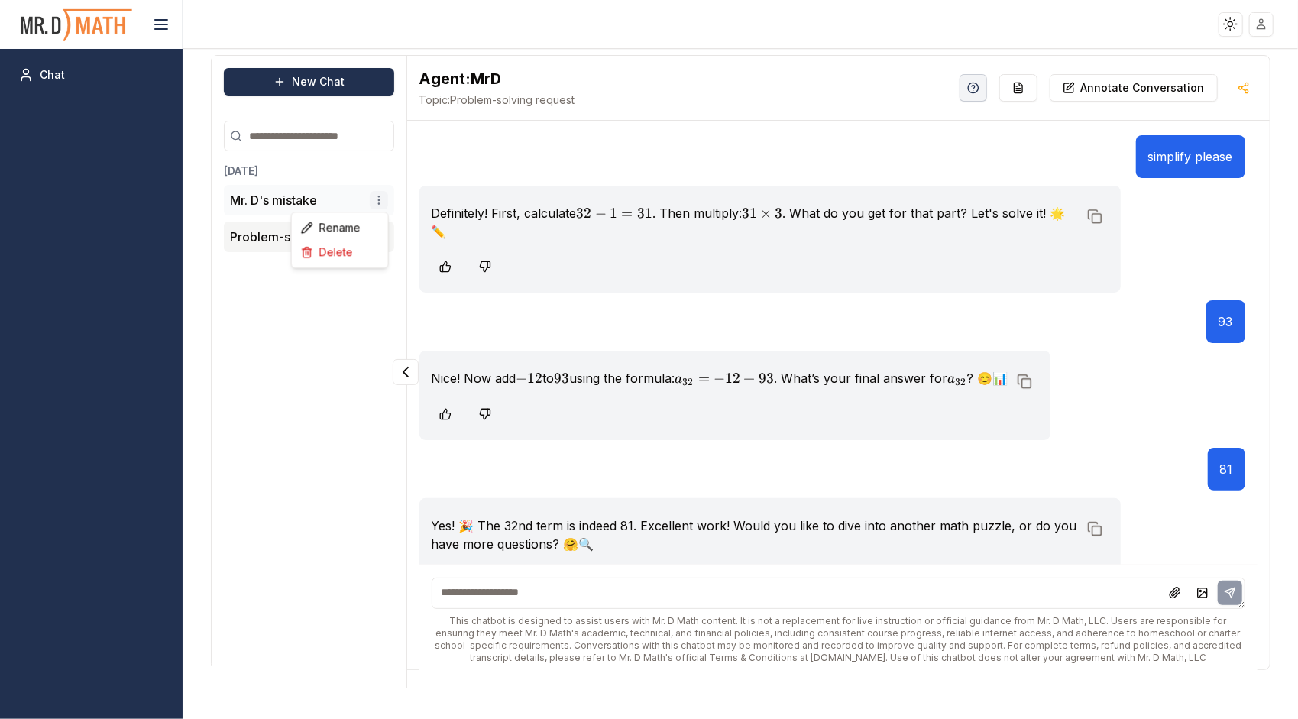
scroll to position [3070, 0]
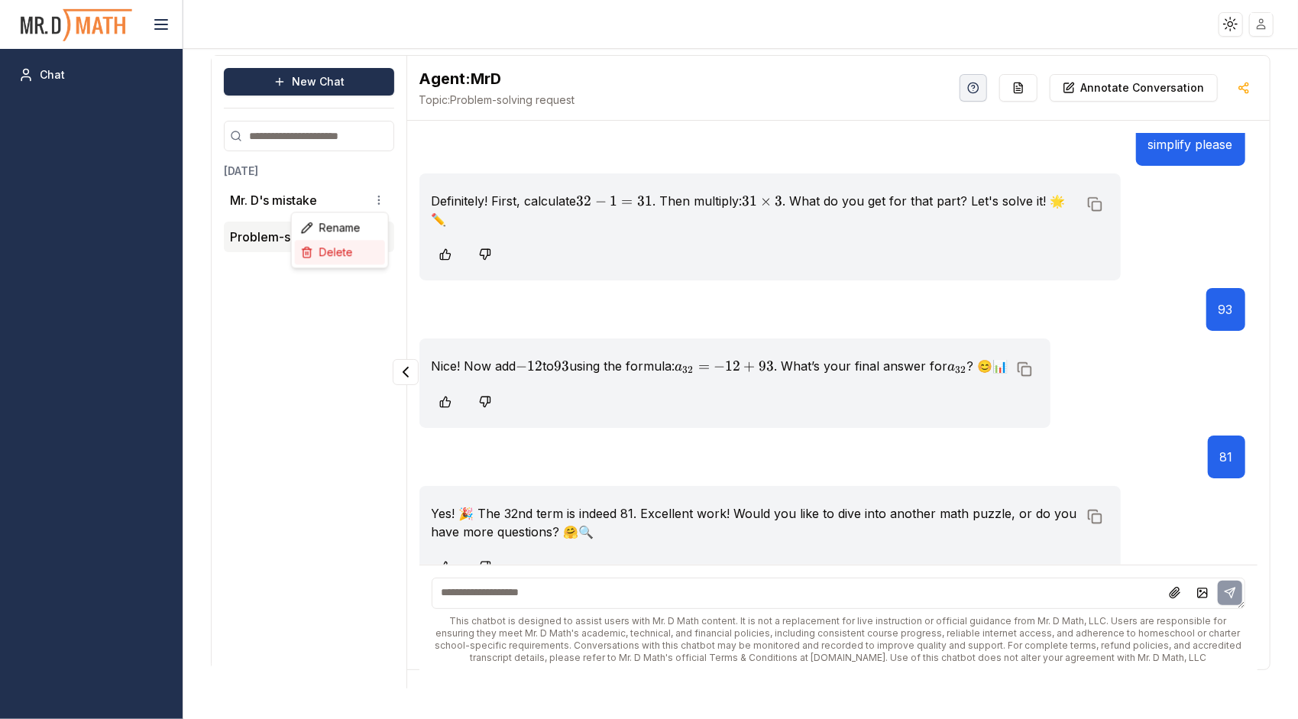
click at [333, 255] on div "Delete" at bounding box center [340, 252] width 90 height 24
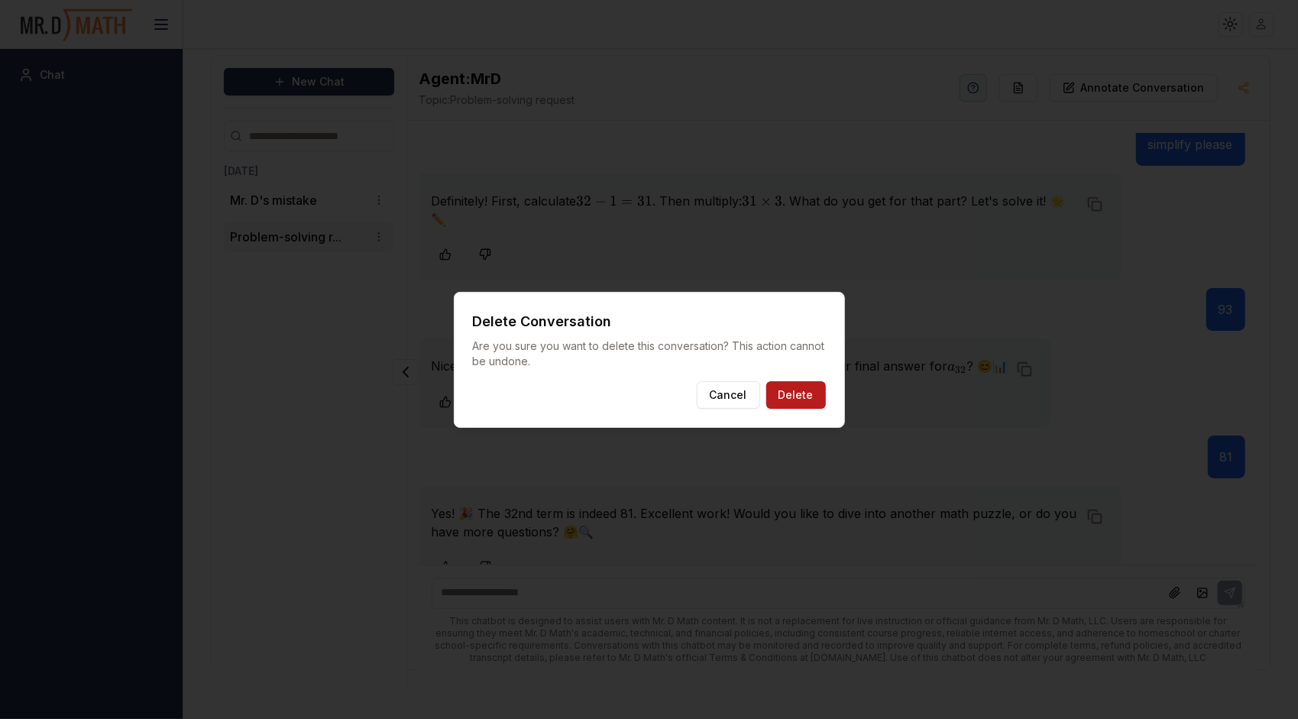
click at [782, 397] on button "Delete" at bounding box center [796, 395] width 60 height 28
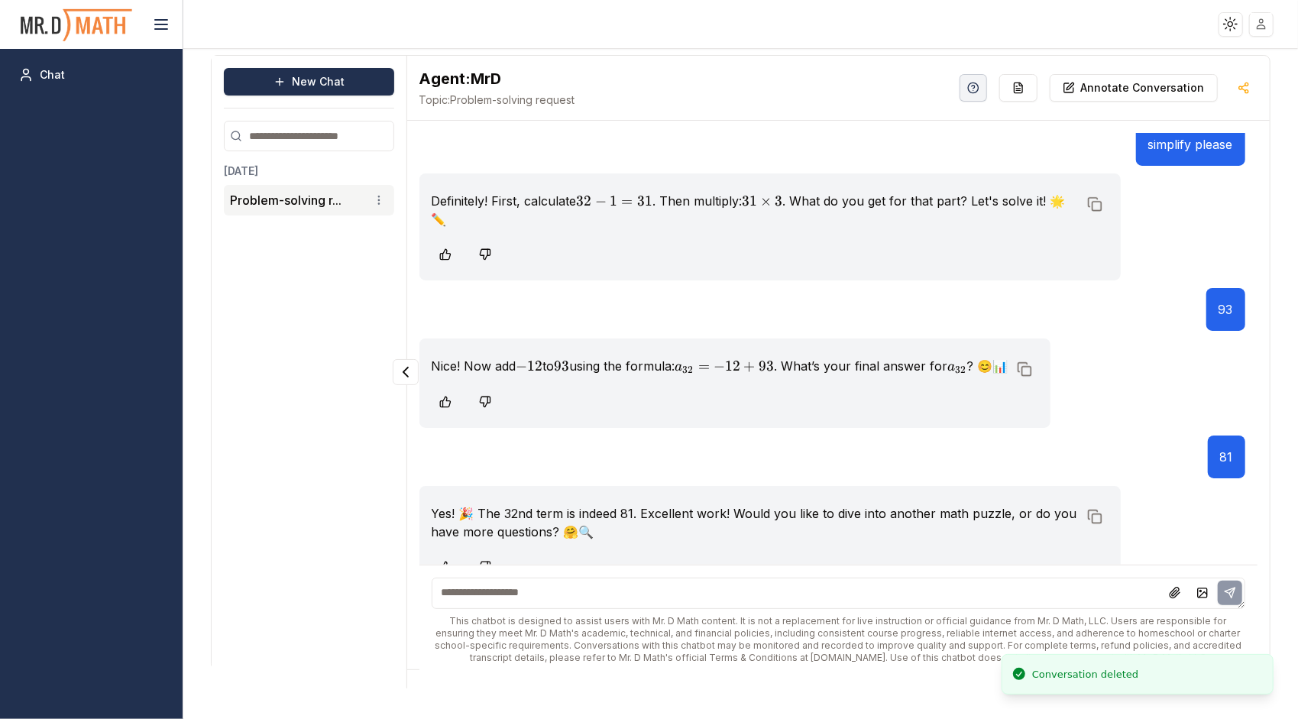
click at [701, 600] on textarea at bounding box center [839, 593] width 814 height 31
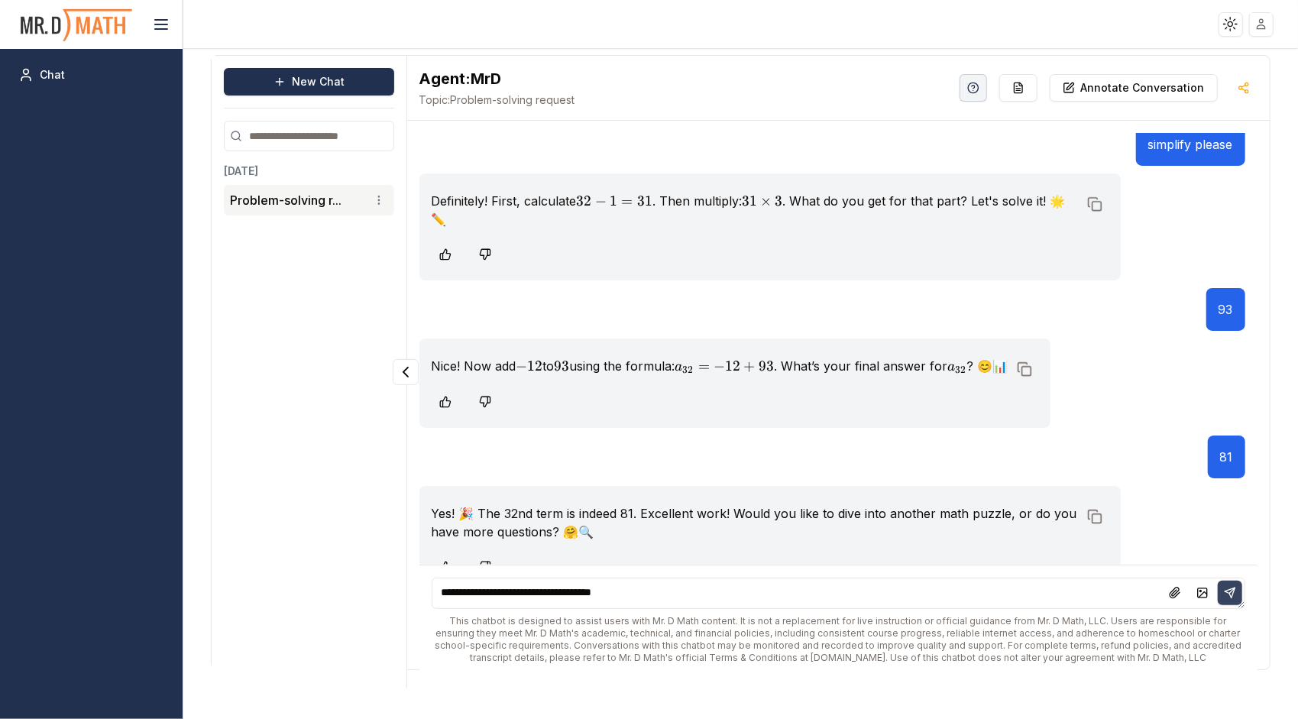
type textarea "**********"
click at [1237, 594] on button at bounding box center [1230, 593] width 24 height 24
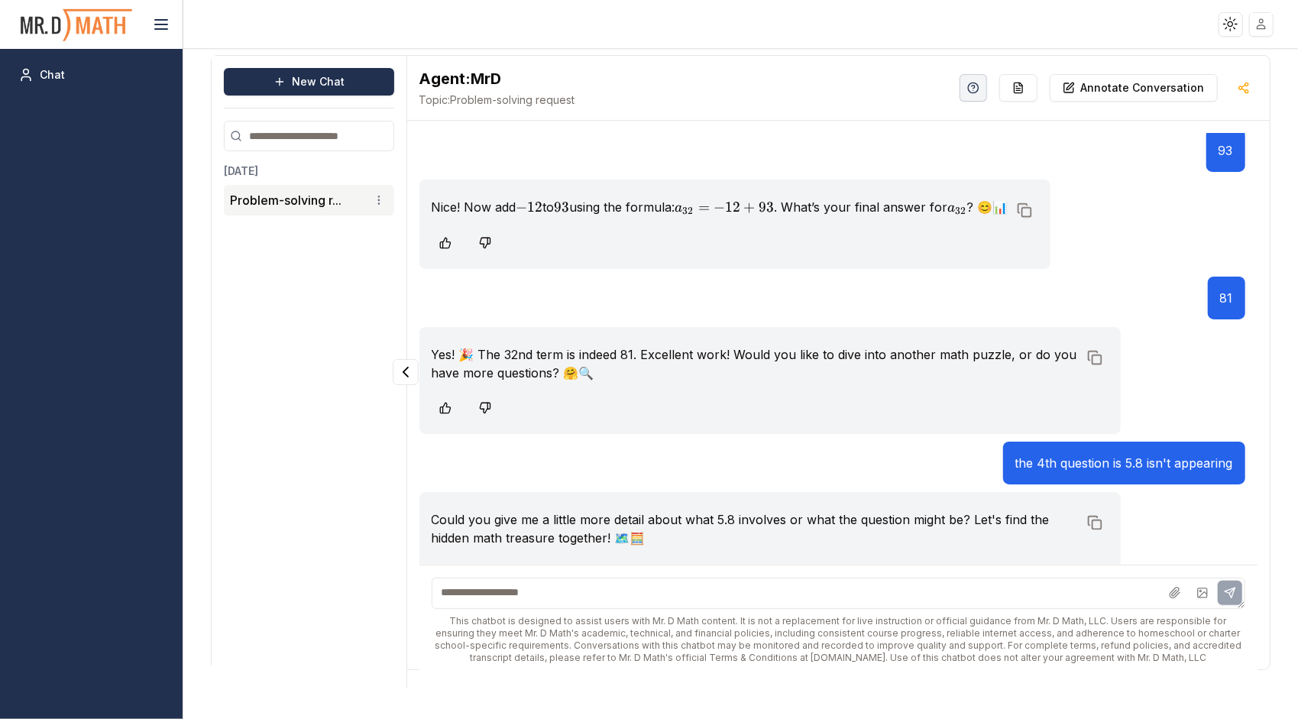
scroll to position [3235, 0]
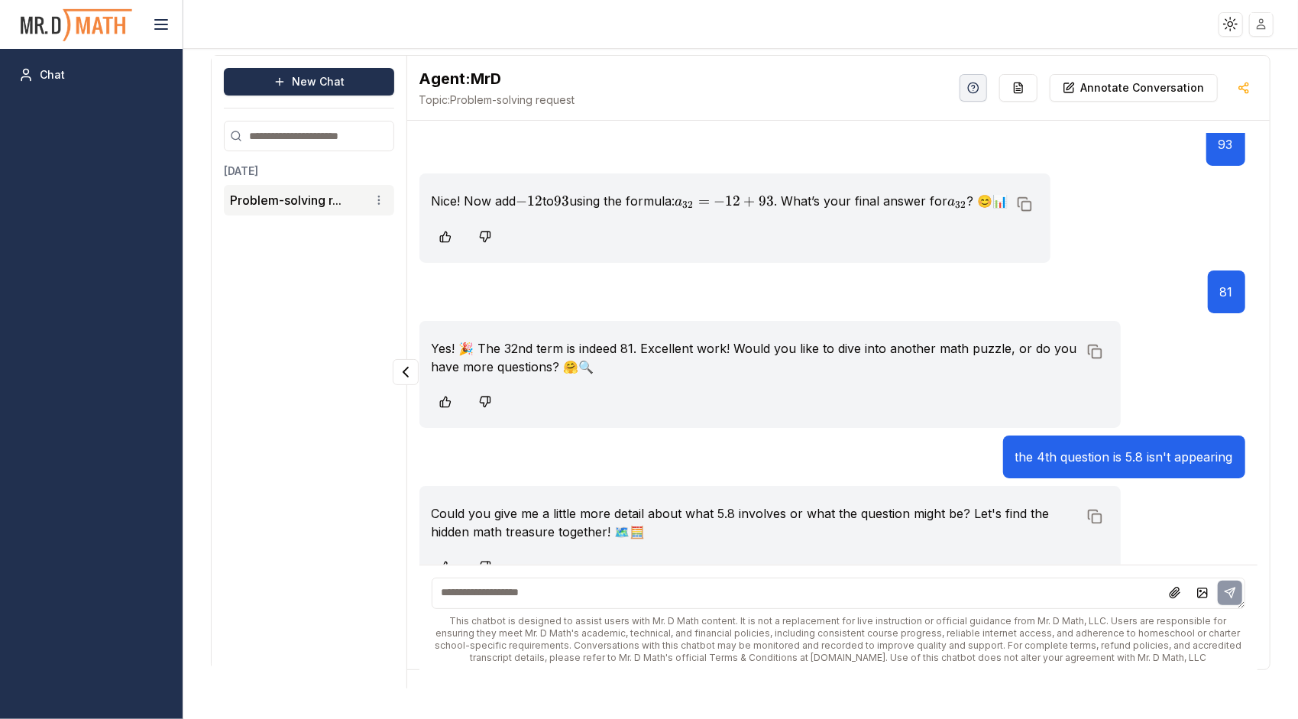
click at [1075, 597] on textarea at bounding box center [839, 593] width 814 height 31
type textarea "**********"
click at [1224, 584] on button at bounding box center [1230, 593] width 24 height 24
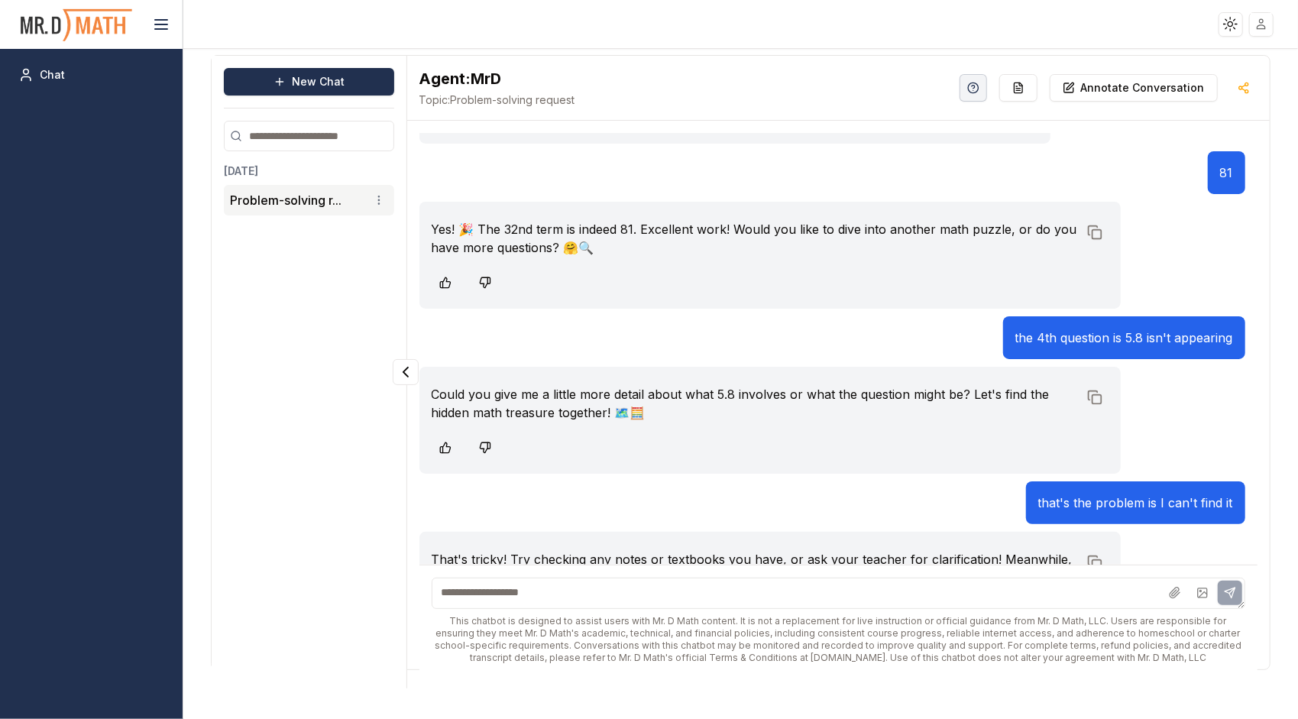
scroll to position [3400, 0]
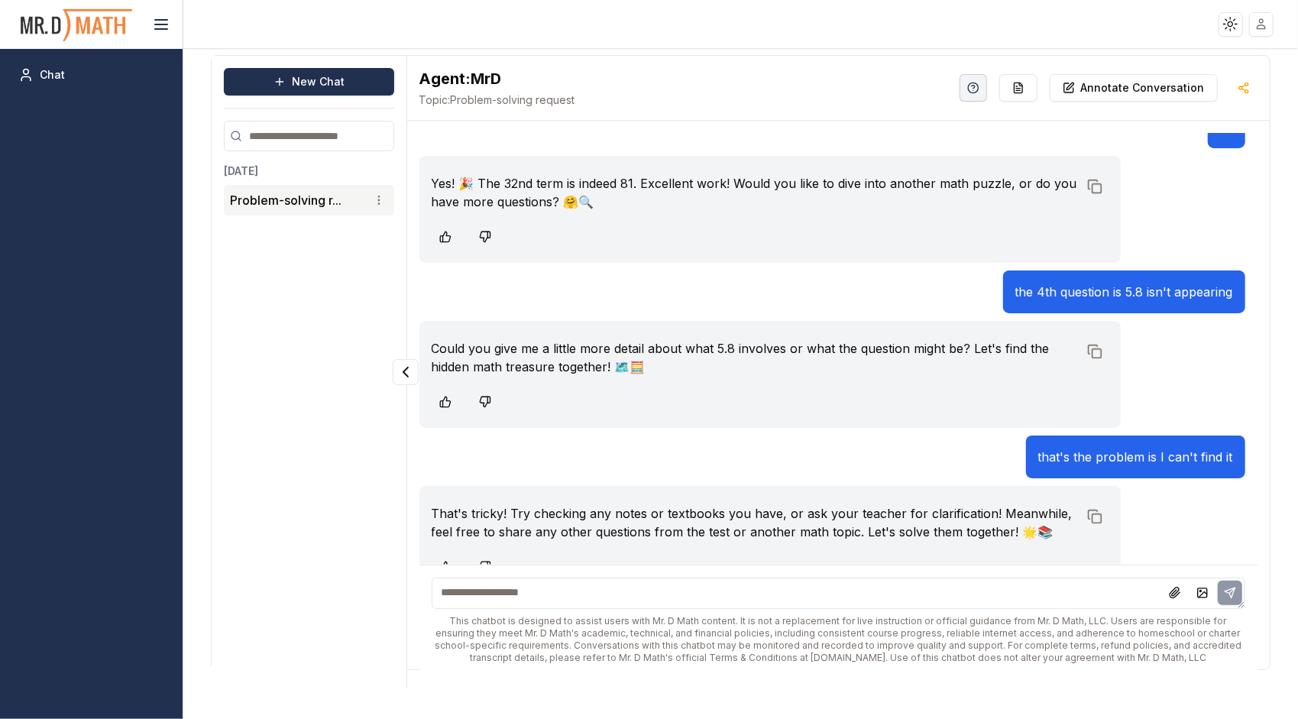
click at [680, 591] on textarea at bounding box center [839, 593] width 814 height 31
type textarea "**********"
click at [1227, 594] on icon at bounding box center [1230, 593] width 12 height 12
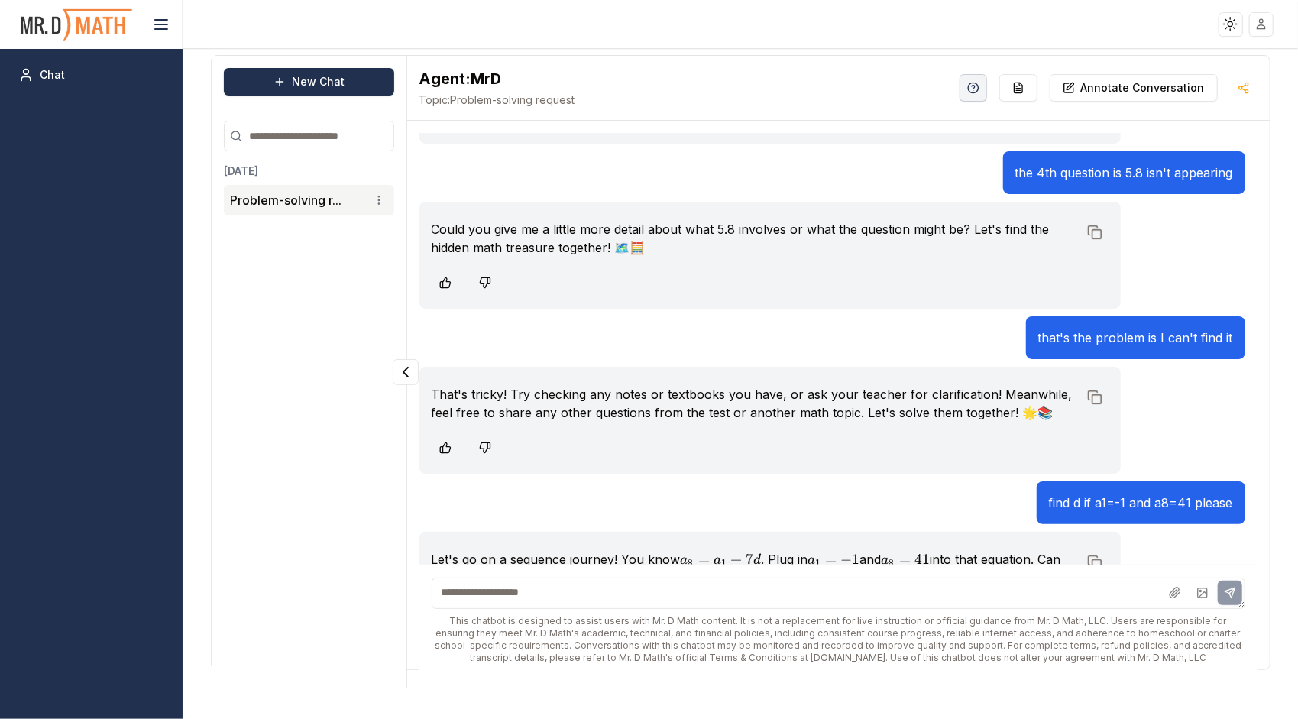
scroll to position [3565, 0]
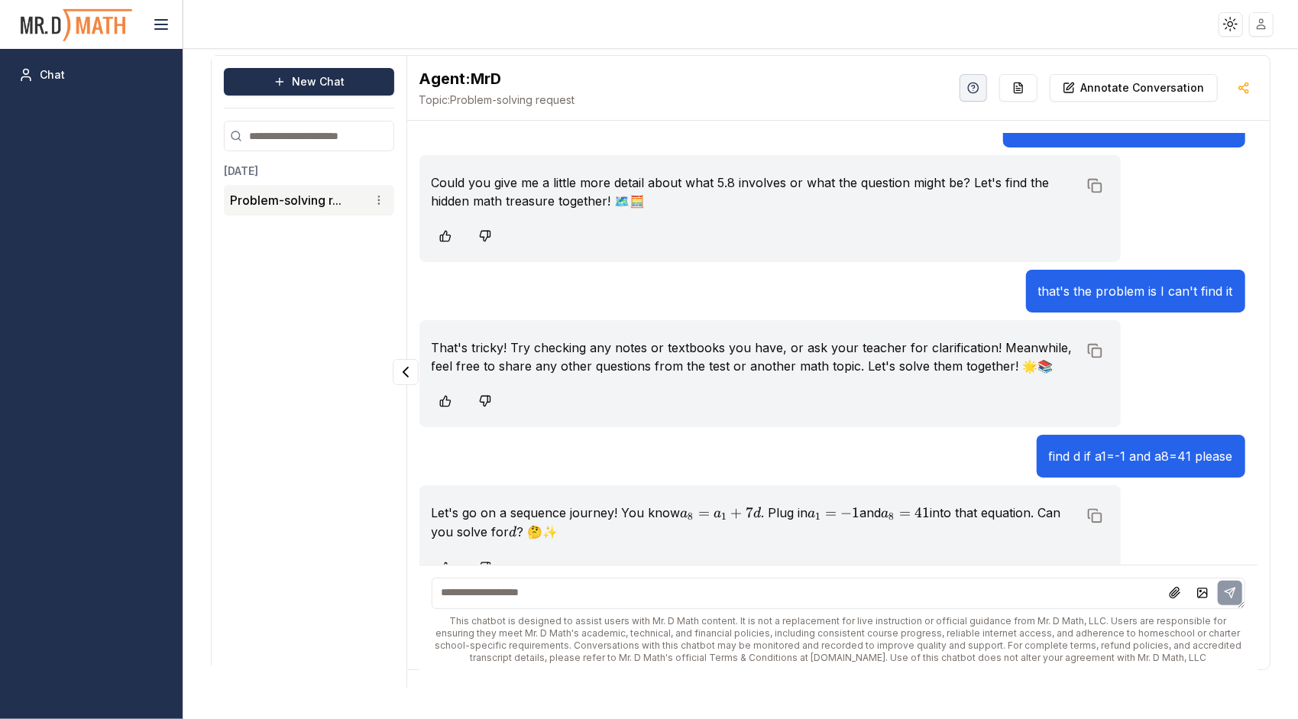
click at [489, 584] on textarea at bounding box center [839, 593] width 814 height 31
type textarea "*"
type textarea "***"
click at [1231, 594] on icon at bounding box center [1230, 593] width 12 height 12
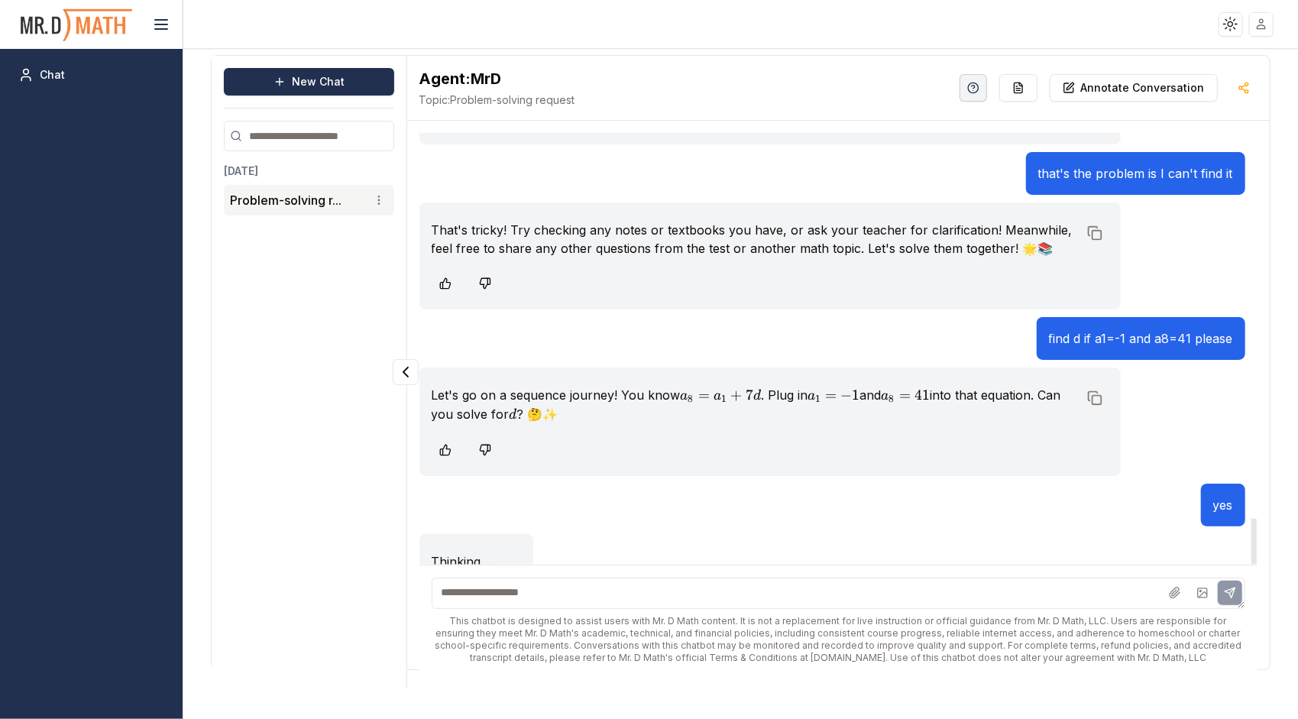
scroll to position [3685, 0]
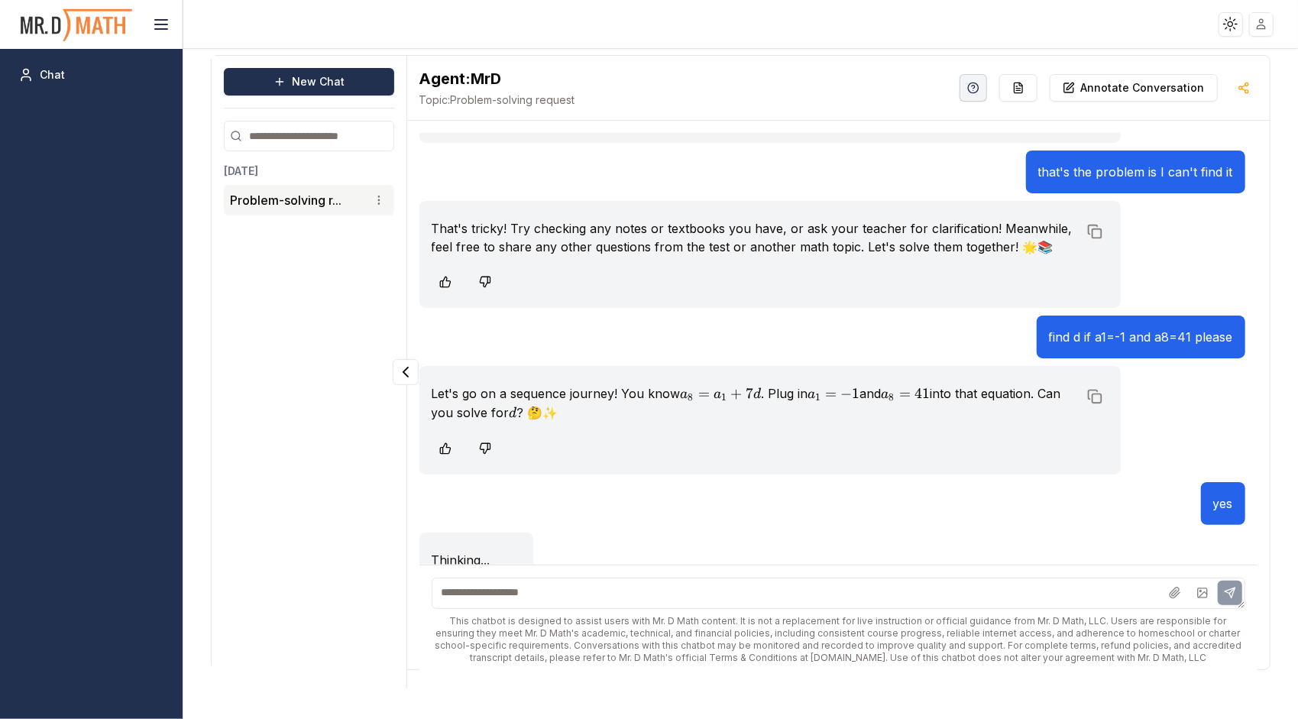
click at [484, 591] on textarea at bounding box center [839, 593] width 814 height 31
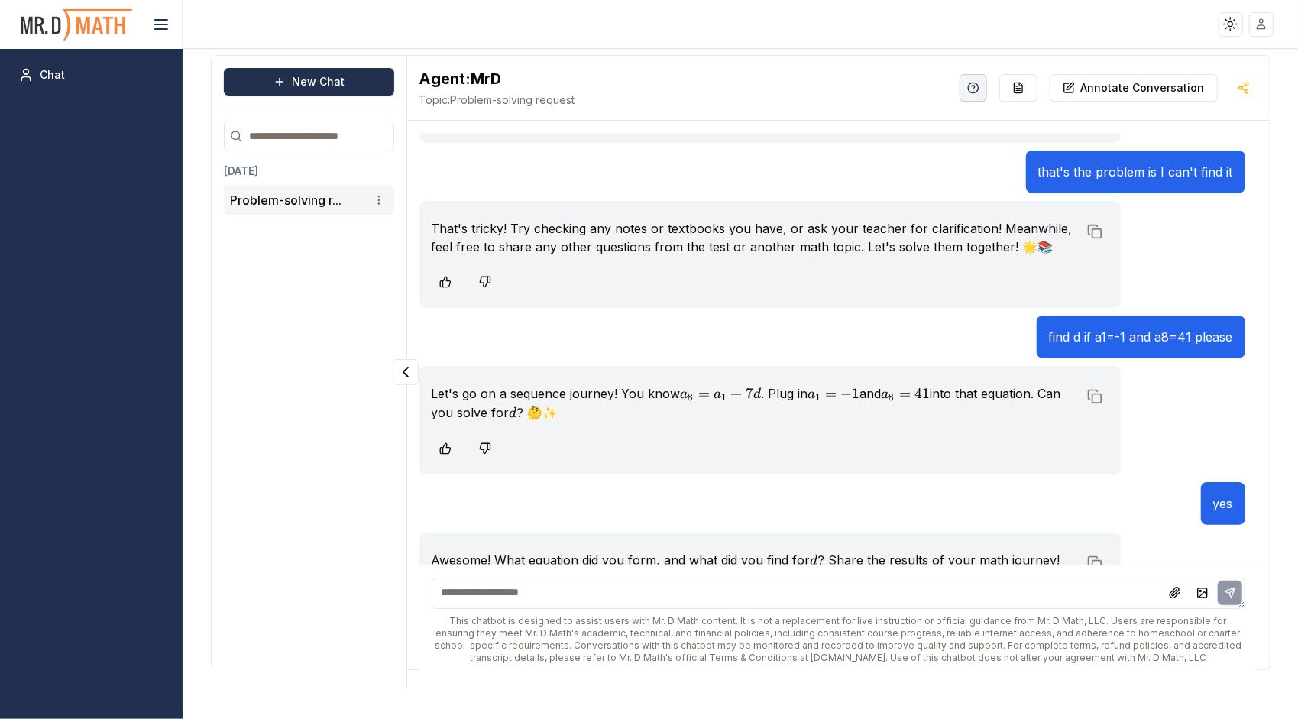
scroll to position [3731, 0]
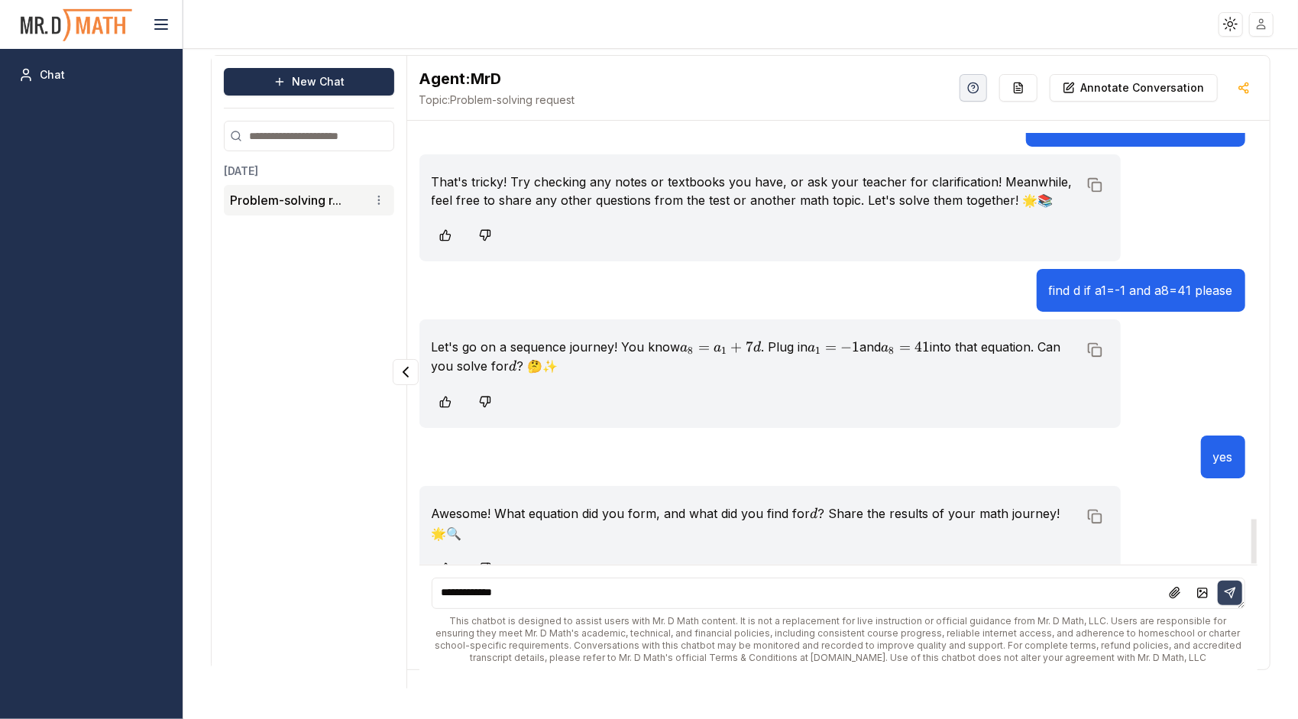
type textarea "**********"
click at [1236, 584] on button at bounding box center [1230, 593] width 24 height 24
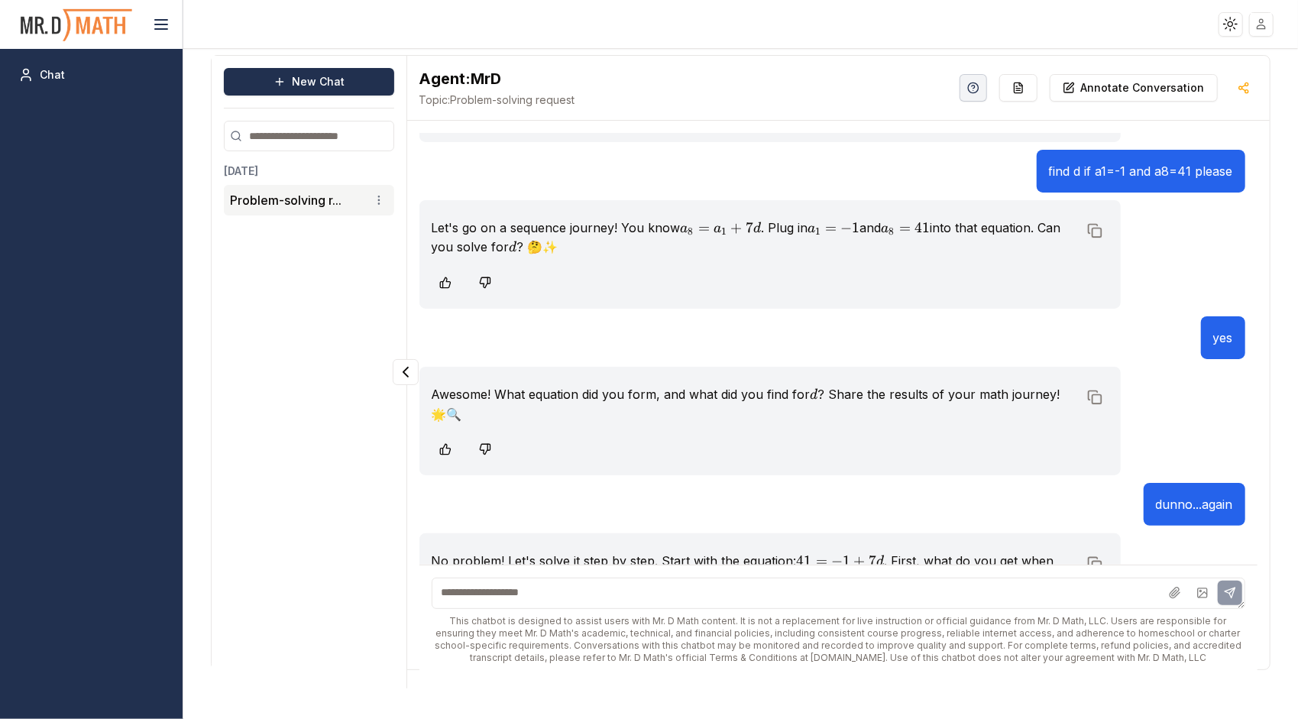
scroll to position [3897, 0]
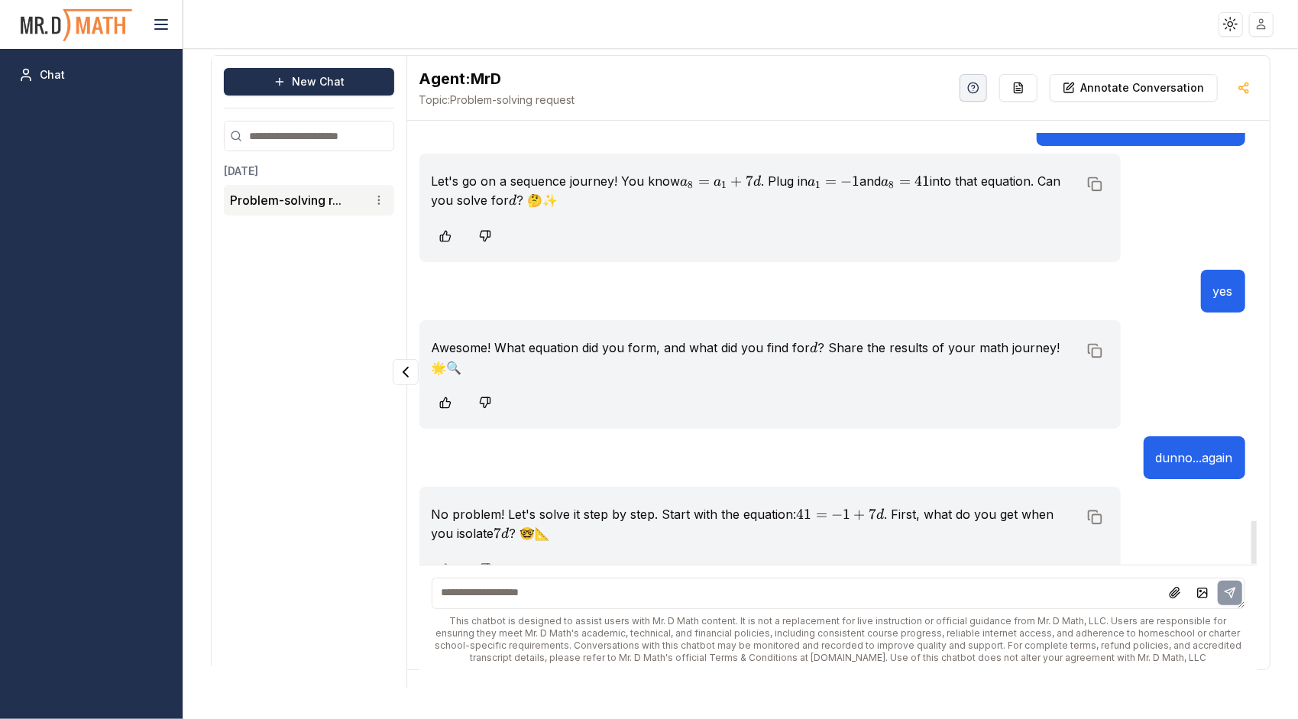
click at [564, 584] on textarea at bounding box center [839, 593] width 814 height 31
type textarea "**********"
click at [1238, 600] on button at bounding box center [1230, 593] width 24 height 24
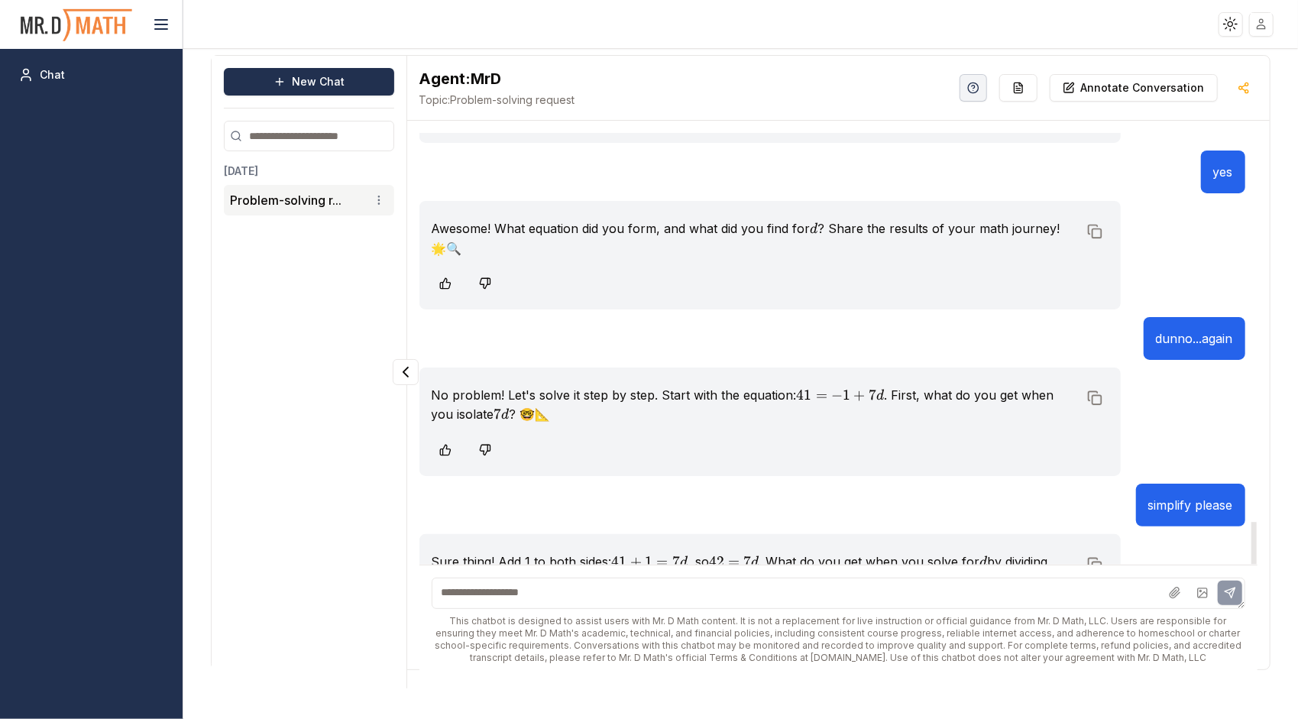
scroll to position [4063, 0]
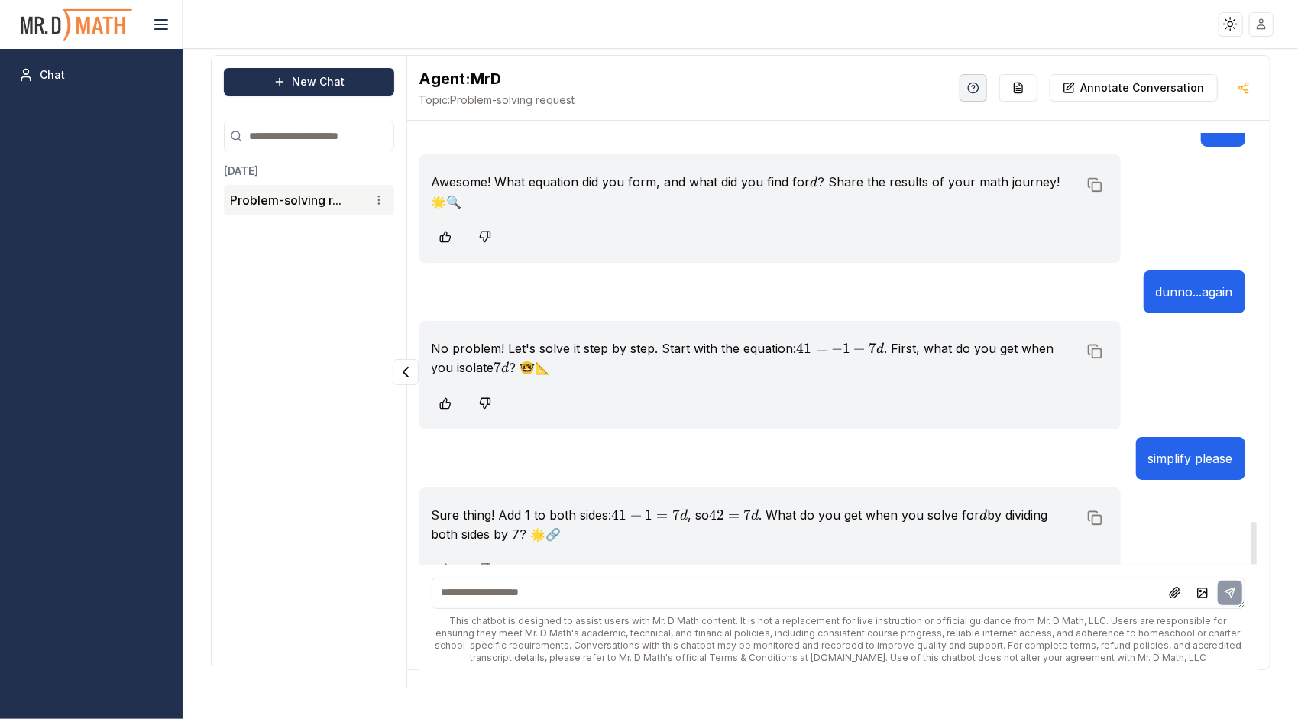
click at [797, 595] on textarea at bounding box center [839, 593] width 814 height 31
type textarea "*"
click at [1236, 596] on icon at bounding box center [1230, 593] width 12 height 12
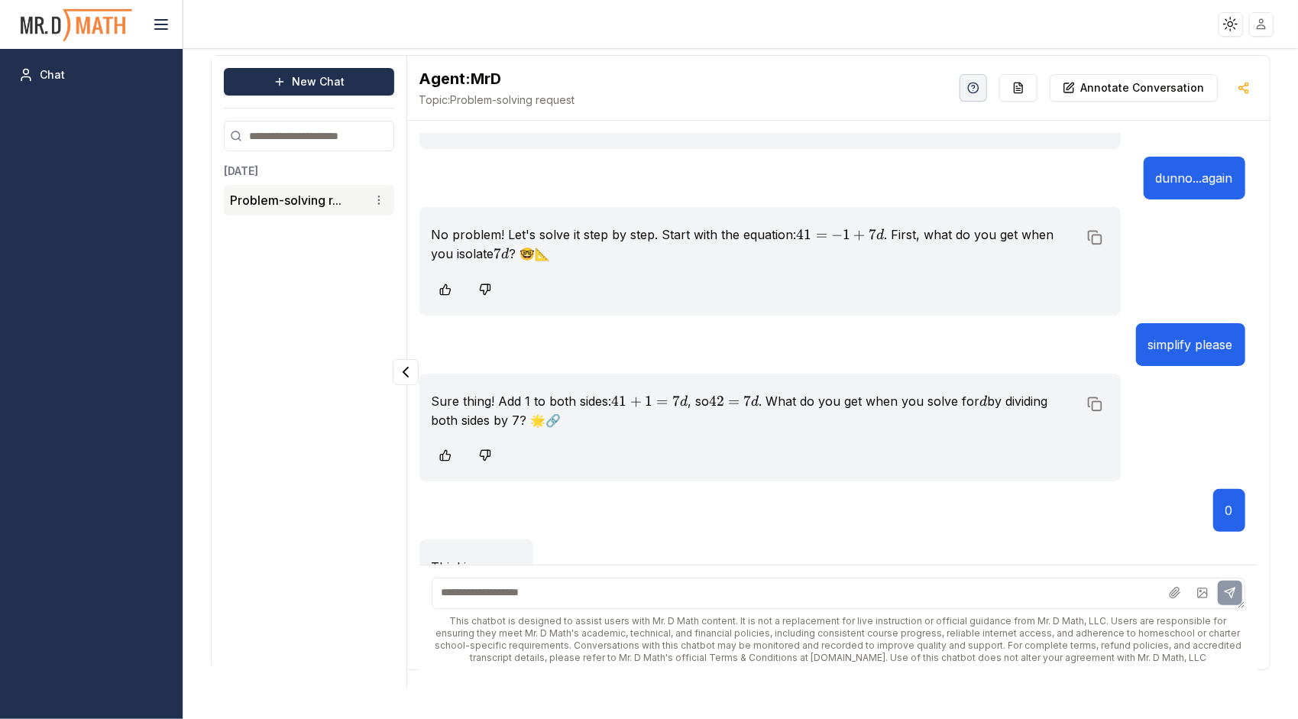
scroll to position [4182, 0]
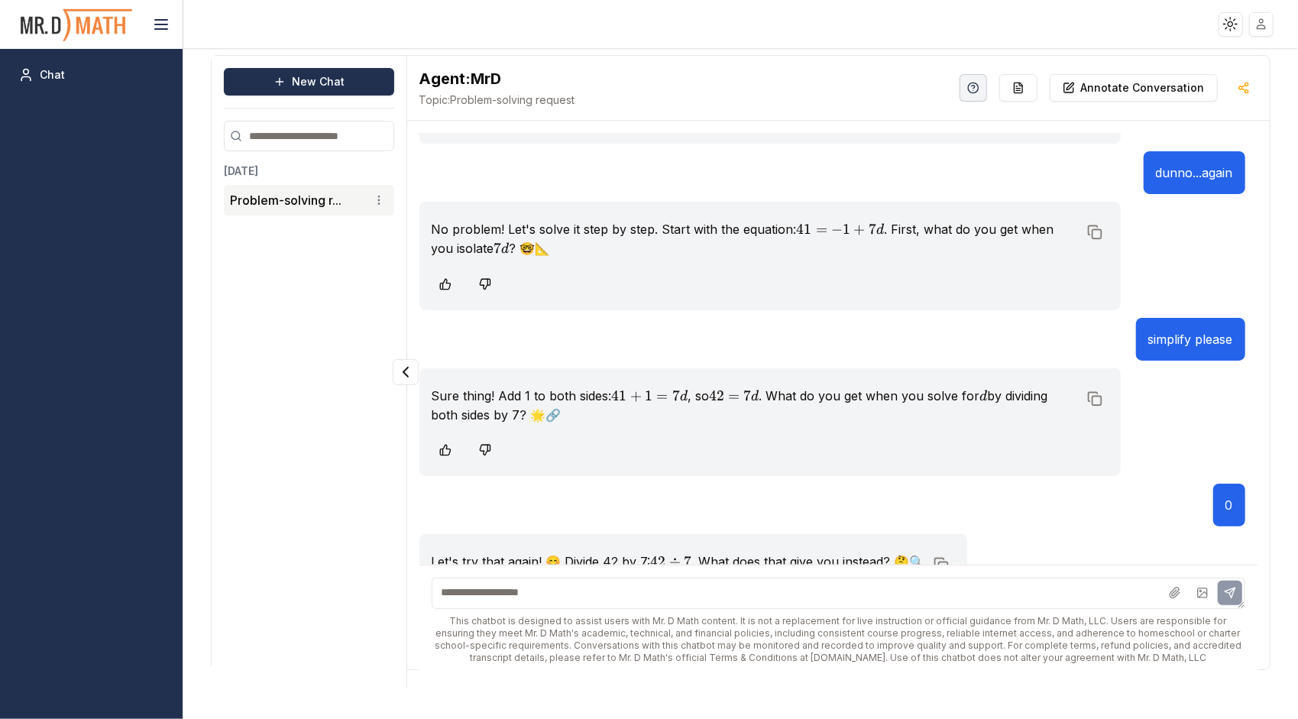
click at [516, 599] on textarea at bounding box center [839, 593] width 814 height 31
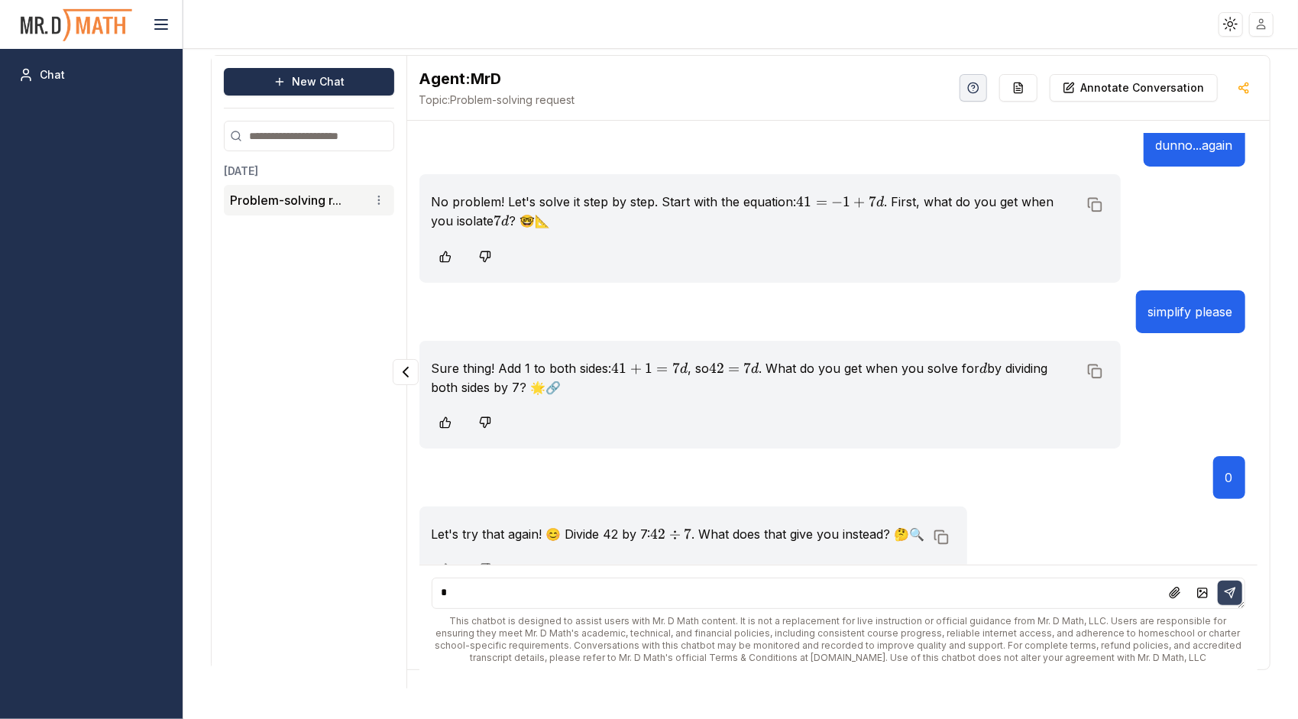
type textarea "*"
click at [1225, 596] on icon at bounding box center [1230, 593] width 12 height 12
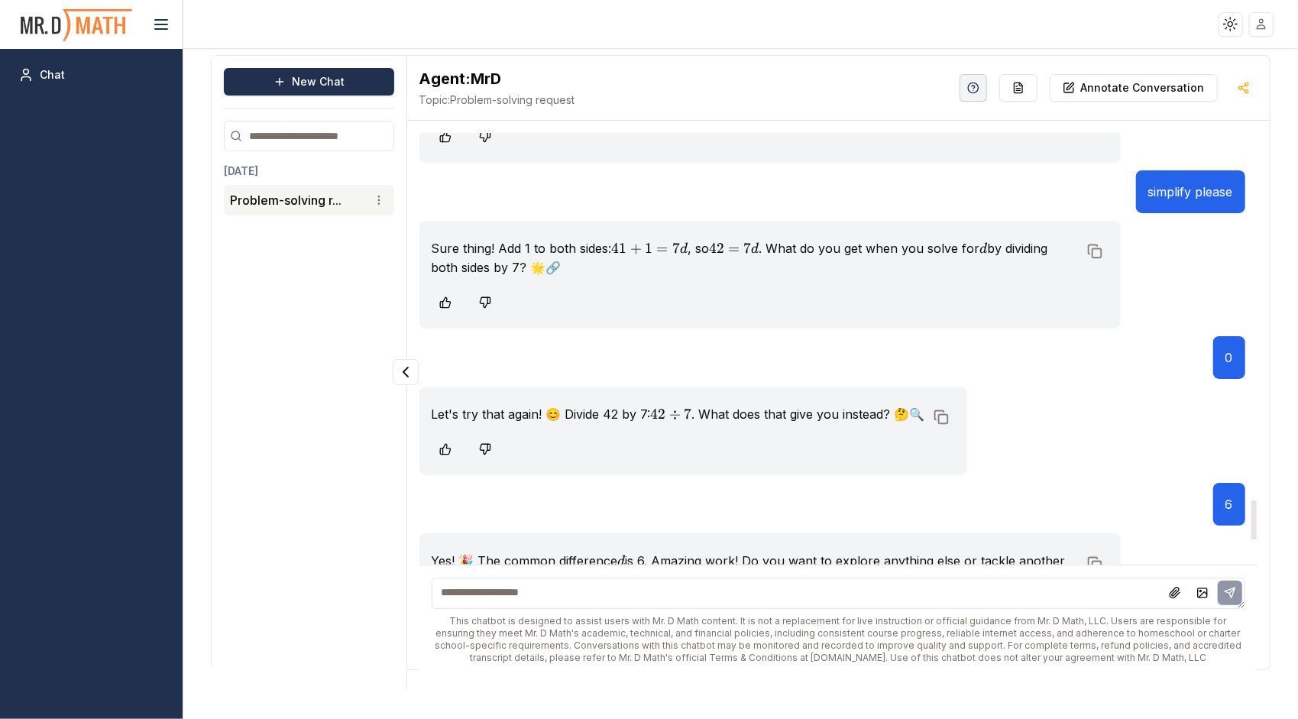
scroll to position [4374, 0]
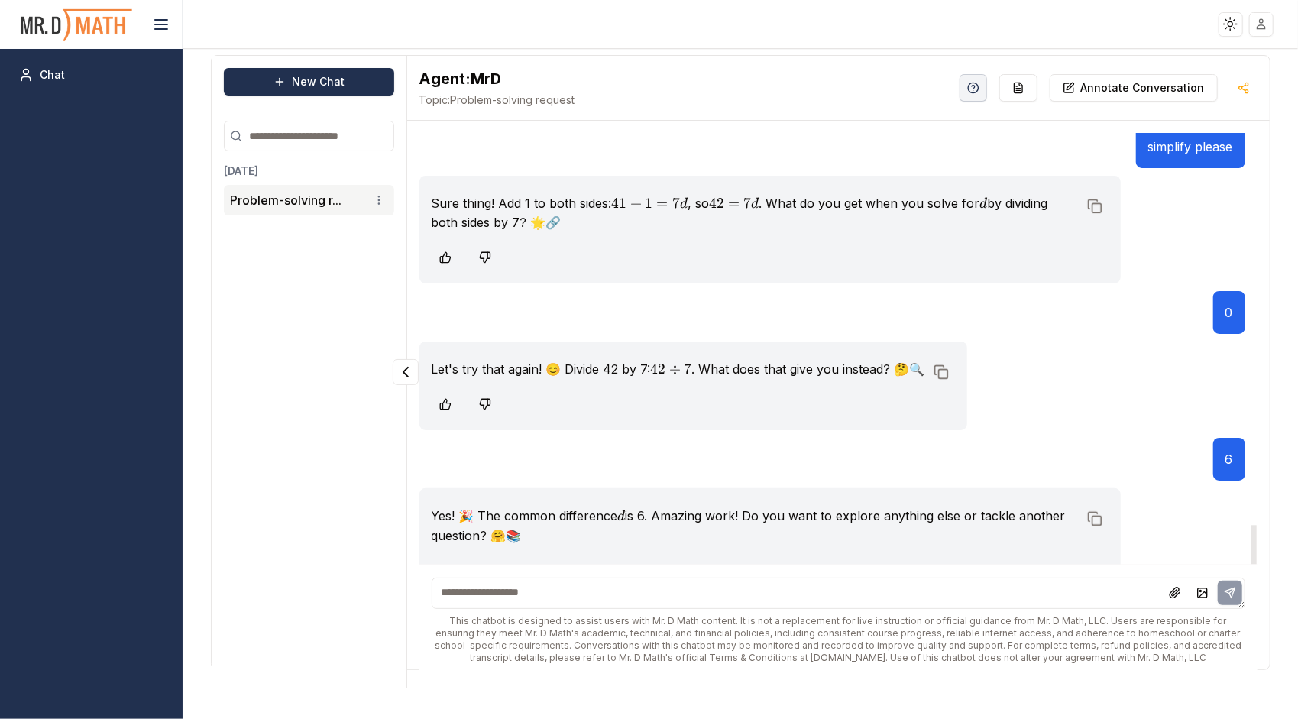
drag, startPoint x: 608, startPoint y: 599, endPoint x: 606, endPoint y: 588, distance: 10.9
click at [606, 588] on textarea at bounding box center [839, 593] width 814 height 31
type textarea "**********"
click at [1230, 589] on icon at bounding box center [1230, 592] width 10 height 10
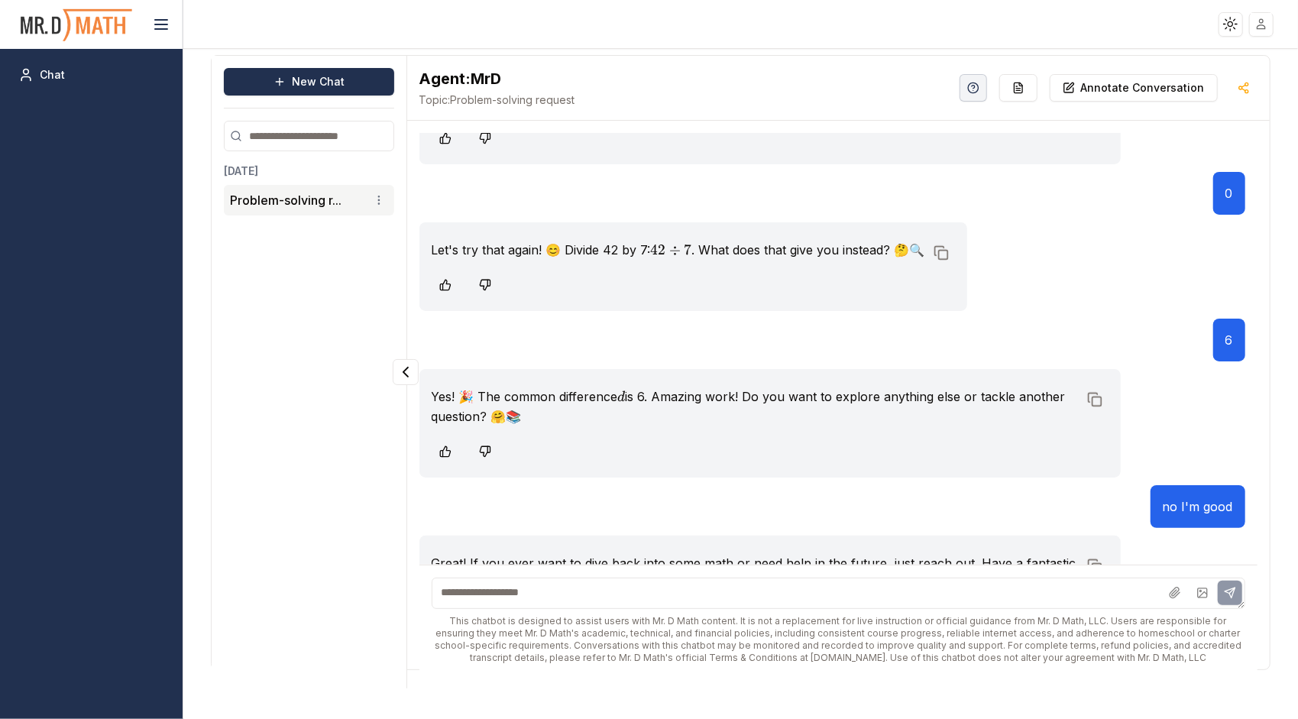
scroll to position [4539, 0]
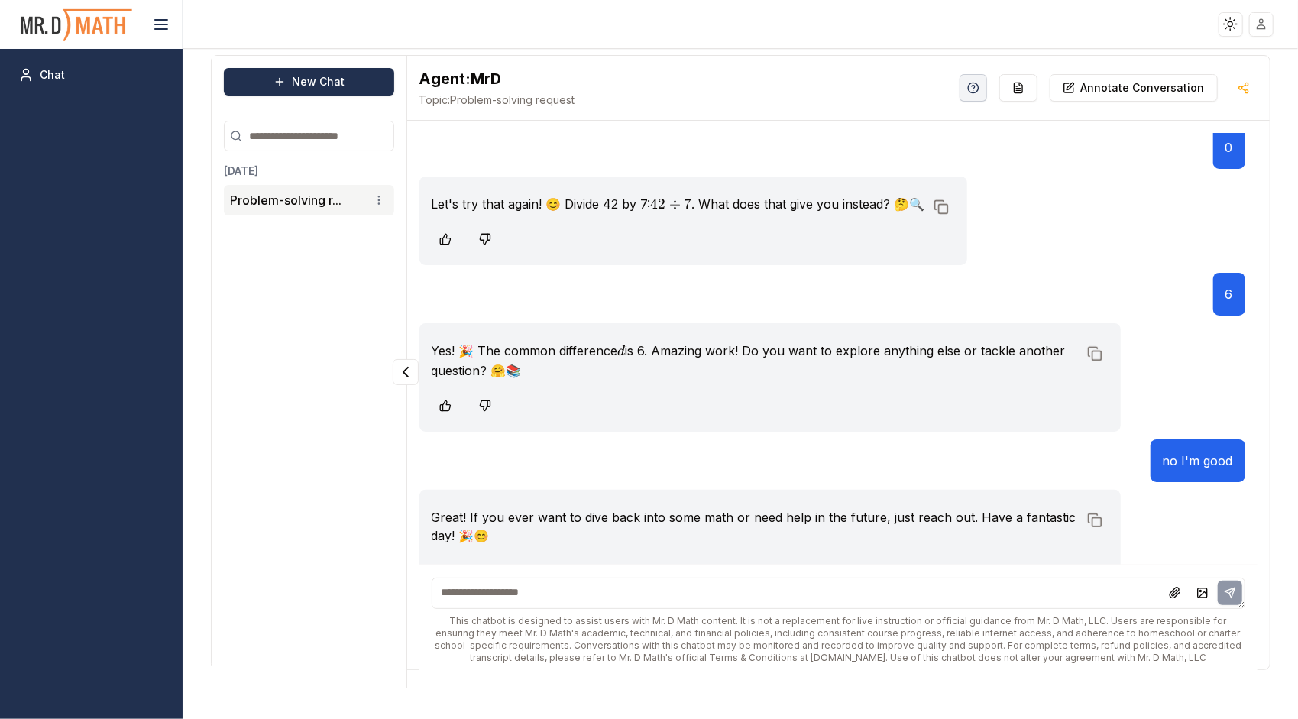
click at [726, 602] on textarea at bounding box center [839, 593] width 814 height 31
type textarea "**"
click at [1237, 596] on button at bounding box center [1230, 593] width 24 height 24
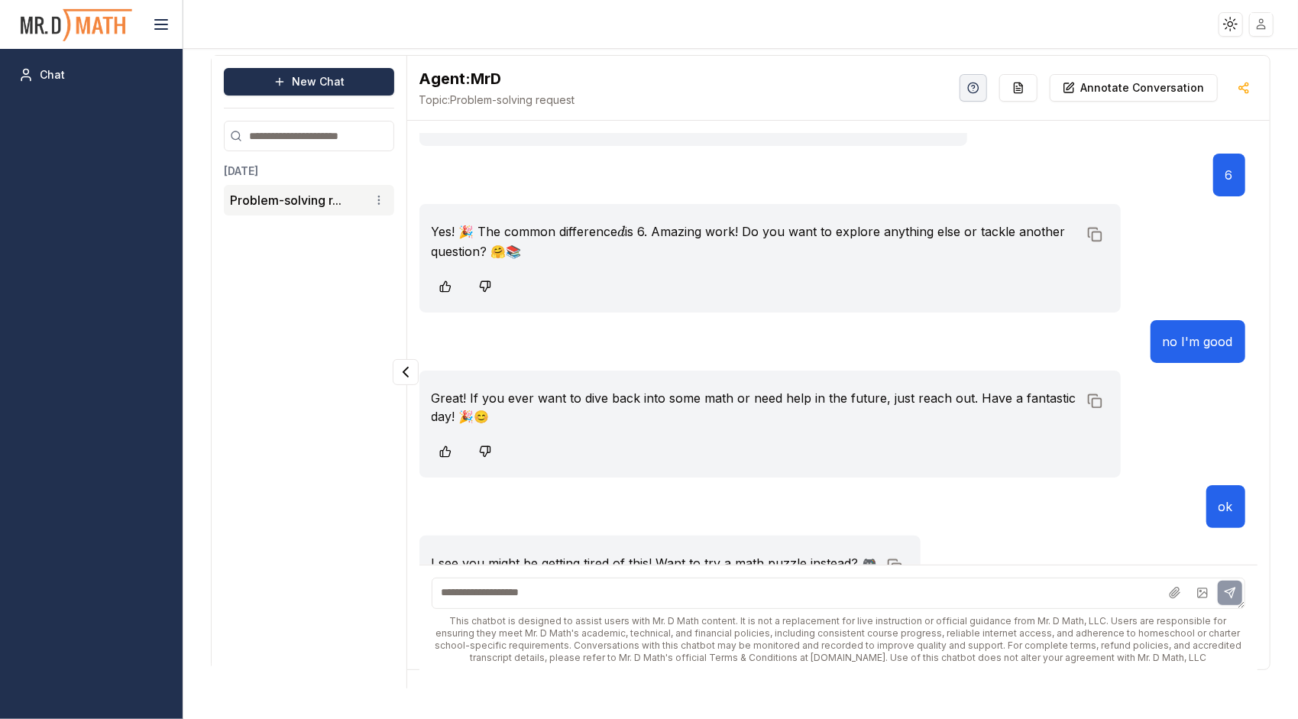
scroll to position [4686, 0]
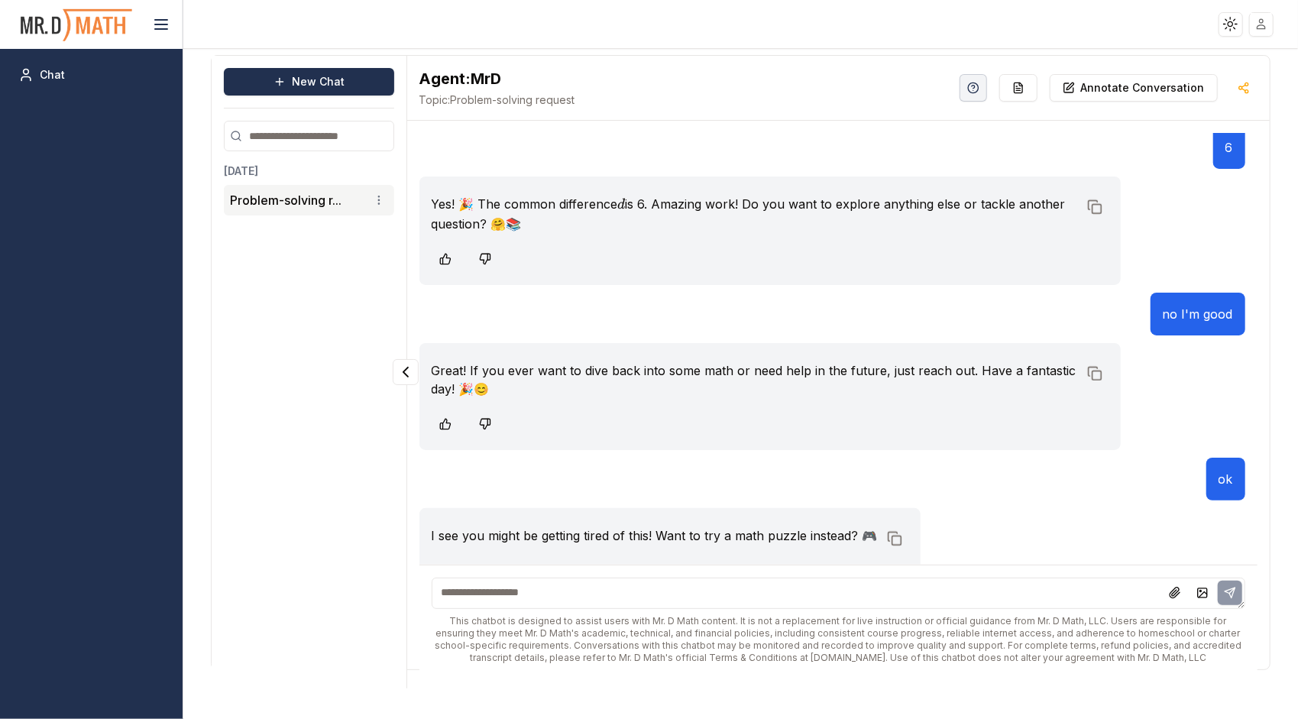
click at [668, 599] on textarea at bounding box center [839, 593] width 814 height 31
click at [541, 585] on textarea "**********" at bounding box center [839, 593] width 814 height 31
click at [1241, 578] on textarea "**********" at bounding box center [839, 593] width 814 height 31
type textarea "**********"
click at [1231, 588] on icon at bounding box center [1230, 592] width 10 height 10
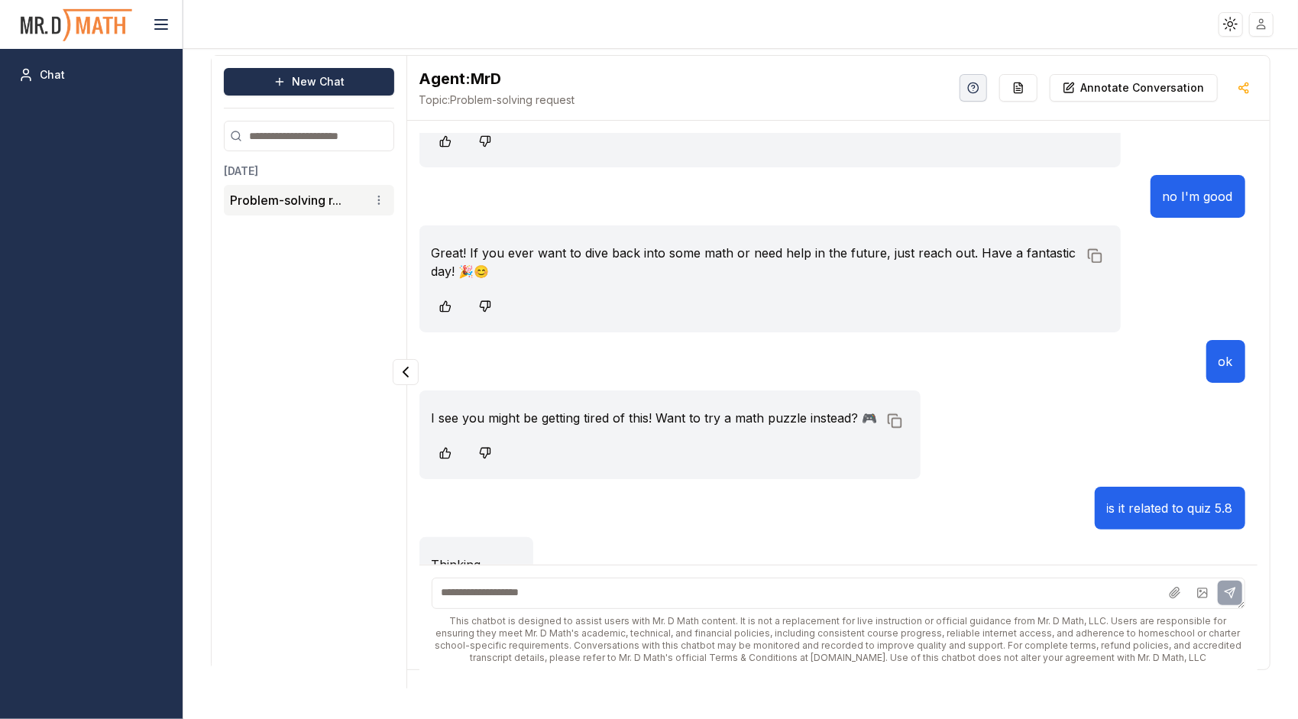
scroll to position [4805, 0]
click at [574, 586] on textarea at bounding box center [839, 593] width 814 height 31
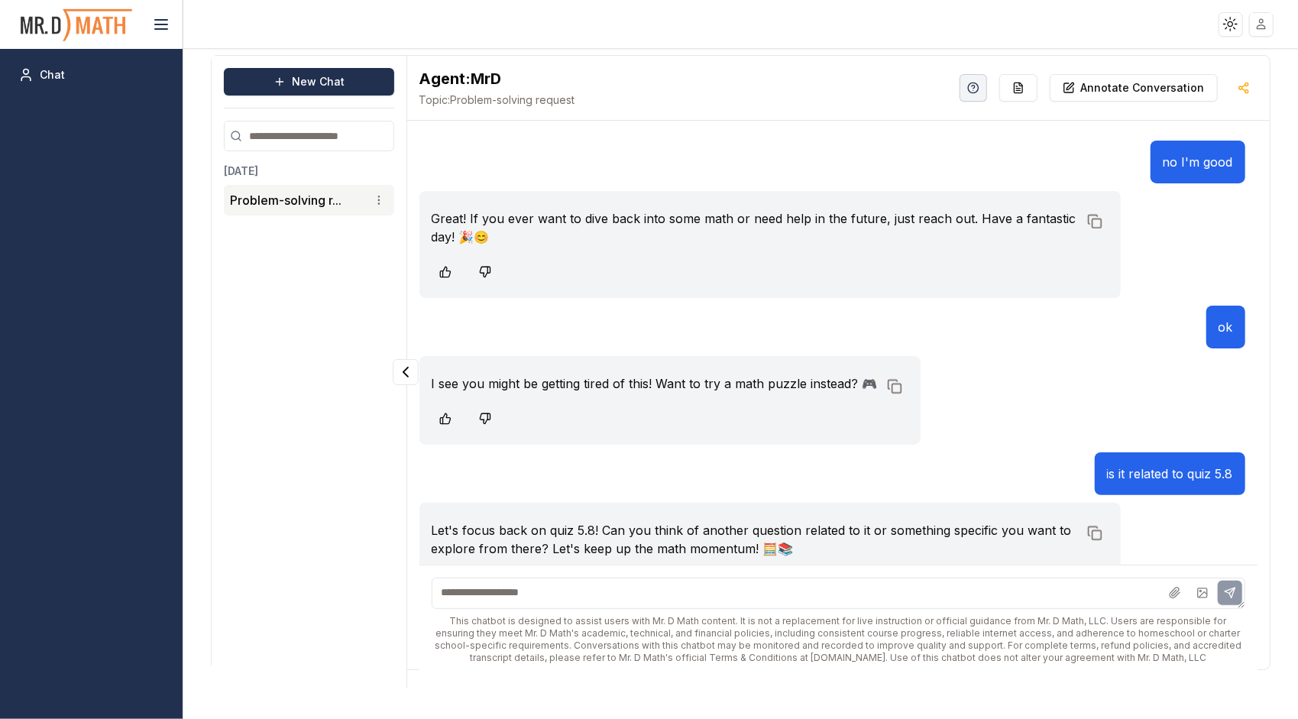
scroll to position [4851, 0]
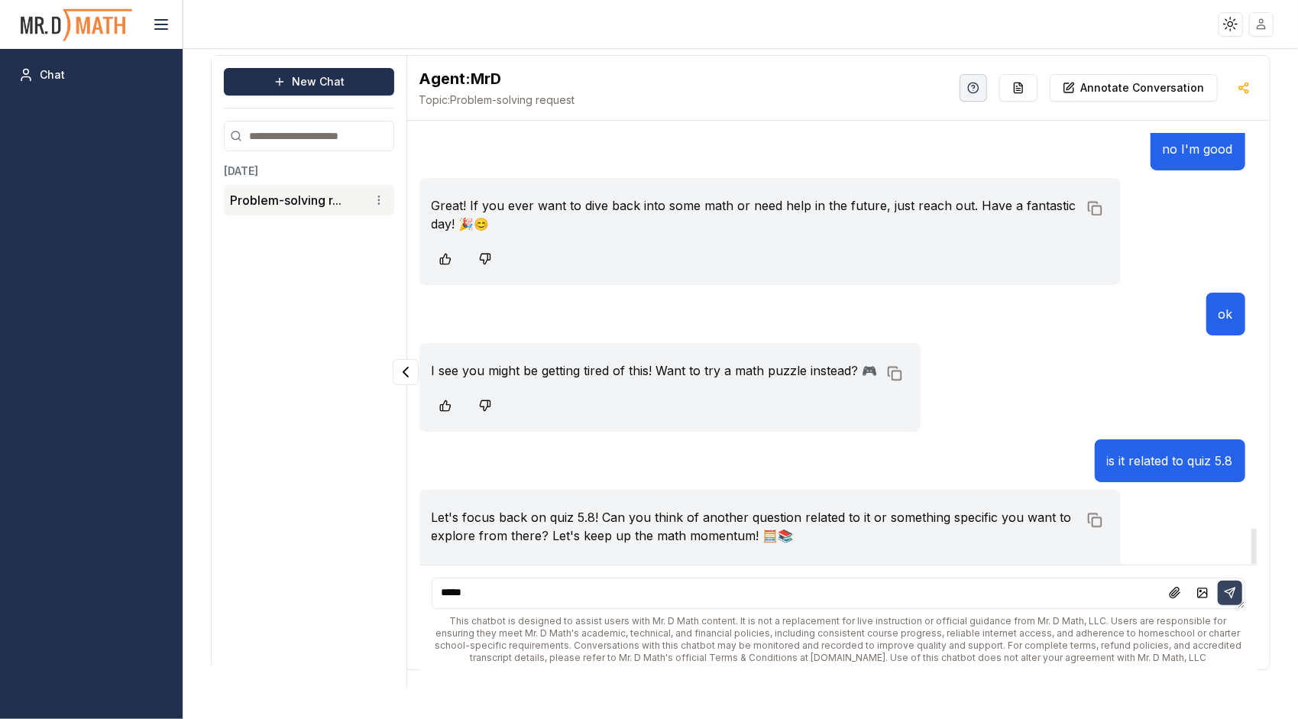
type textarea "*****"
click at [1222, 591] on button at bounding box center [1230, 593] width 24 height 24
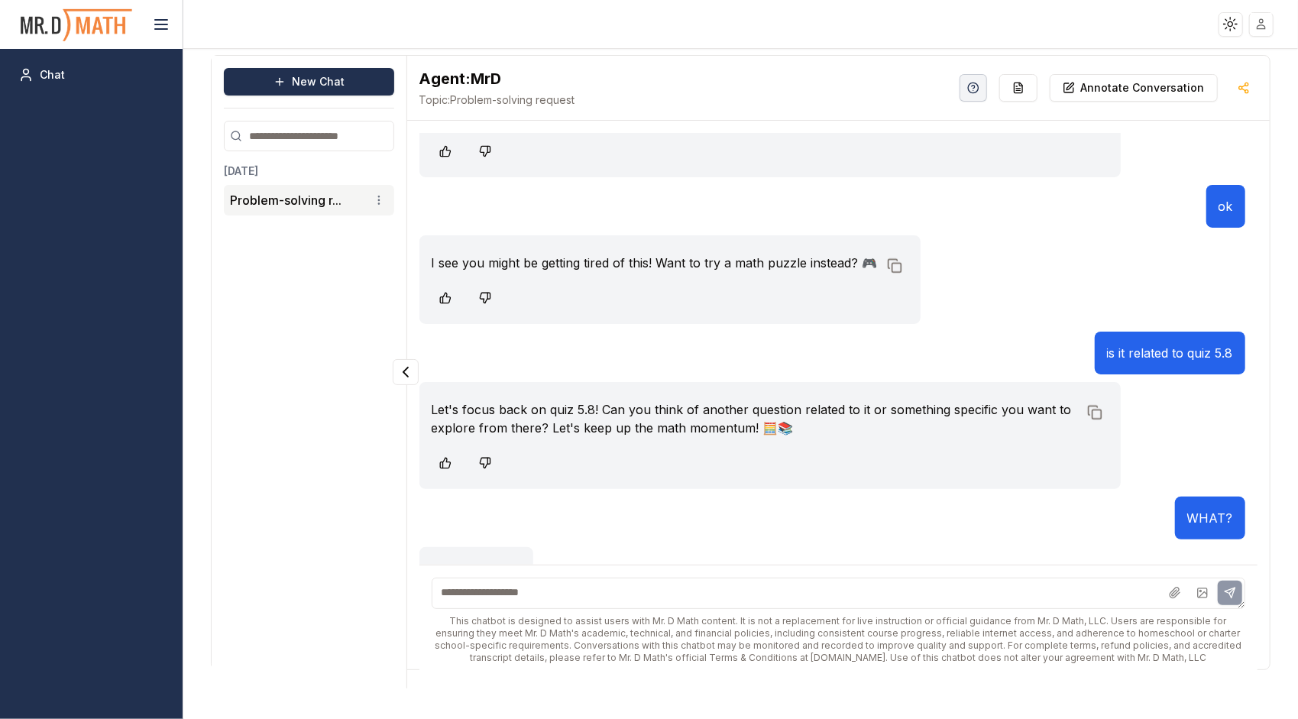
scroll to position [4970, 0]
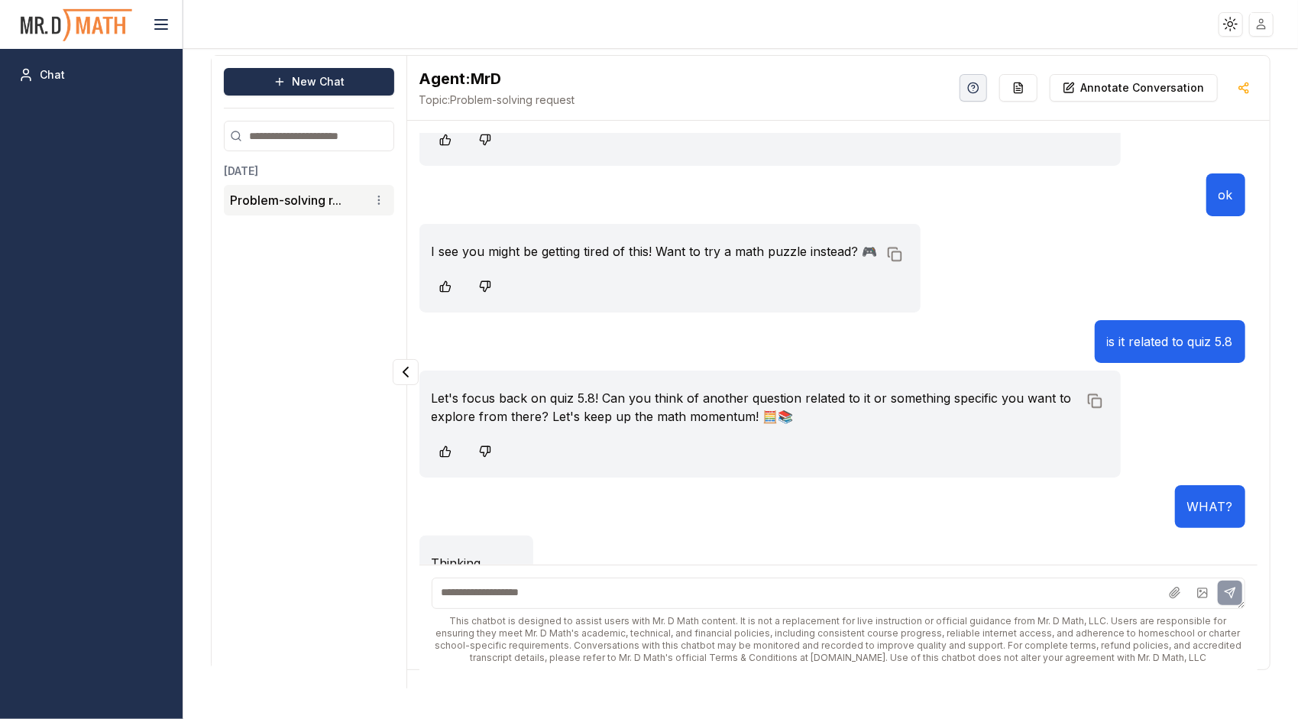
click at [1074, 593] on textarea at bounding box center [839, 593] width 814 height 31
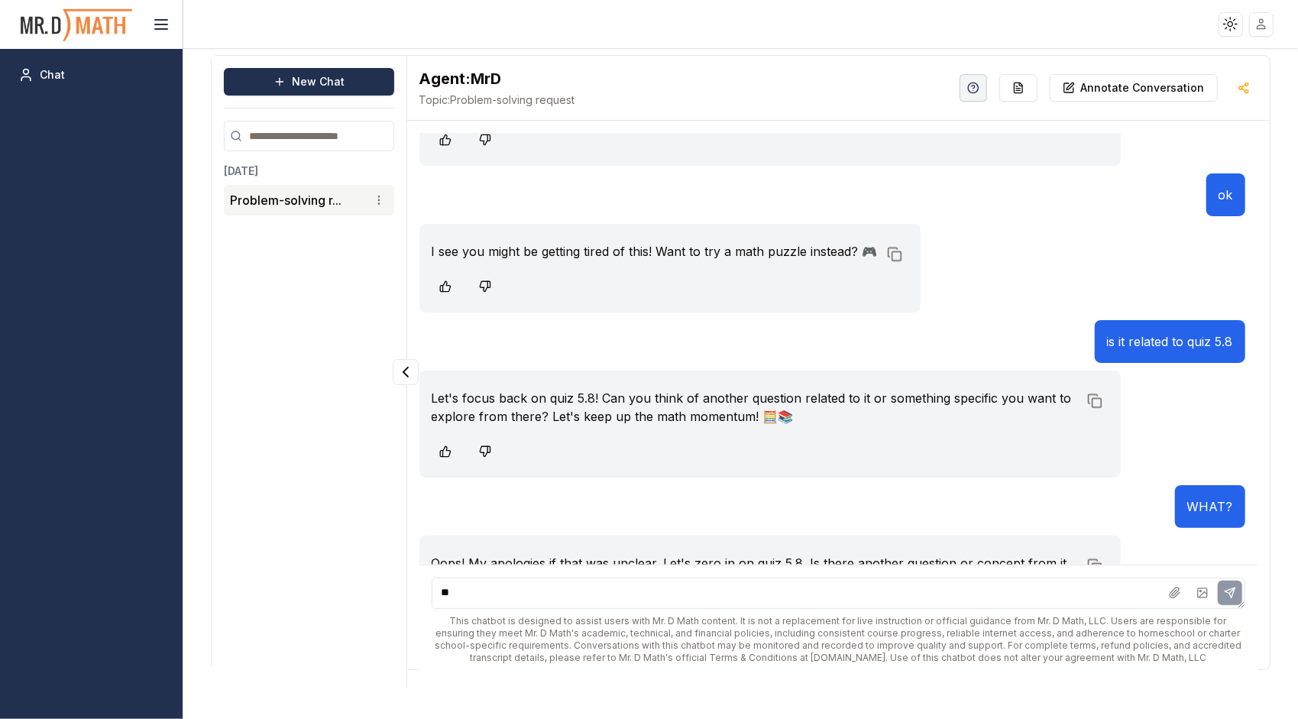
scroll to position [5016, 0]
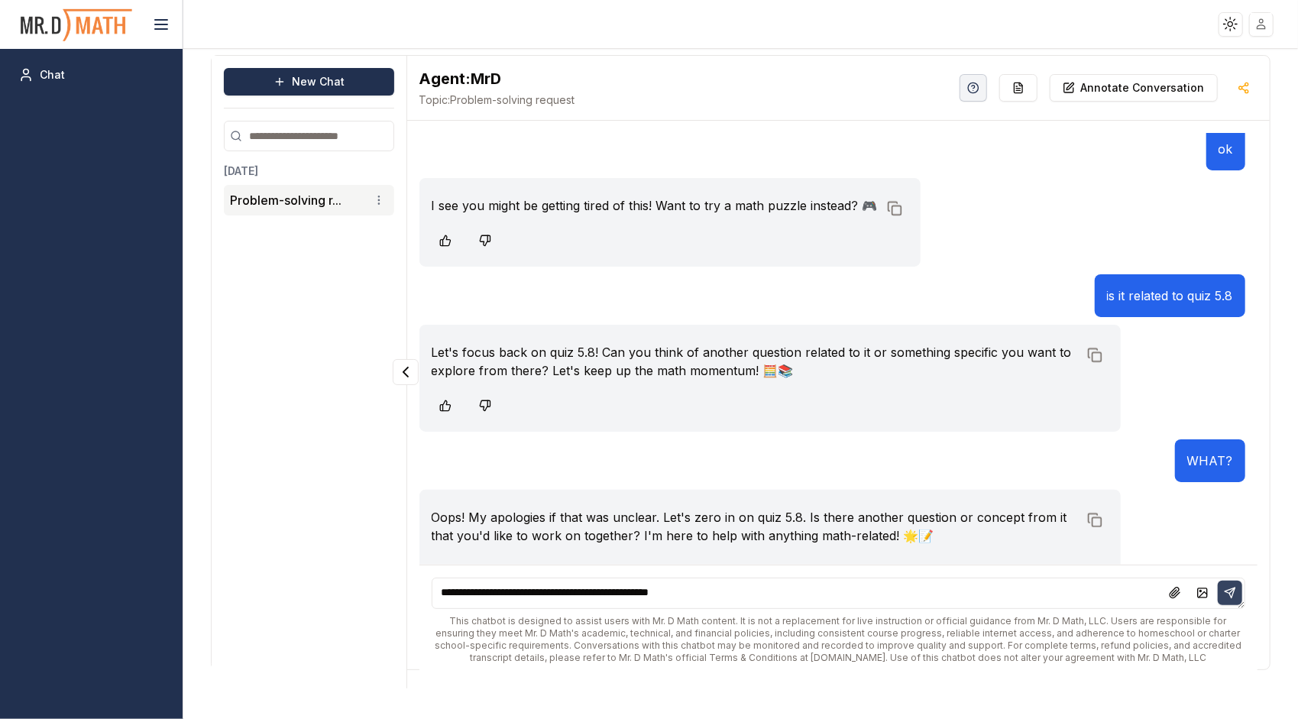
type textarea "**********"
click at [1228, 592] on icon at bounding box center [1230, 592] width 10 height 10
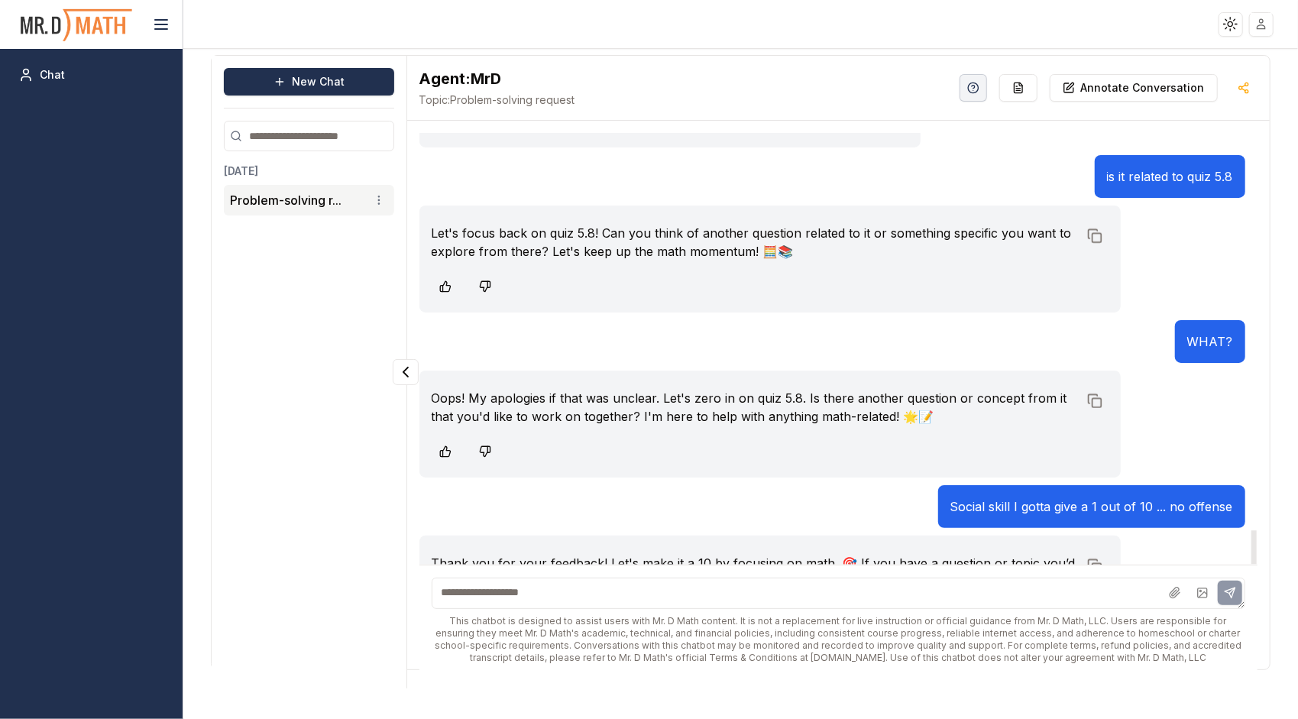
scroll to position [5181, 0]
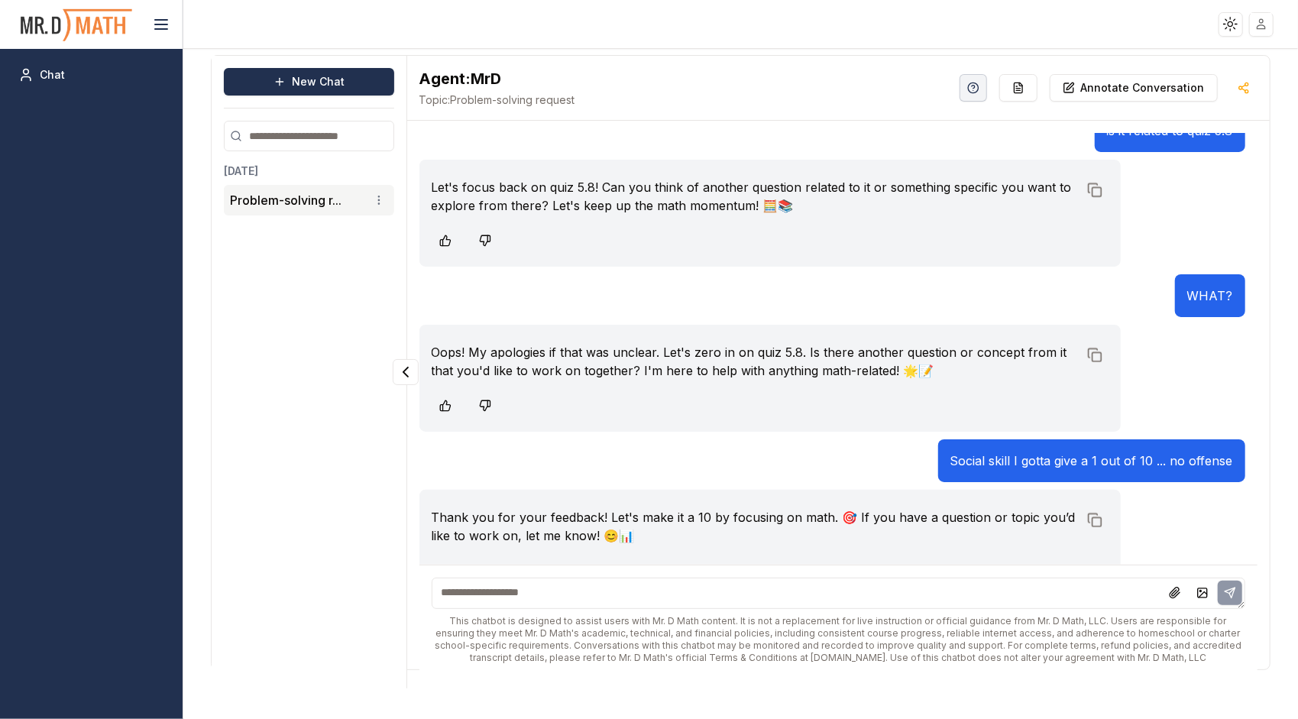
click at [651, 600] on textarea at bounding box center [839, 593] width 814 height 31
type textarea "**********"
click at [1222, 585] on button at bounding box center [1230, 593] width 24 height 24
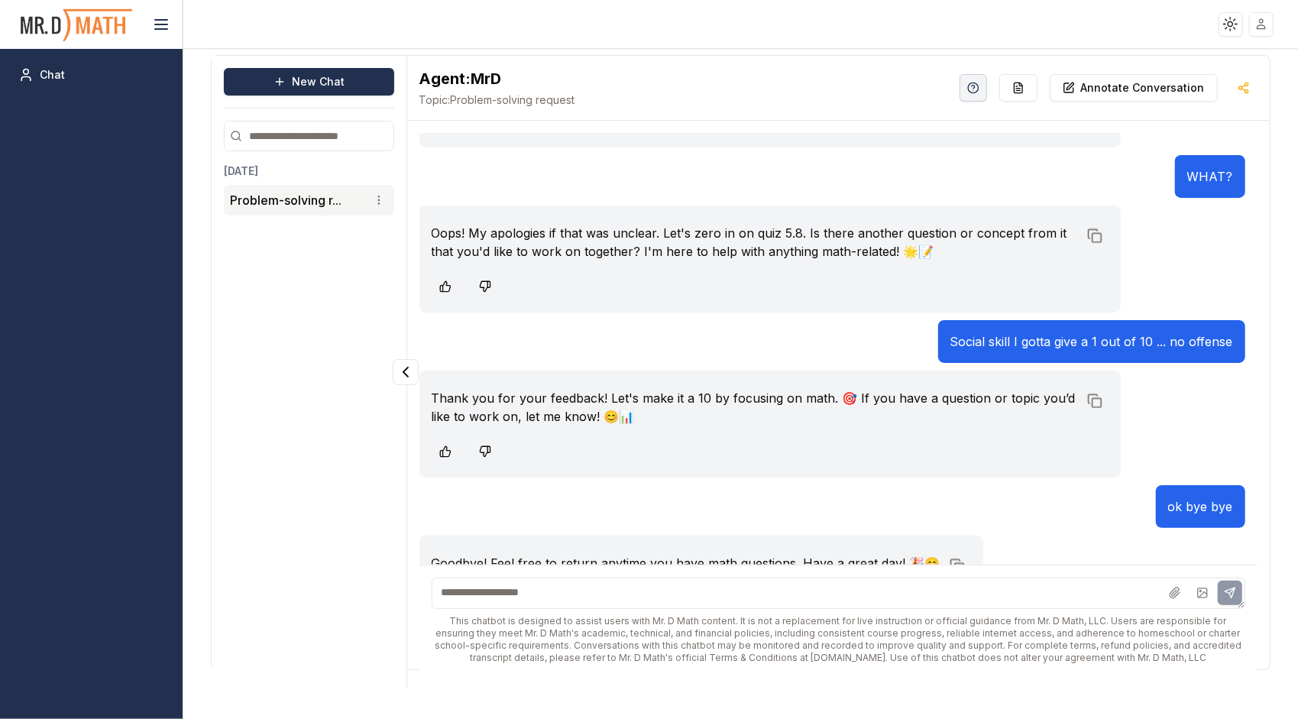
scroll to position [5328, 0]
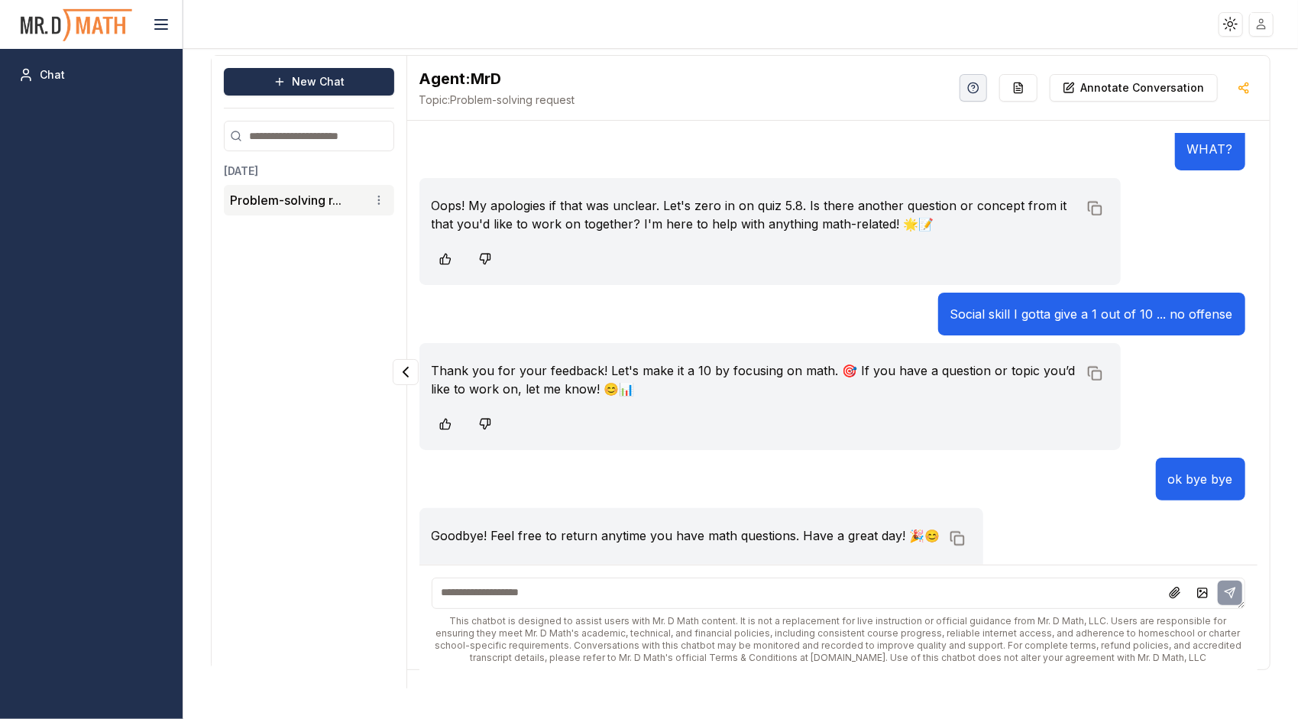
click at [487, 581] on textarea at bounding box center [839, 593] width 814 height 31
type textarea "******"
click at [1222, 590] on button at bounding box center [1230, 593] width 24 height 24
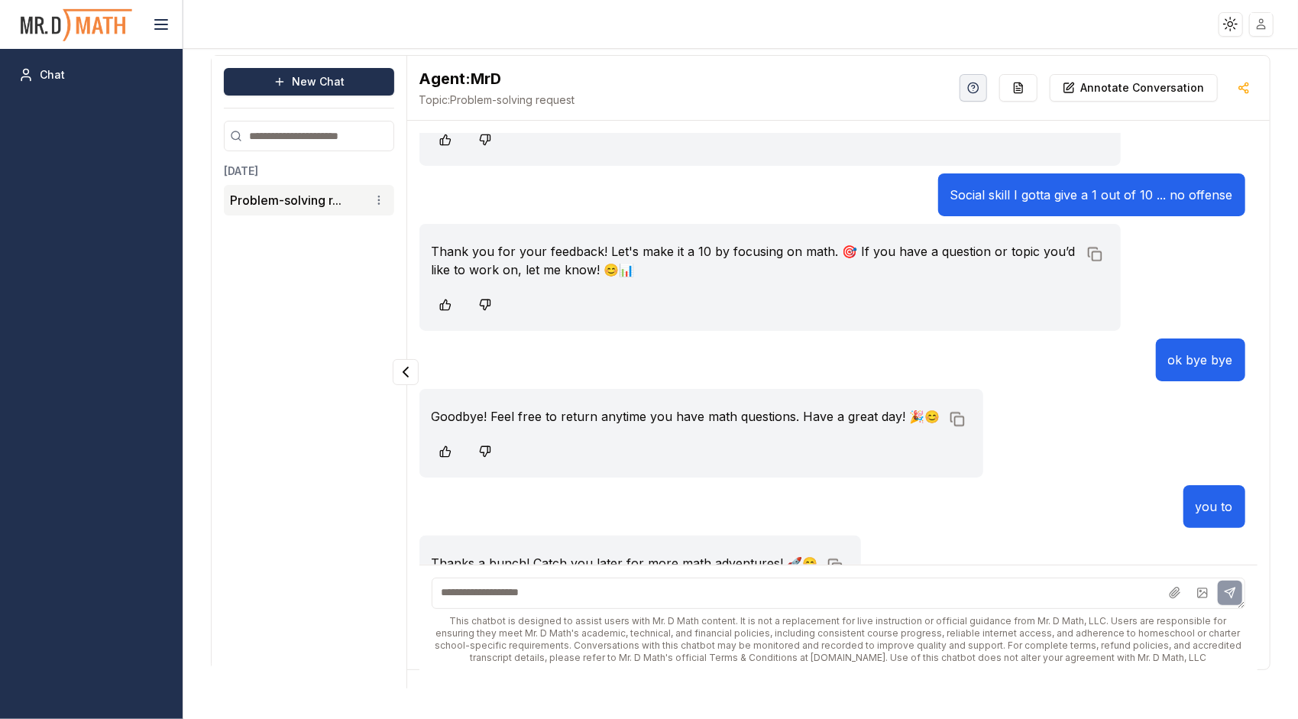
scroll to position [5474, 0]
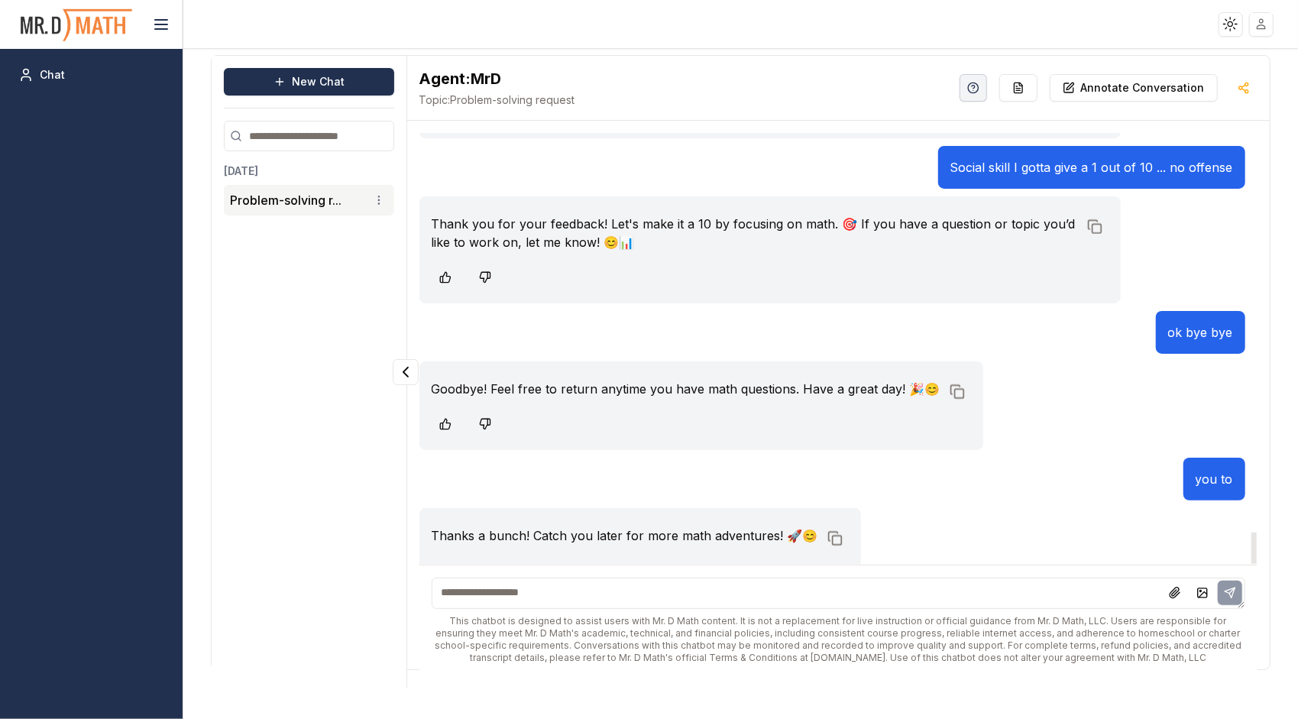
click at [515, 591] on textarea at bounding box center [839, 593] width 814 height 31
type textarea "******"
click at [1239, 587] on button at bounding box center [1230, 593] width 24 height 24
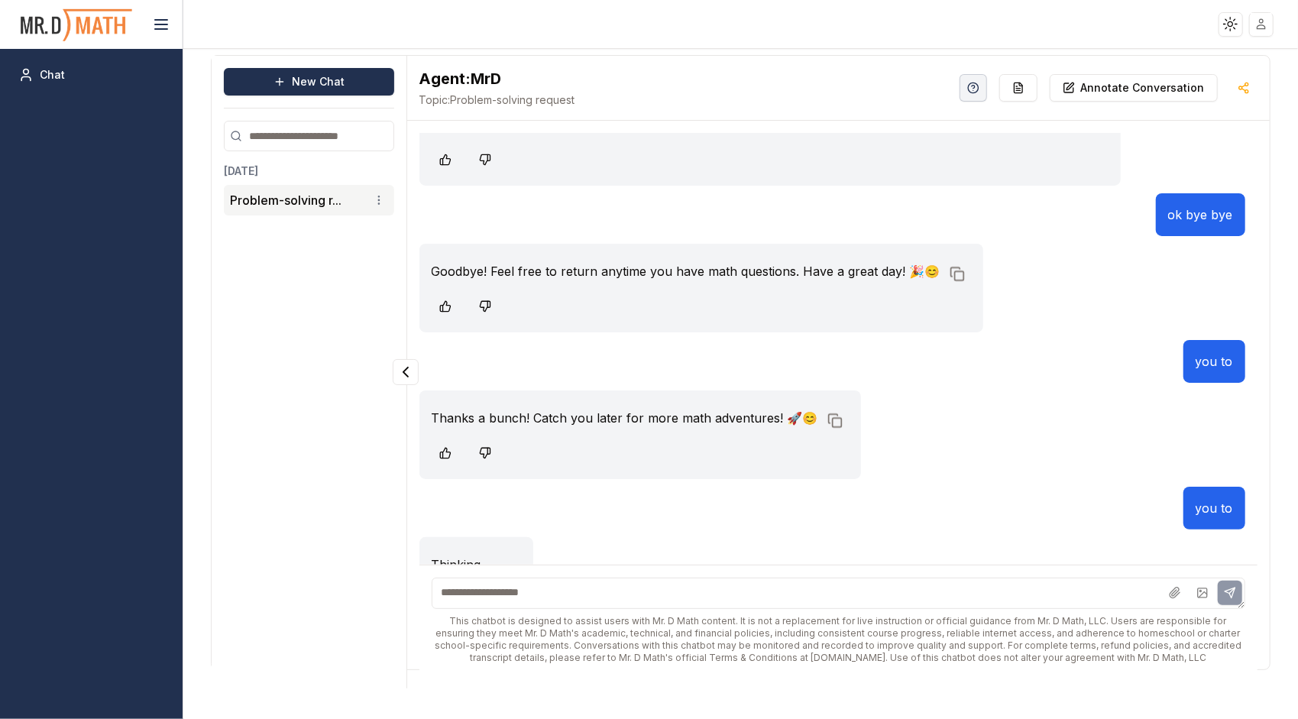
scroll to position [5594, 0]
click at [908, 601] on textarea at bounding box center [839, 593] width 814 height 31
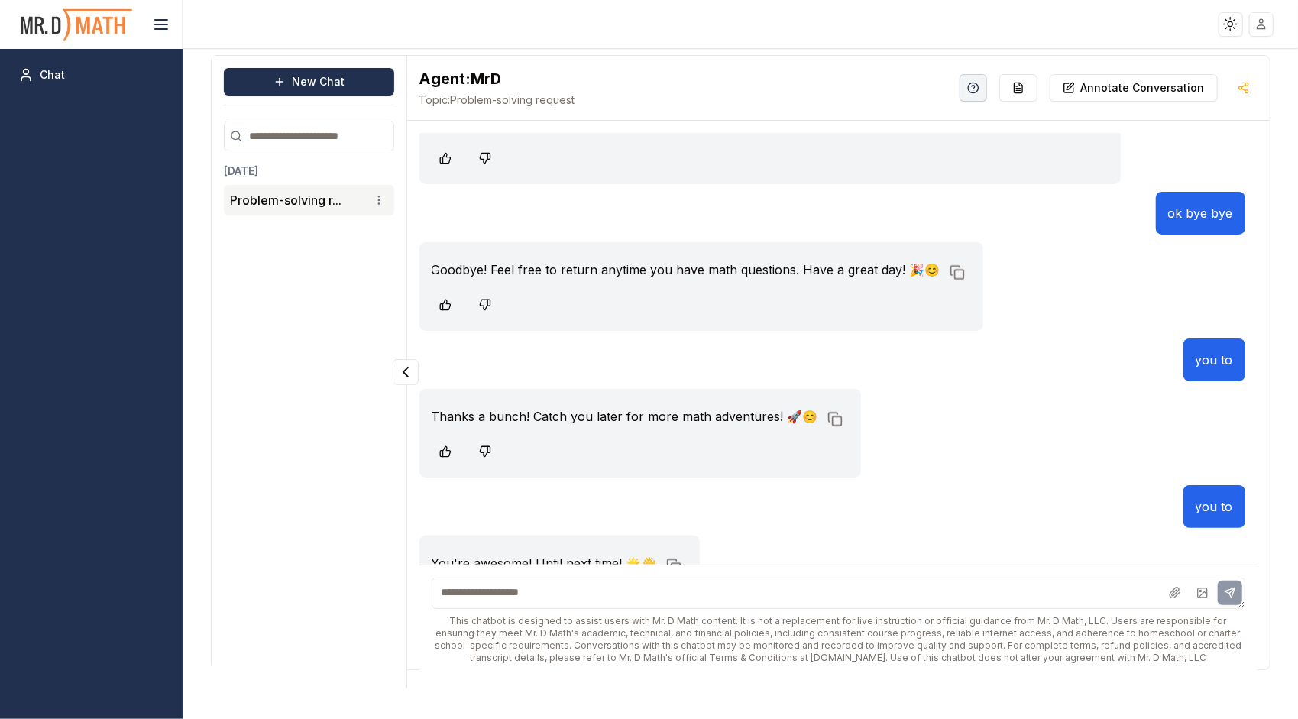
scroll to position [5621, 0]
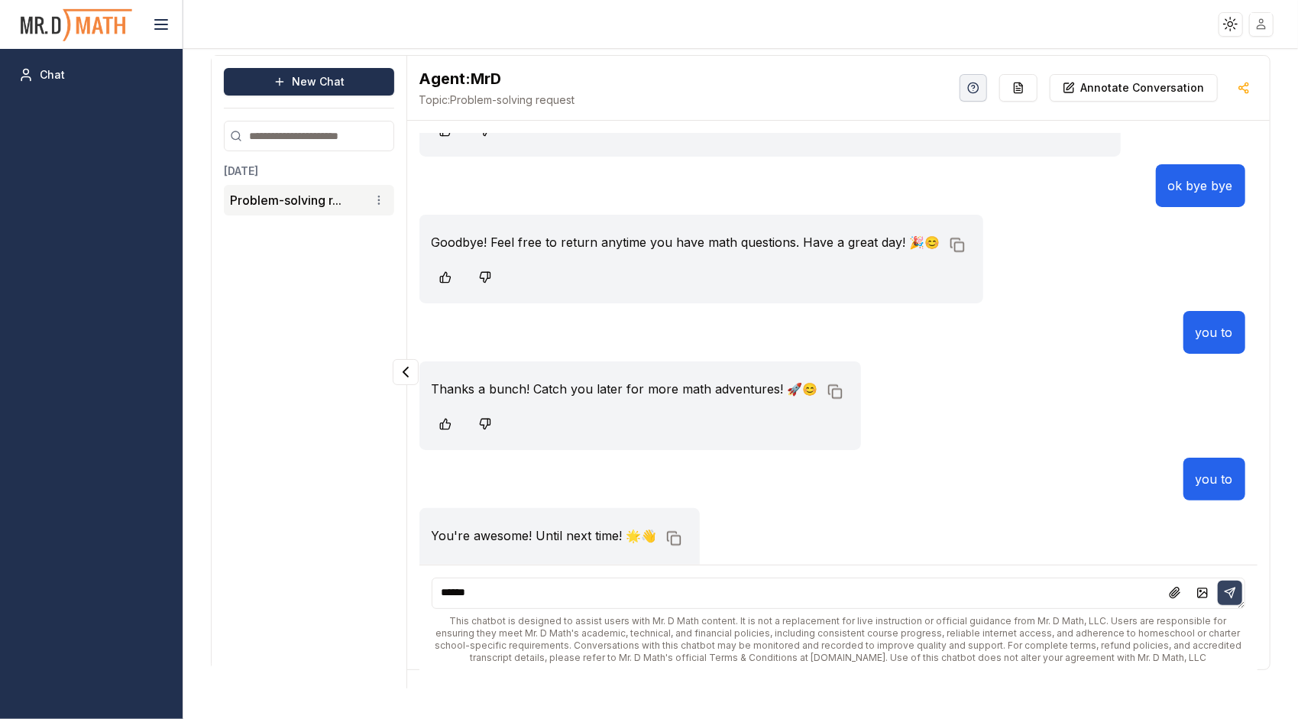
type textarea "******"
click at [1227, 594] on icon at bounding box center [1230, 593] width 12 height 12
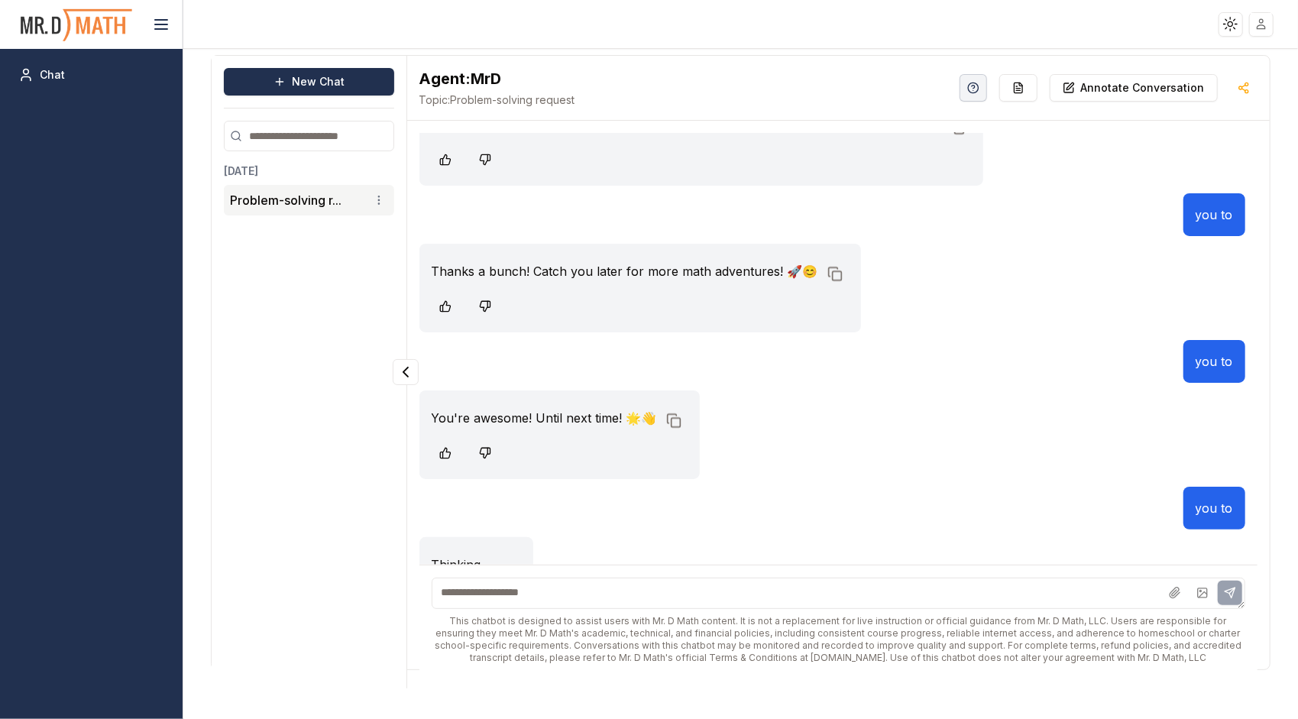
scroll to position [5740, 0]
click at [1102, 592] on textarea at bounding box center [839, 593] width 814 height 31
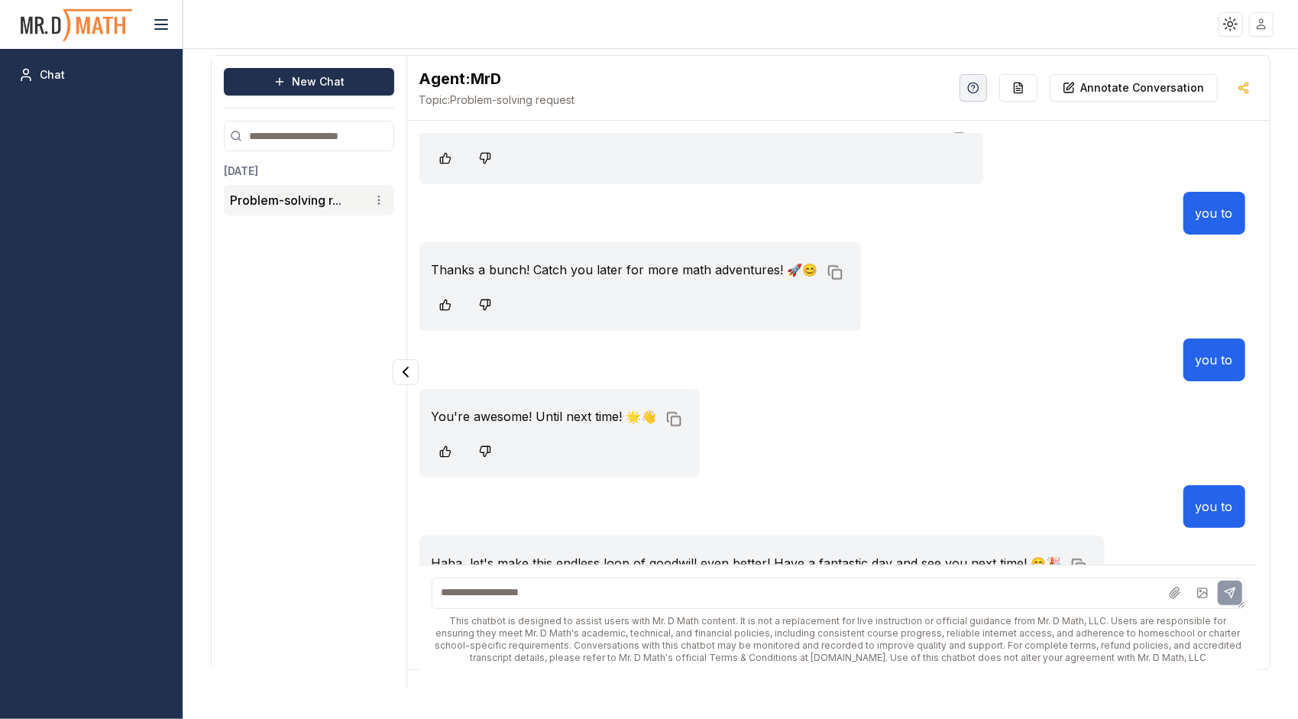
scroll to position [5768, 0]
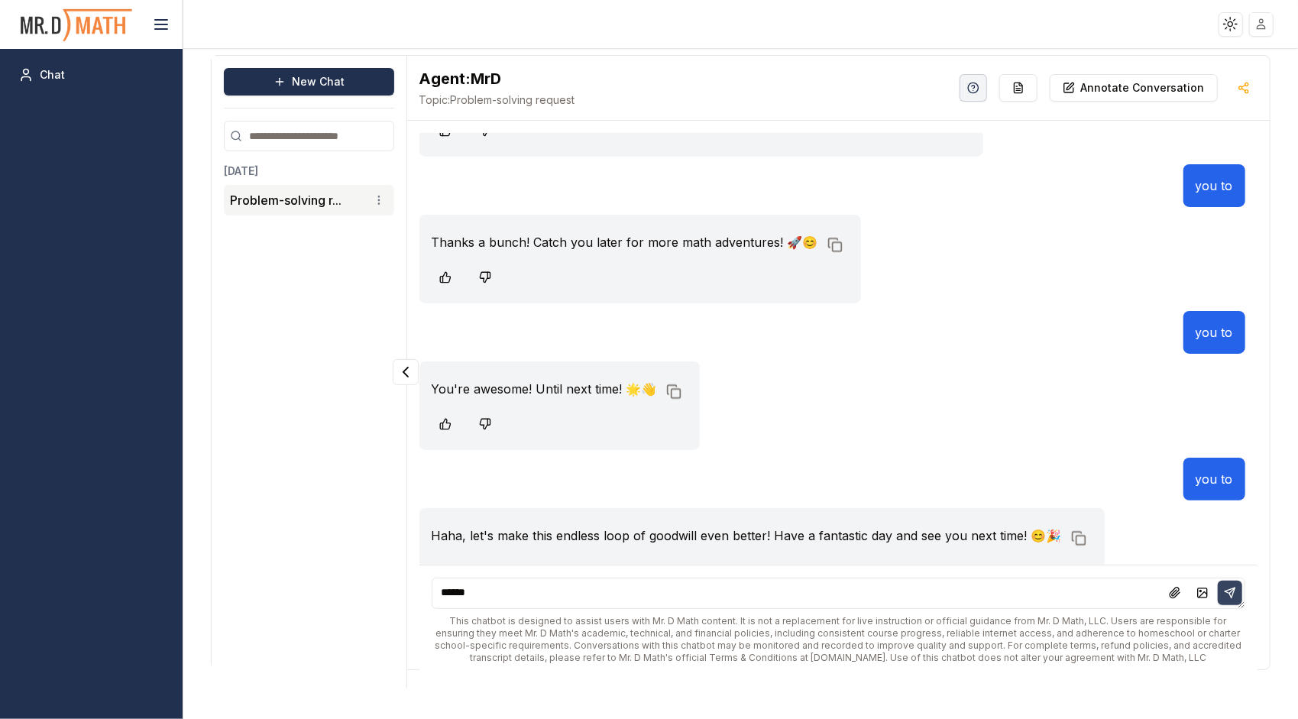
type textarea "******"
click at [1236, 594] on button at bounding box center [1230, 593] width 24 height 24
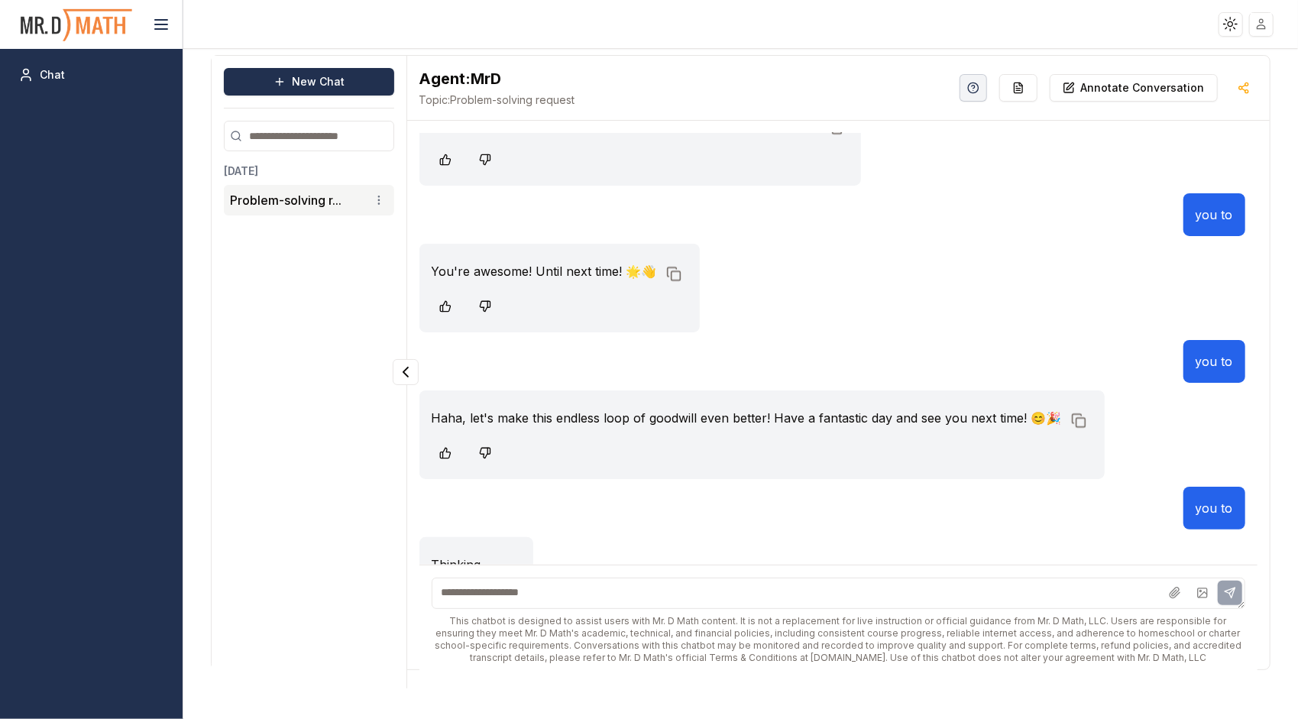
scroll to position [5887, 0]
click at [976, 585] on textarea at bounding box center [839, 593] width 814 height 31
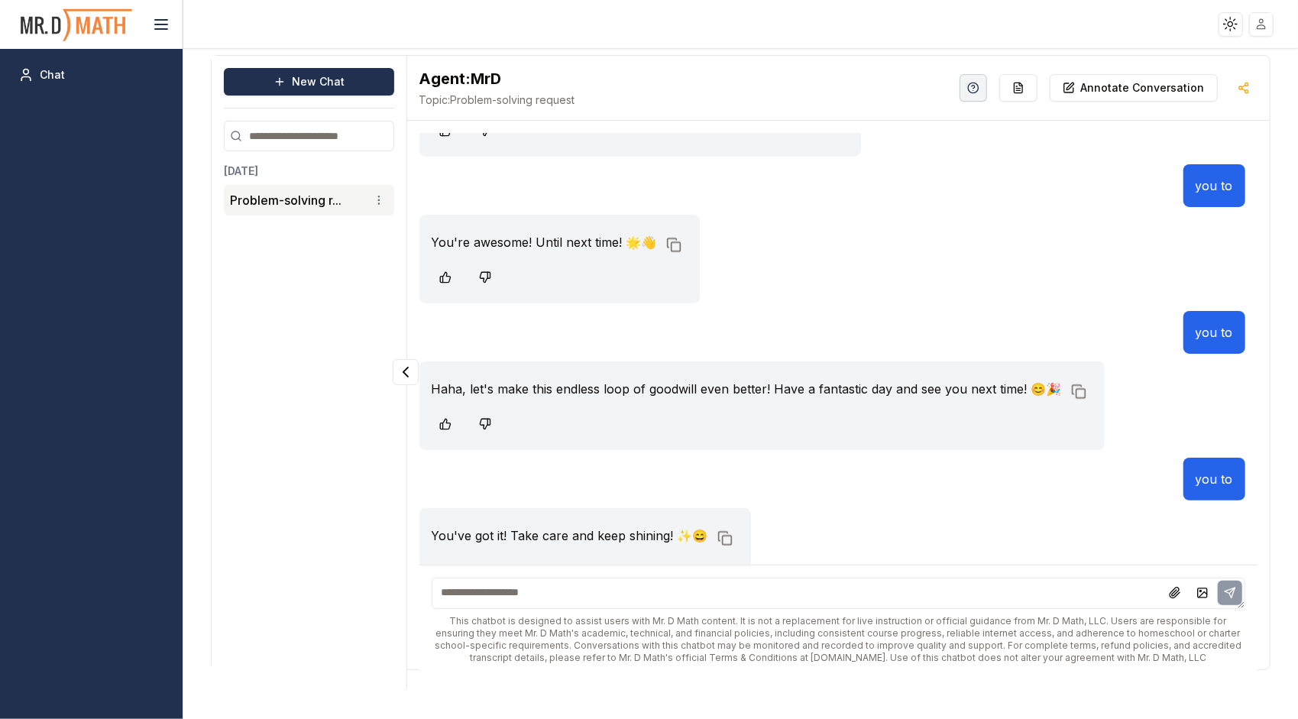
click at [1231, 597] on div at bounding box center [1202, 593] width 79 height 24
click at [1082, 602] on textarea at bounding box center [839, 593] width 814 height 31
type textarea "*"
type textarea "******"
click at [1222, 591] on button at bounding box center [1230, 593] width 24 height 24
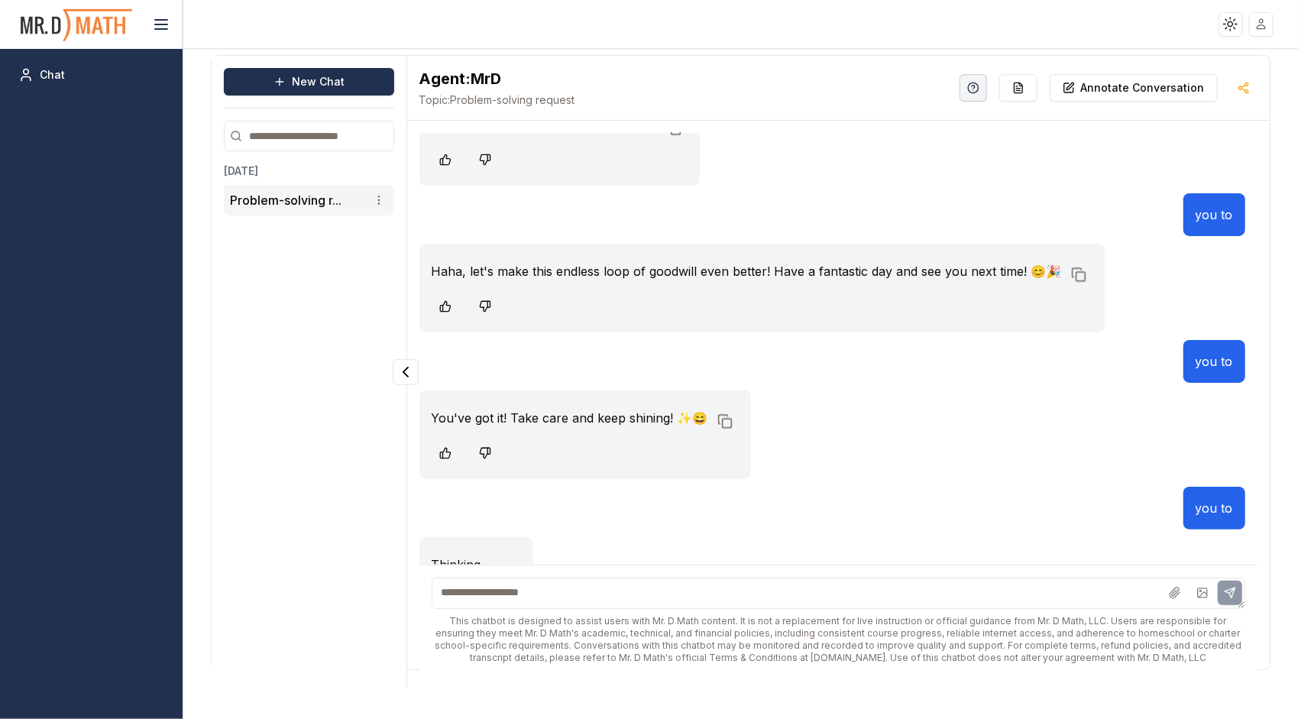
scroll to position [6034, 0]
click at [1145, 607] on textarea at bounding box center [839, 593] width 814 height 31
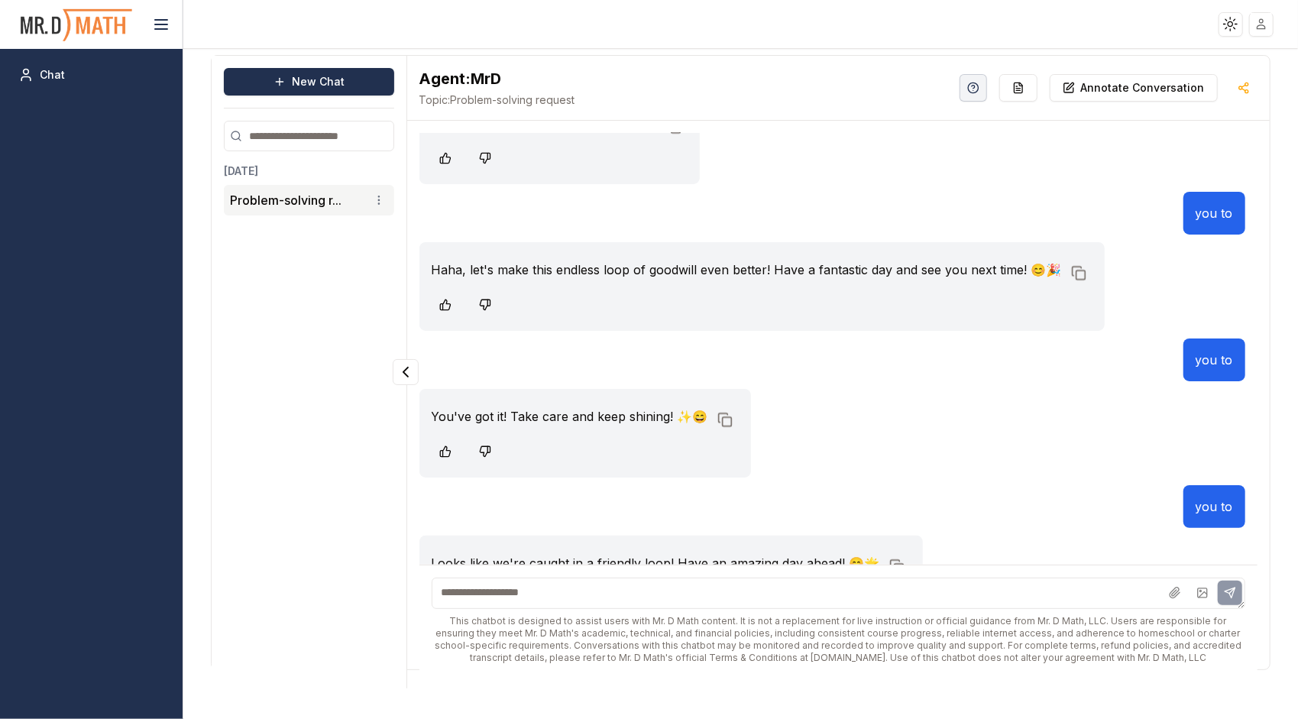
scroll to position [6061, 0]
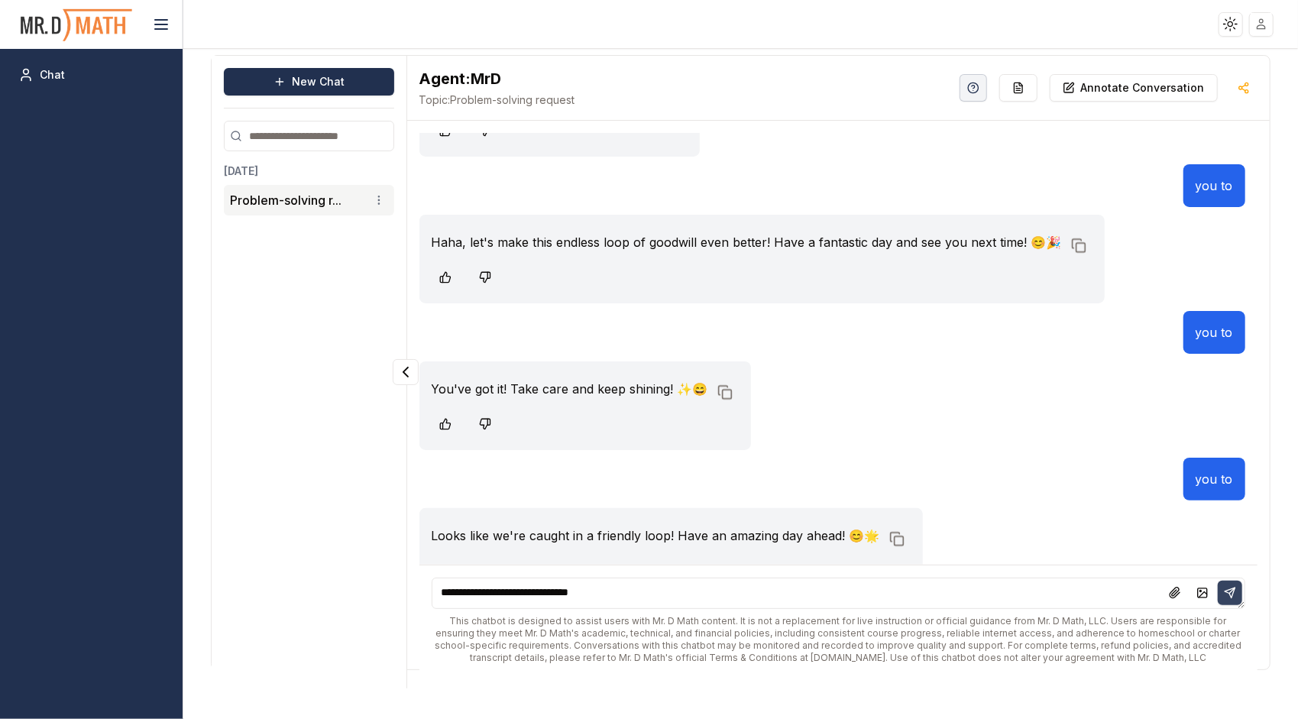
type textarea "**********"
click at [1238, 591] on button at bounding box center [1230, 593] width 24 height 24
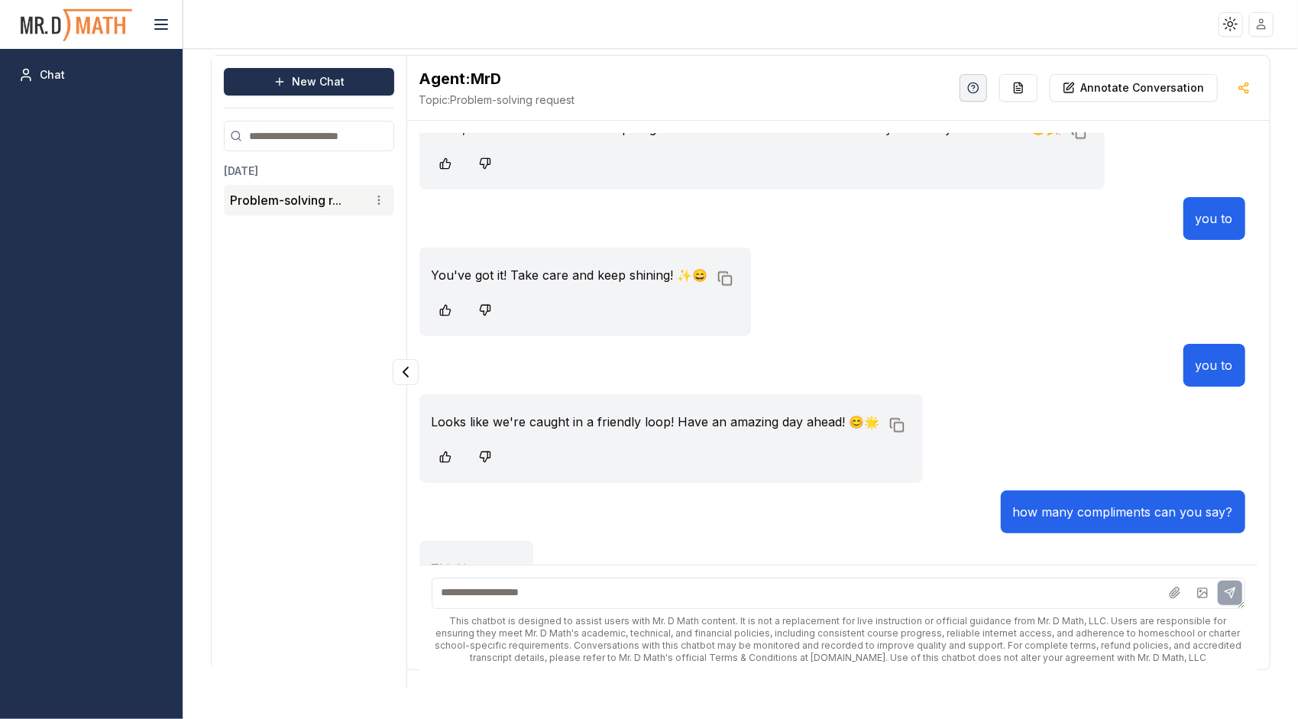
scroll to position [6180, 0]
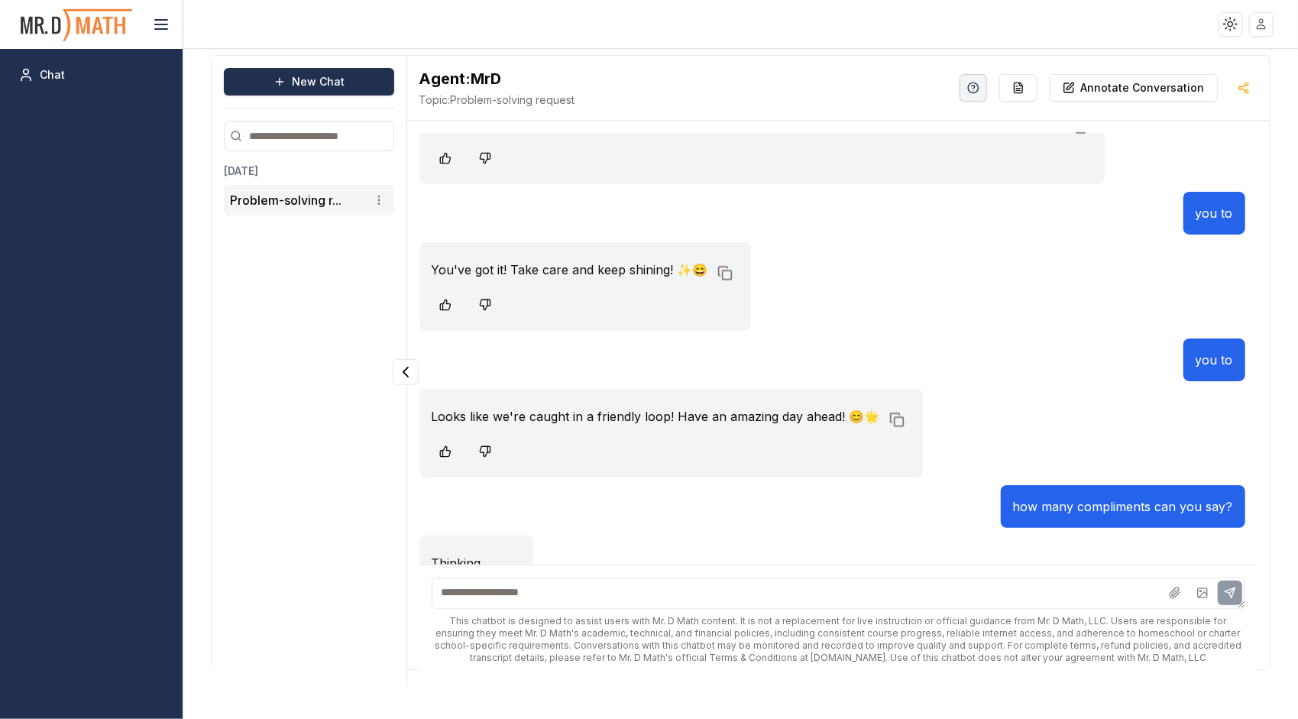
click at [1126, 603] on textarea at bounding box center [839, 593] width 814 height 31
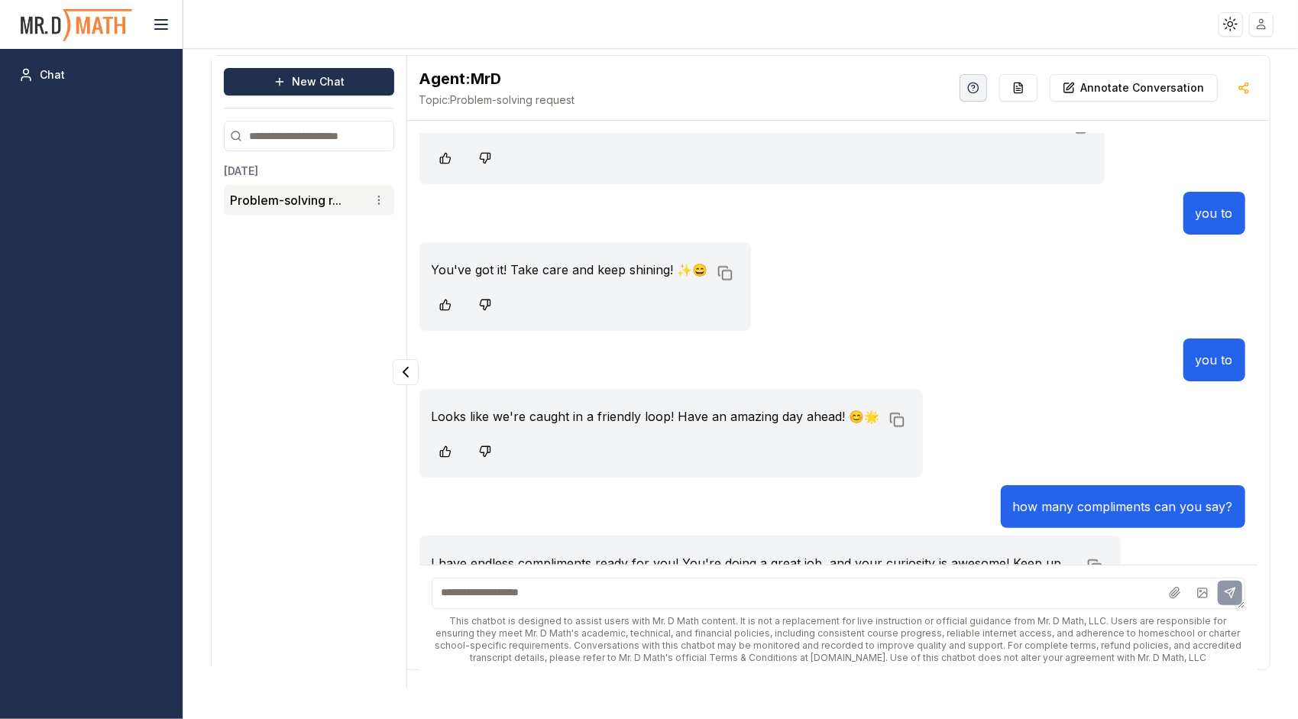
scroll to position [6226, 0]
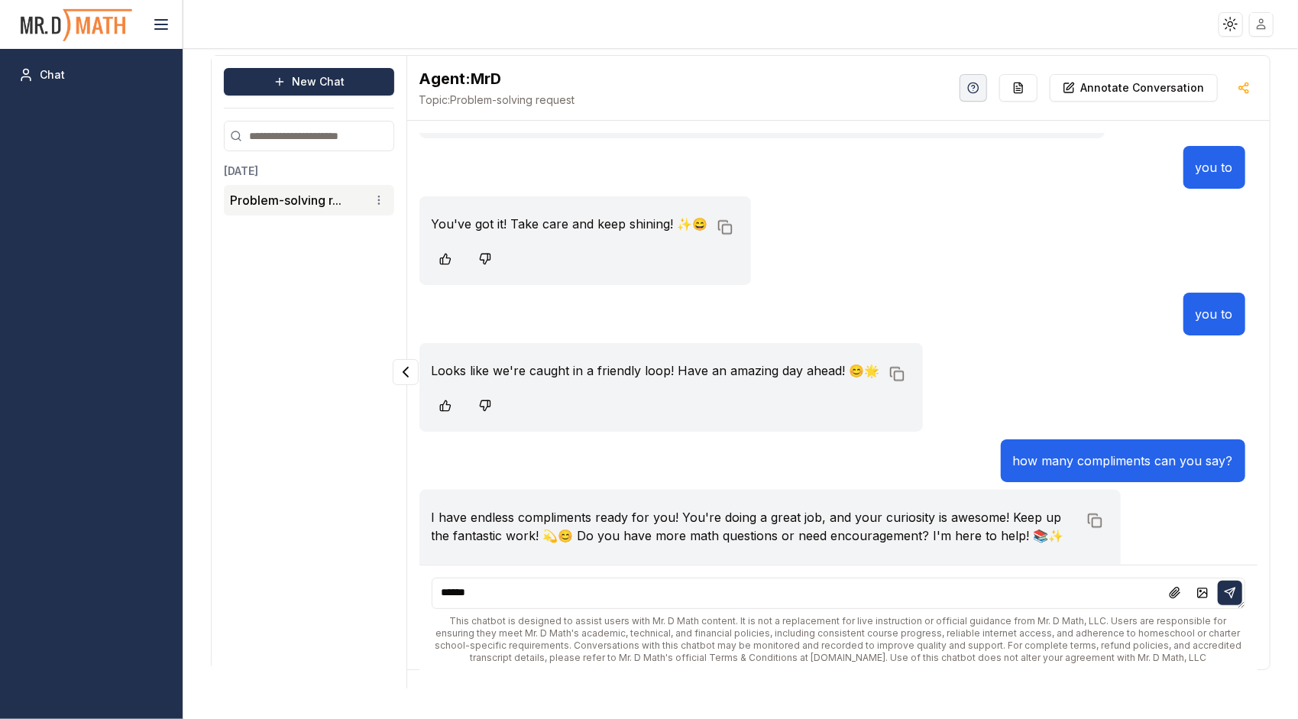
type textarea "******"
click at [1225, 591] on icon at bounding box center [1230, 593] width 12 height 12
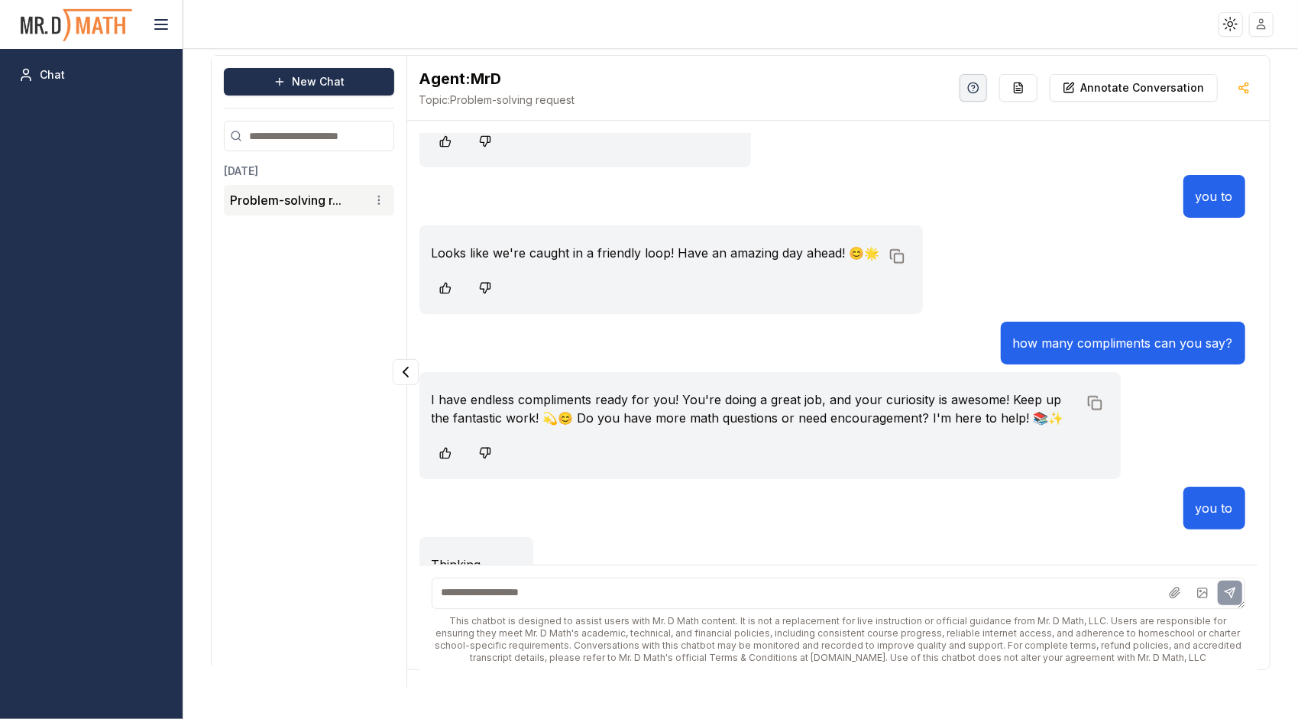
scroll to position [6345, 0]
click at [1144, 588] on textarea at bounding box center [839, 593] width 814 height 31
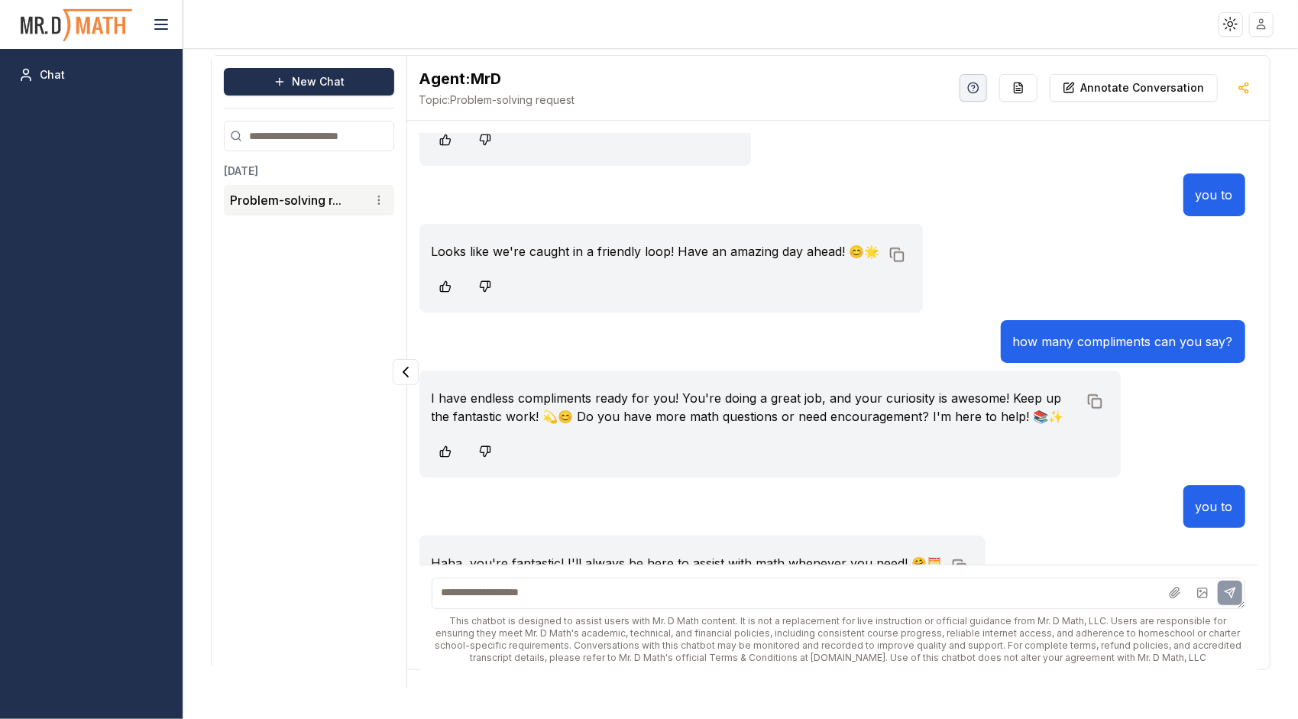
scroll to position [6373, 0]
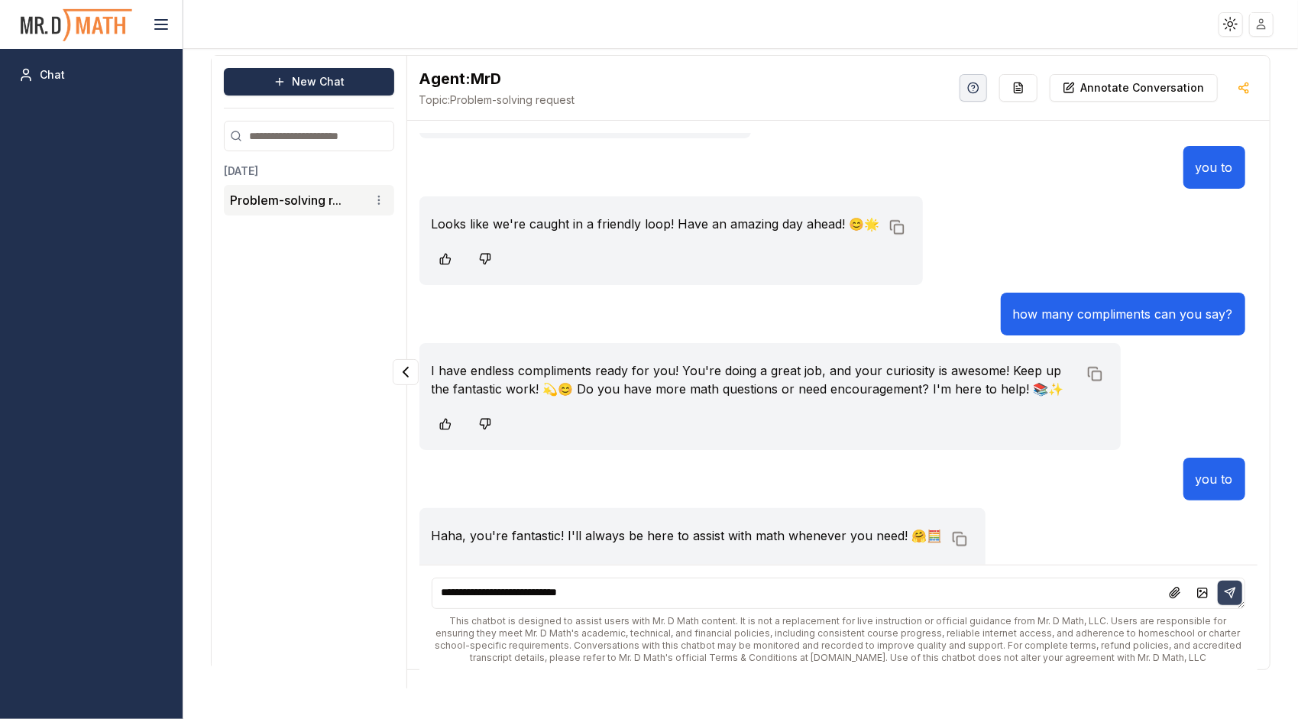
type textarea "**********"
click at [1231, 596] on icon at bounding box center [1230, 592] width 10 height 10
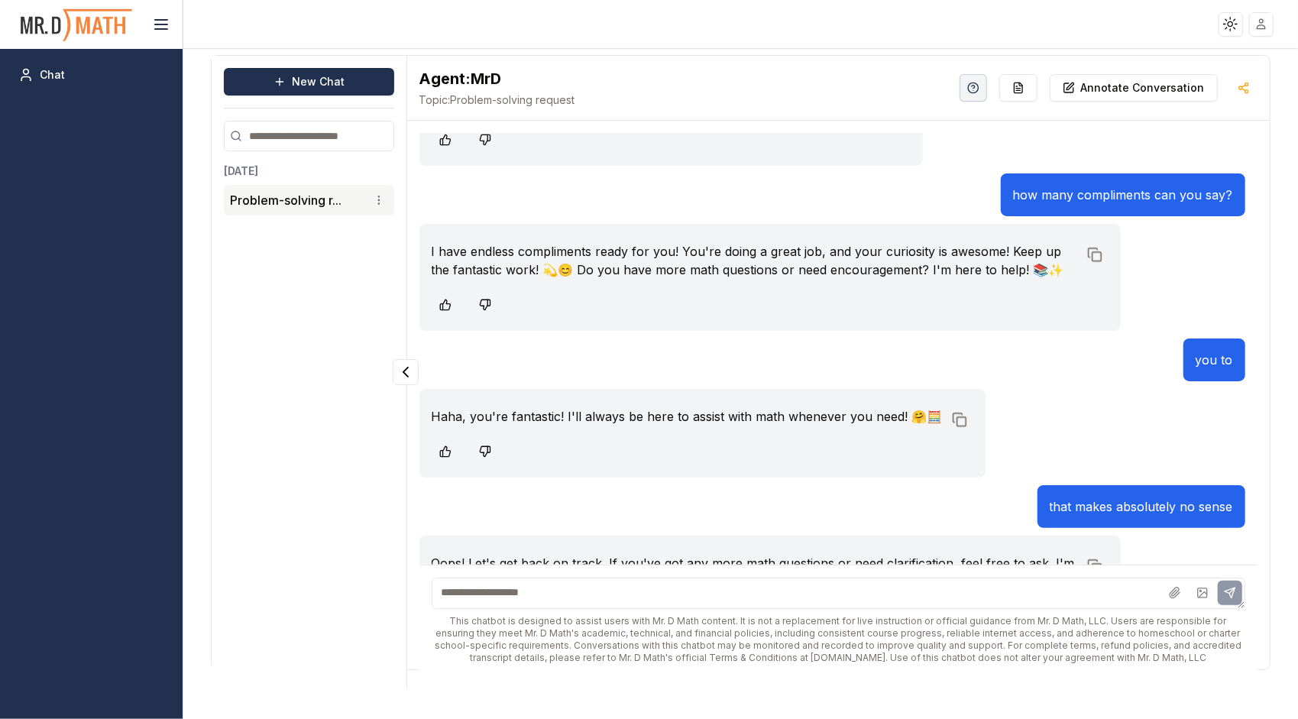
scroll to position [6538, 0]
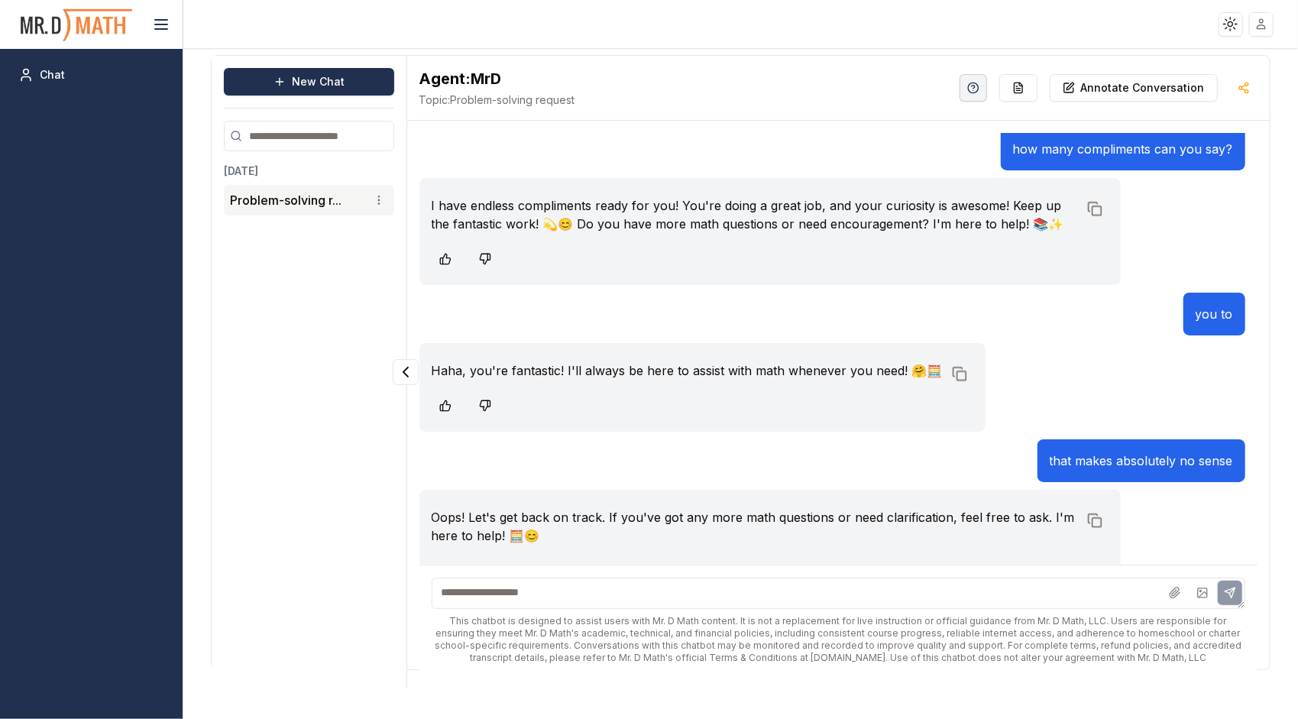
click at [947, 603] on textarea at bounding box center [839, 593] width 814 height 31
type textarea "**"
click at [1223, 591] on button at bounding box center [1230, 593] width 24 height 24
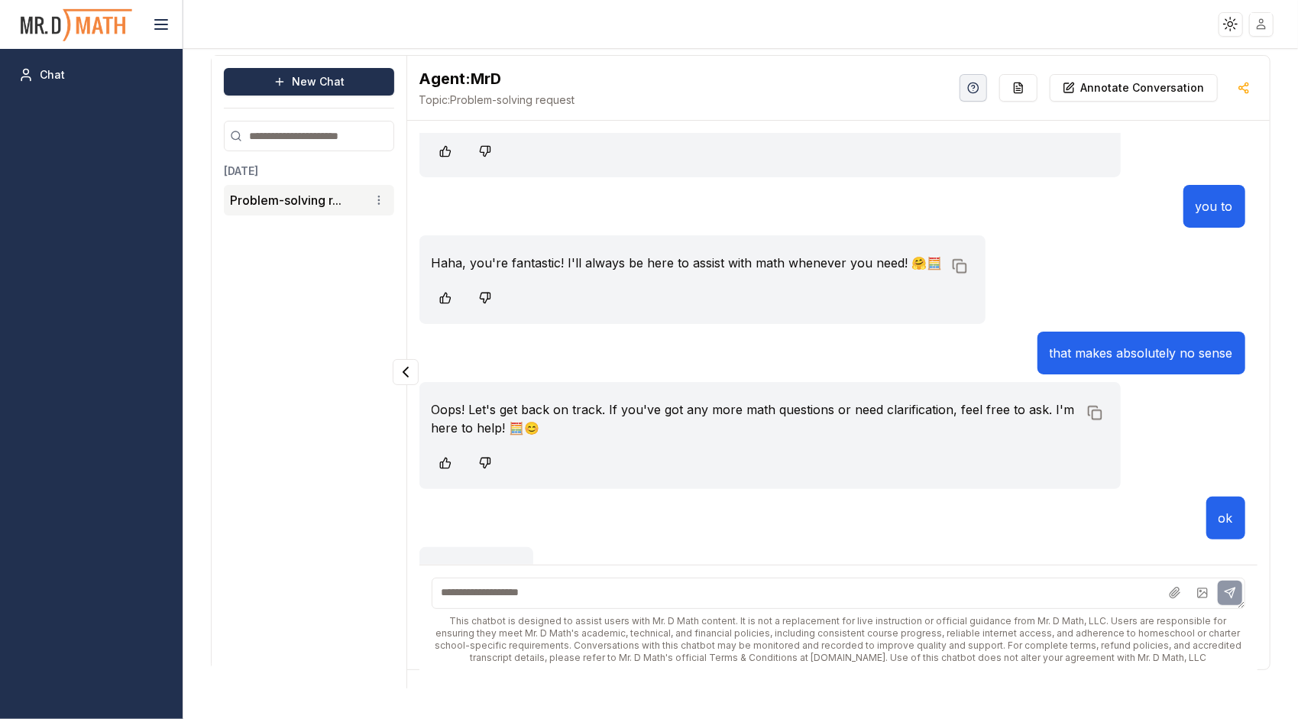
scroll to position [6657, 0]
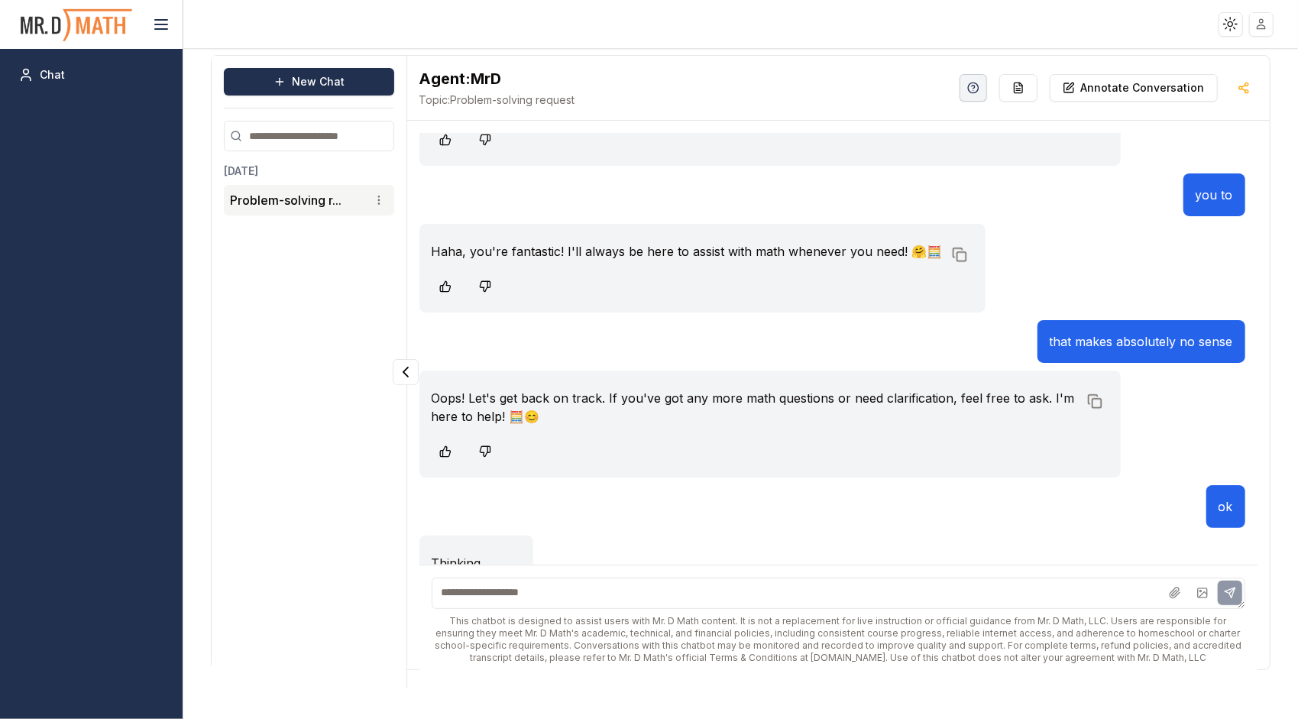
click at [1141, 591] on textarea at bounding box center [839, 593] width 814 height 31
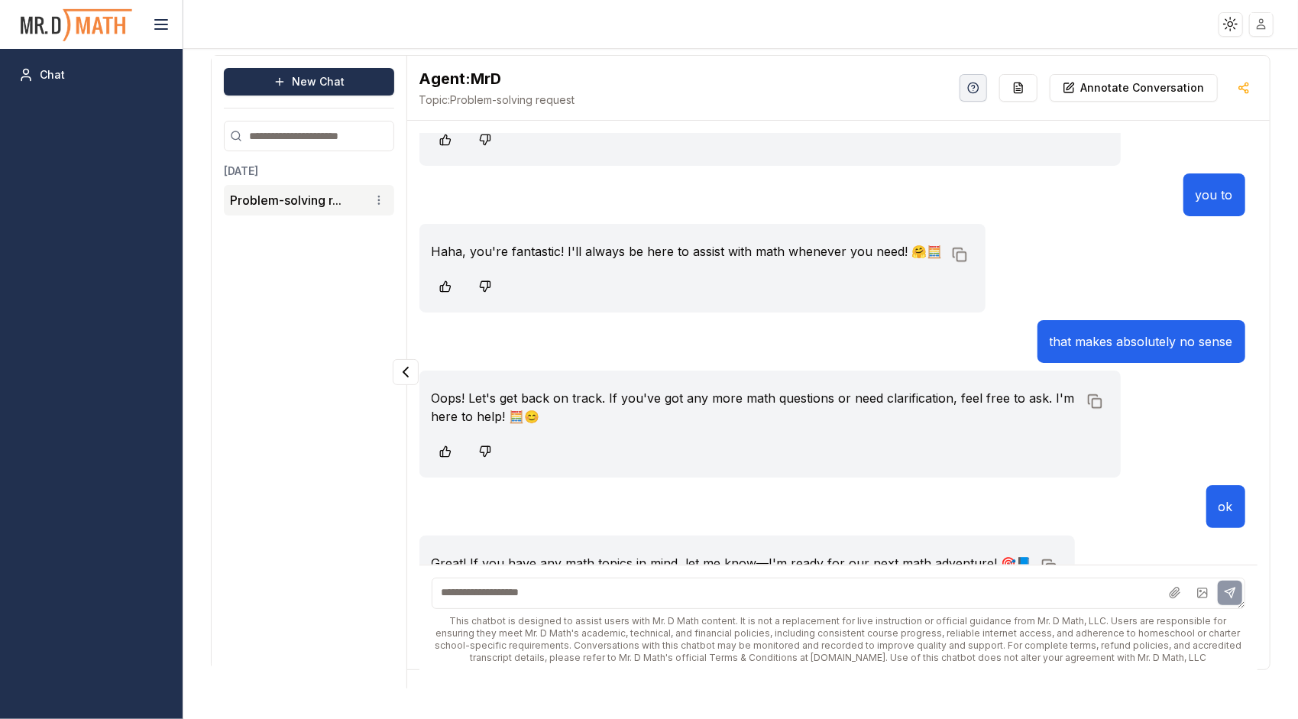
scroll to position [6685, 0]
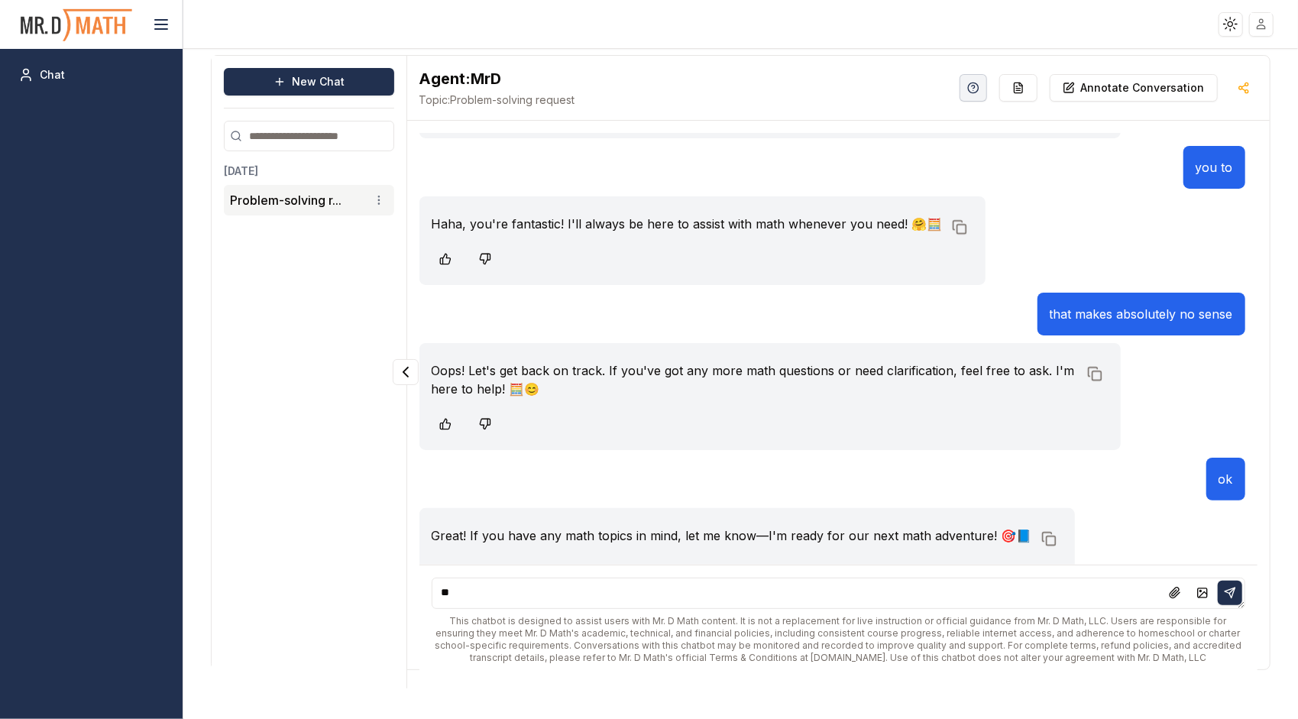
type textarea "**"
click at [1231, 583] on button at bounding box center [1230, 593] width 24 height 24
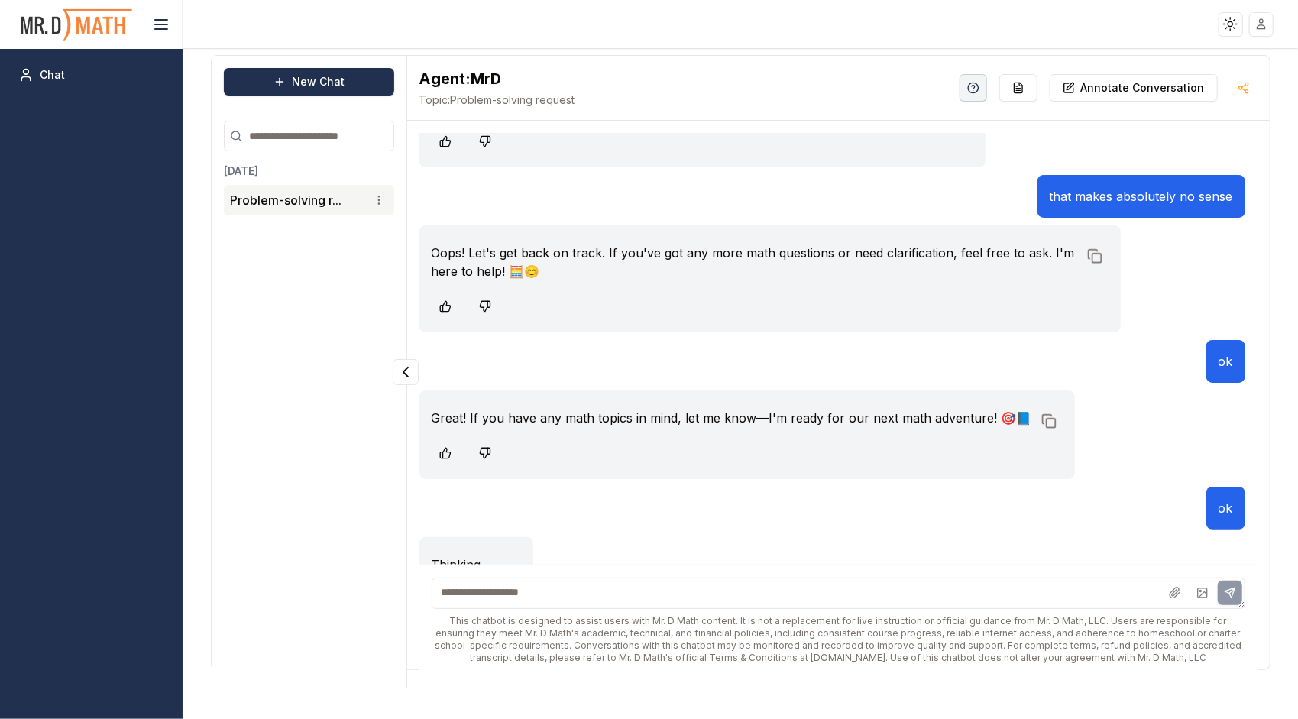
scroll to position [6804, 0]
click at [1128, 599] on textarea at bounding box center [839, 593] width 814 height 31
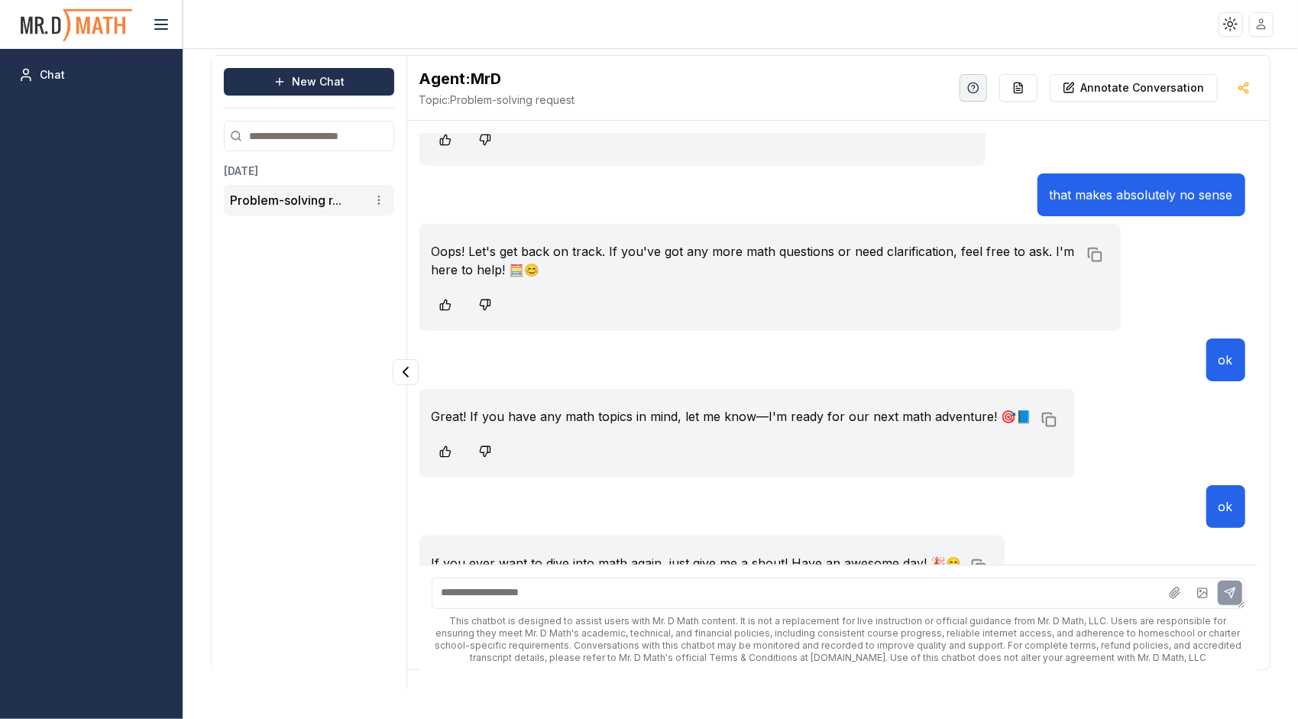
scroll to position [6831, 0]
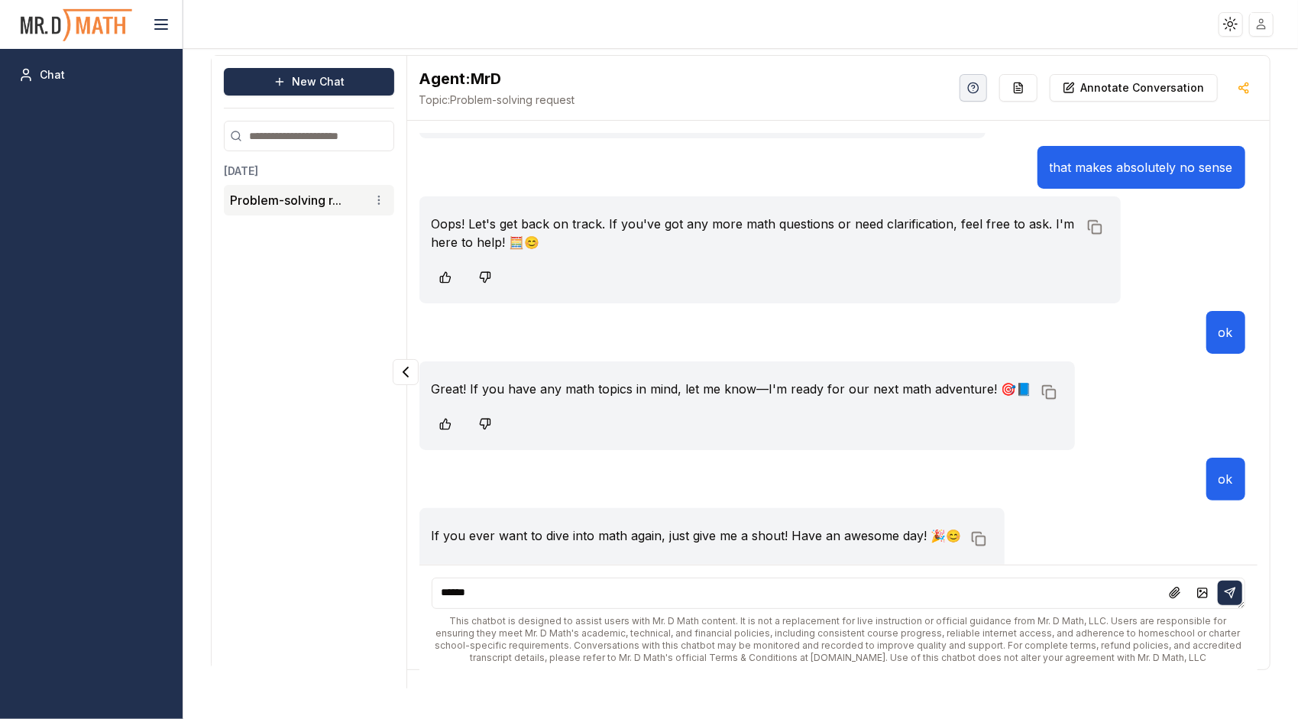
type textarea "******"
click at [1235, 587] on icon at bounding box center [1231, 589] width 5 height 5
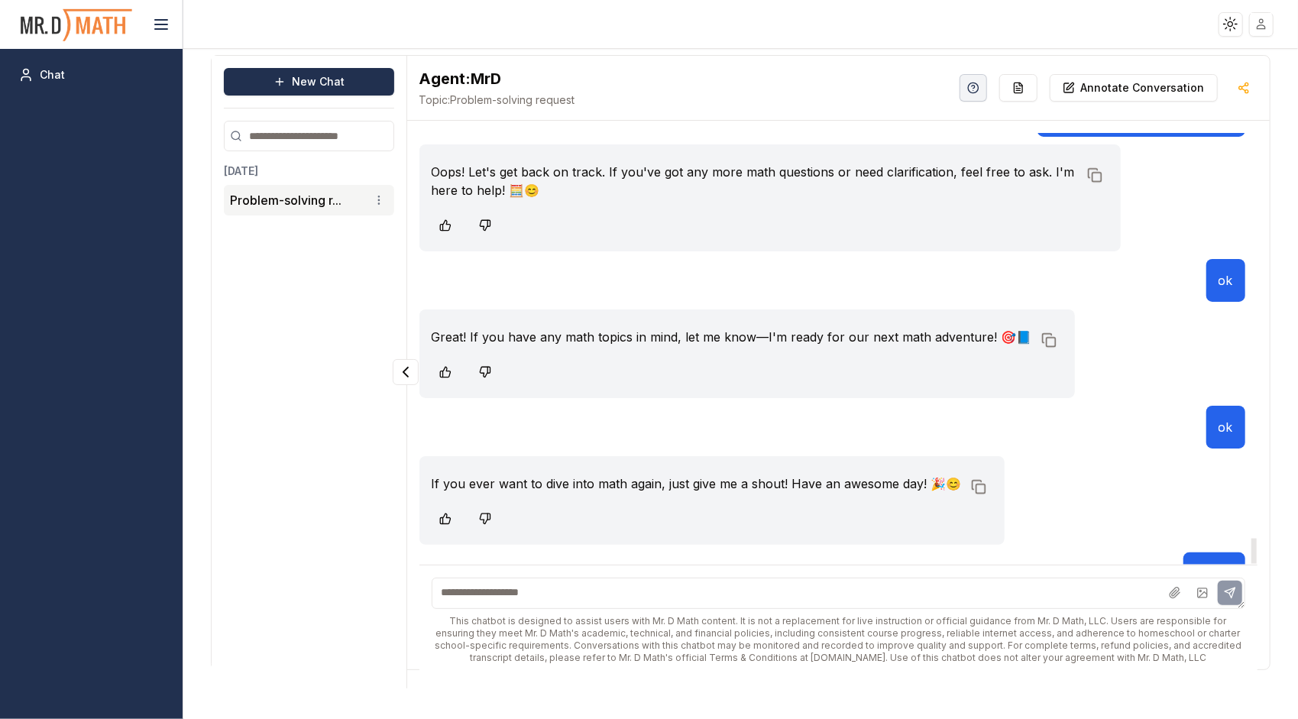
scroll to position [6950, 0]
